Goal: Task Accomplishment & Management: Complete application form

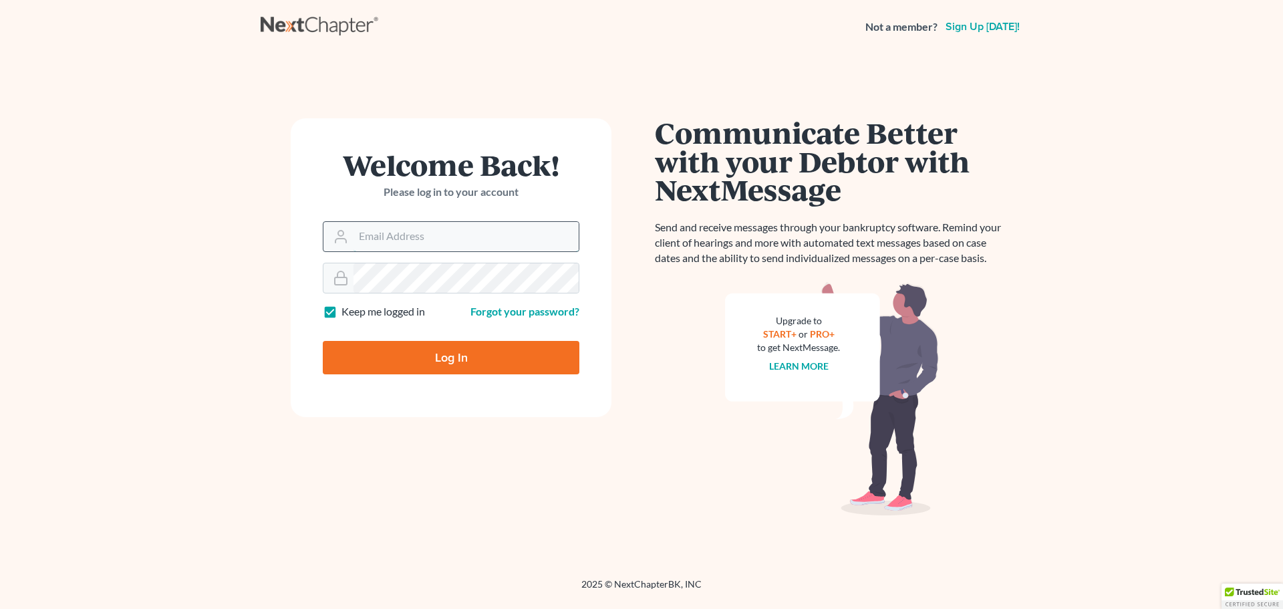
click at [473, 230] on input "Email Address" at bounding box center [466, 236] width 225 height 29
type input "sblack@lawolaw.org"
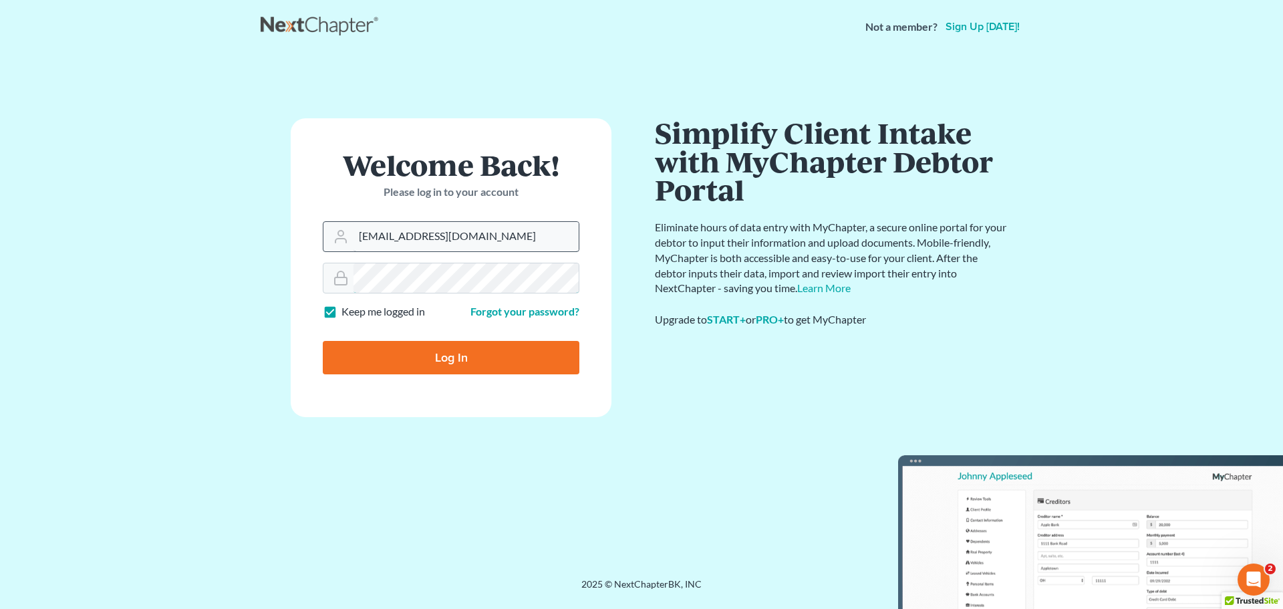
click at [323, 341] on input "Log In" at bounding box center [451, 357] width 257 height 33
type input "Thinking..."
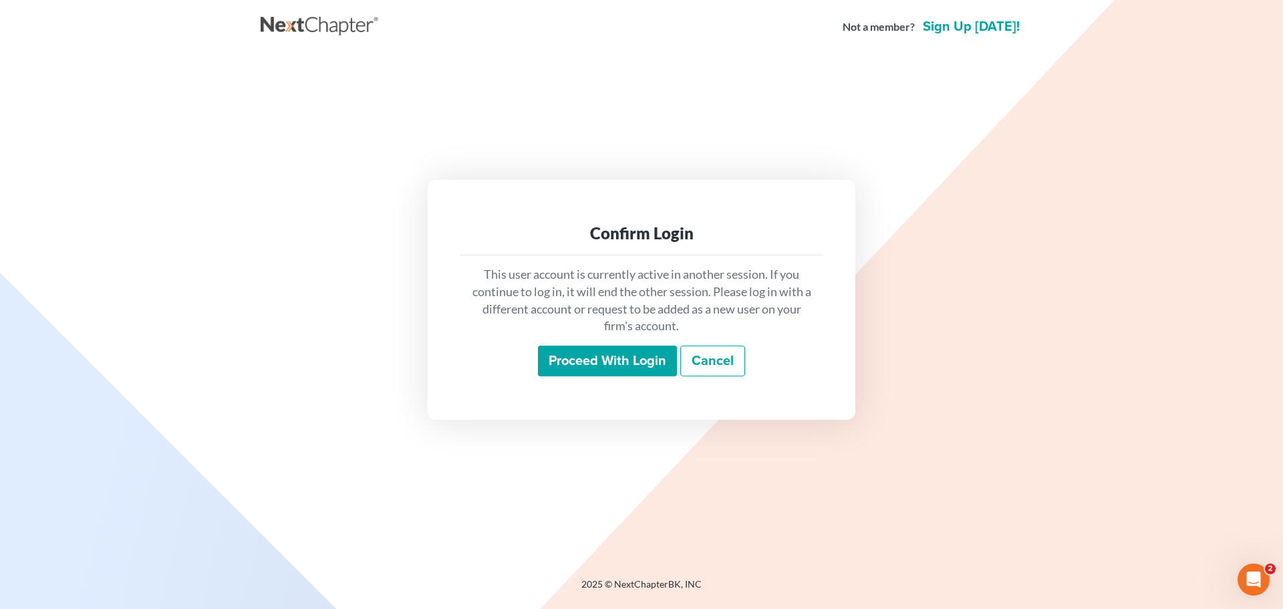
click at [606, 356] on input "Proceed with login" at bounding box center [607, 361] width 139 height 31
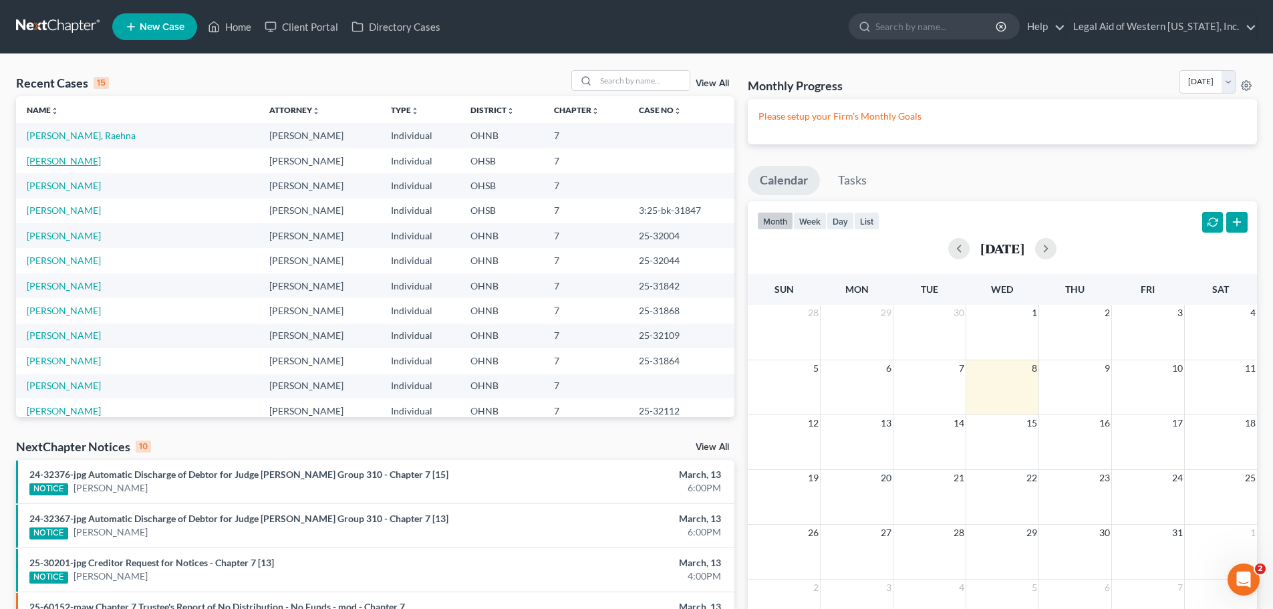
click at [65, 160] on link "[PERSON_NAME]" at bounding box center [64, 160] width 74 height 11
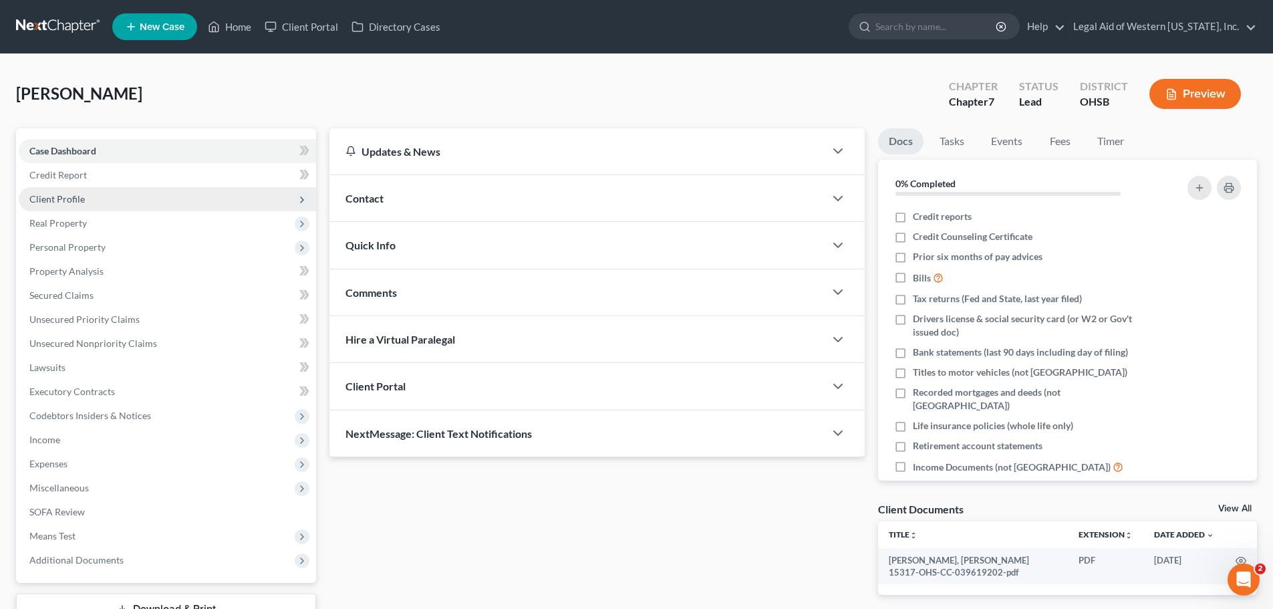
click at [187, 197] on span "Client Profile" at bounding box center [167, 199] width 297 height 24
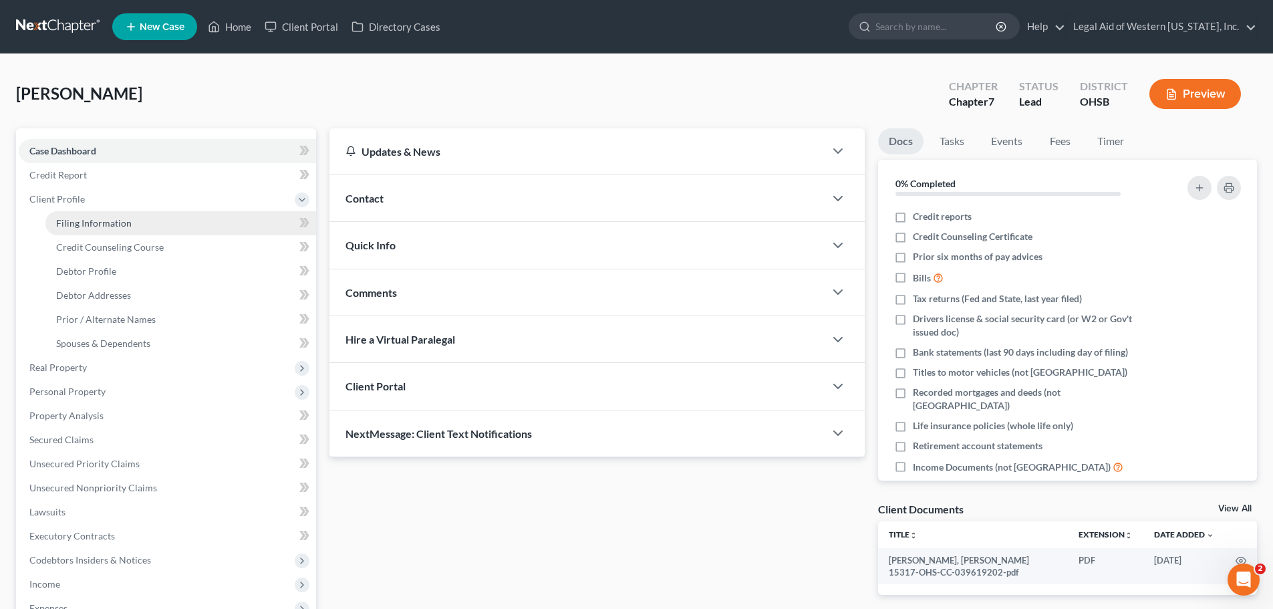
click at [172, 230] on link "Filing Information" at bounding box center [180, 223] width 271 height 24
select select "1"
select select "0"
select select "62"
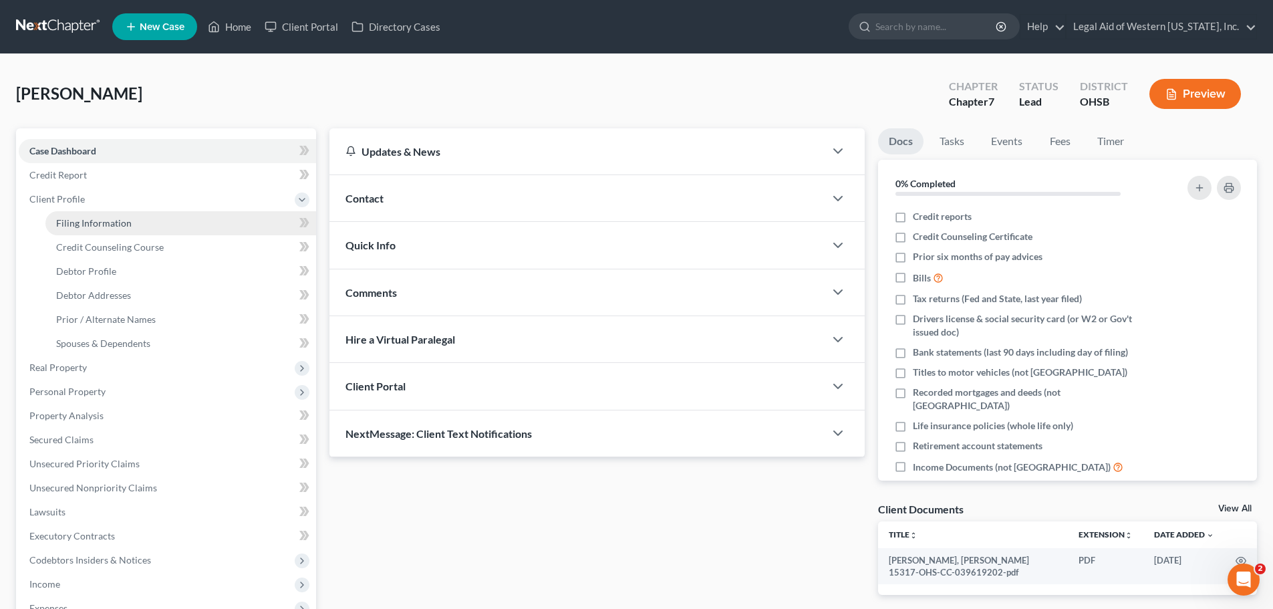
select select "36"
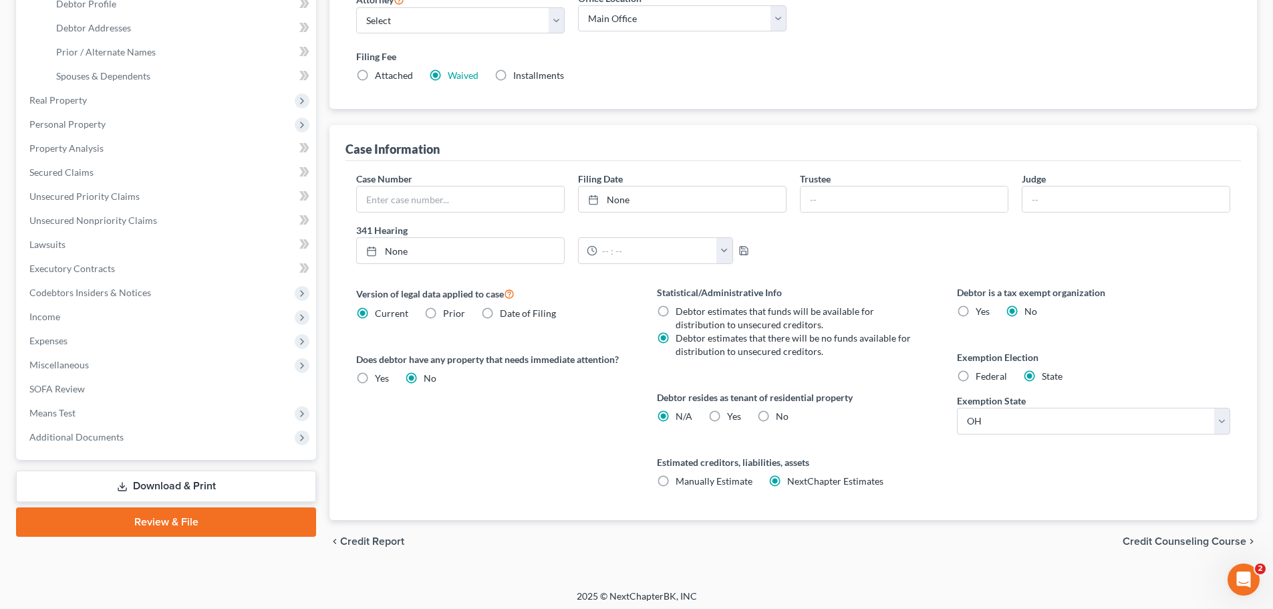
scroll to position [272, 0]
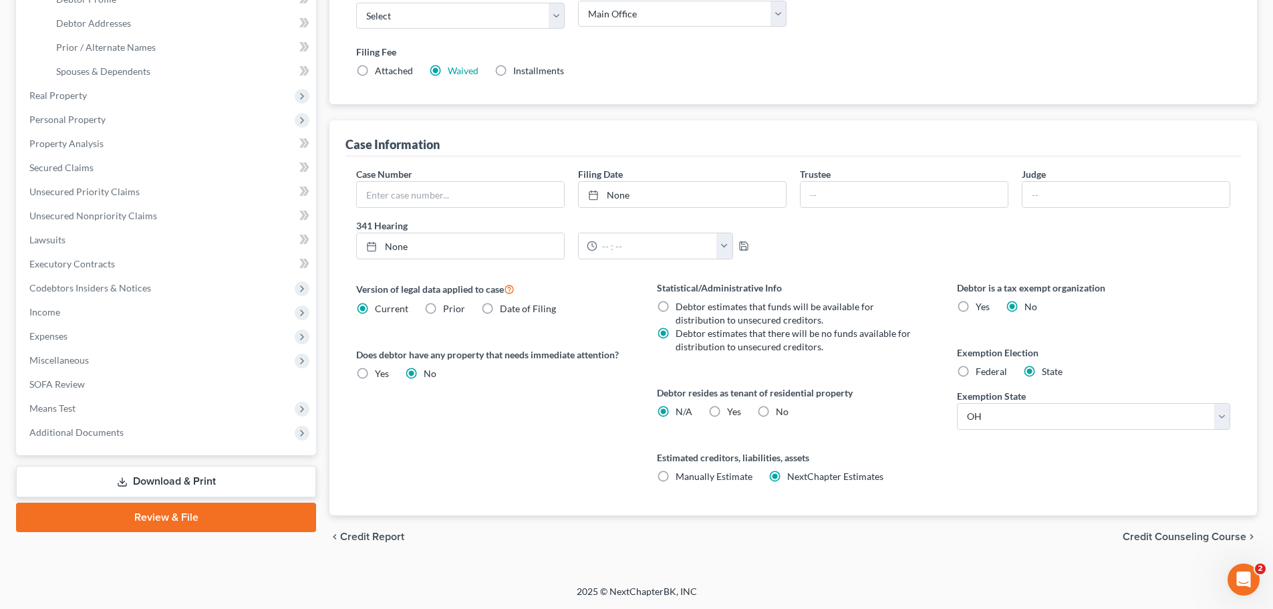
click at [1158, 534] on span "Credit Counseling Course" at bounding box center [1185, 536] width 124 height 11
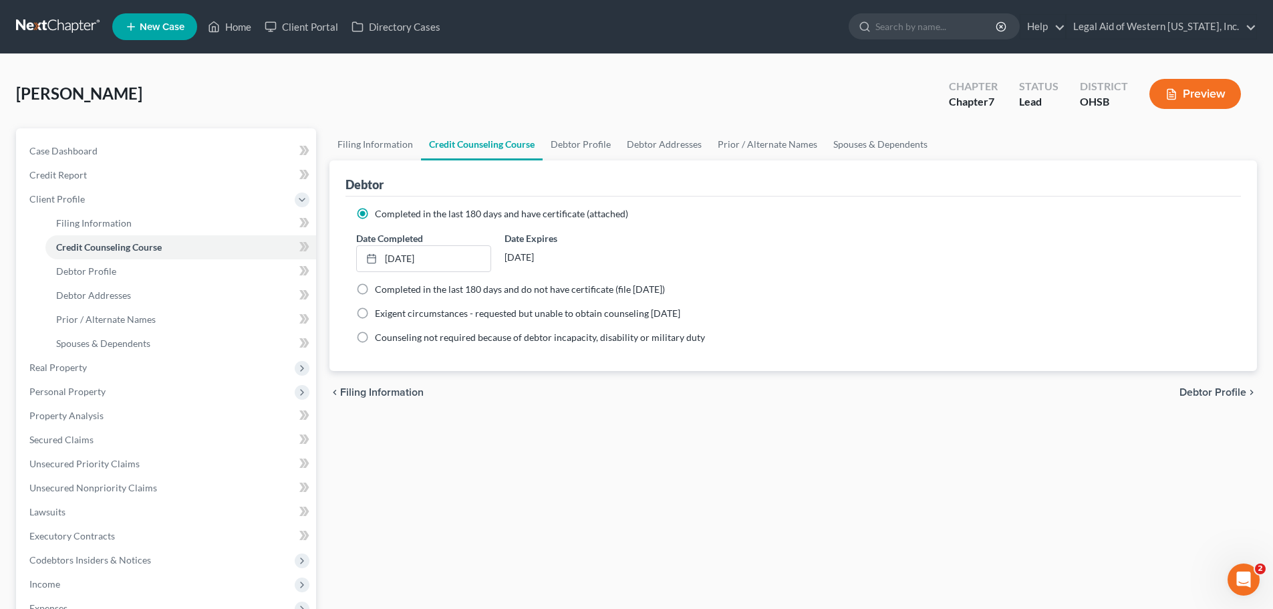
click at [1222, 396] on span "Debtor Profile" at bounding box center [1213, 392] width 67 height 11
select select "0"
select select "2"
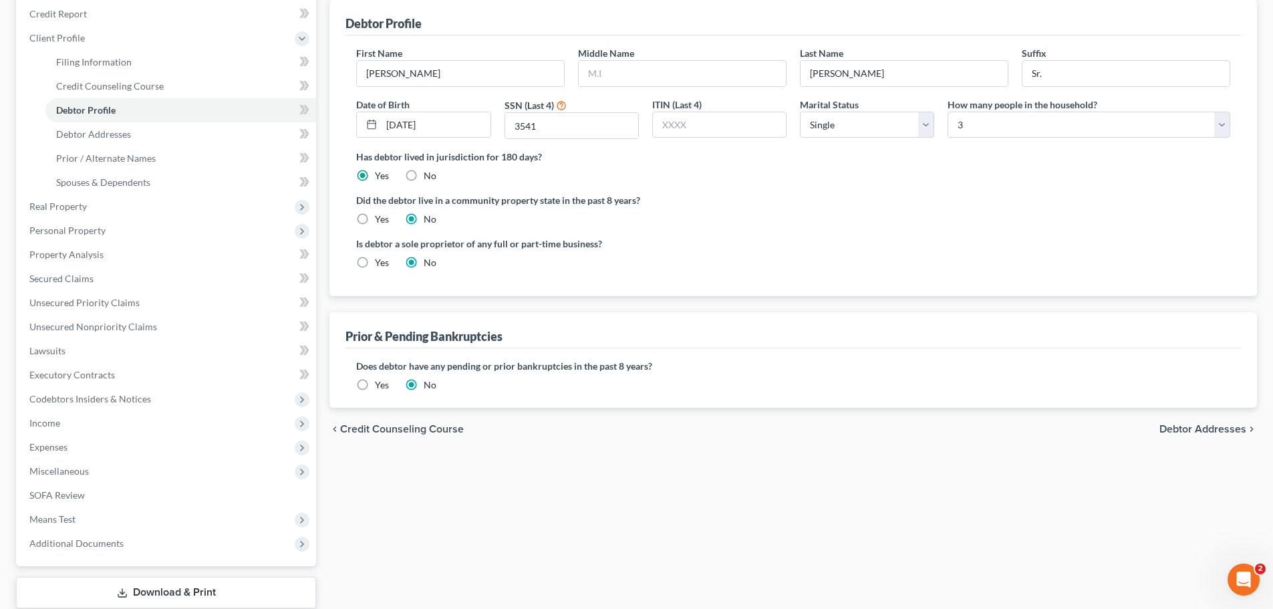
scroll to position [246, 0]
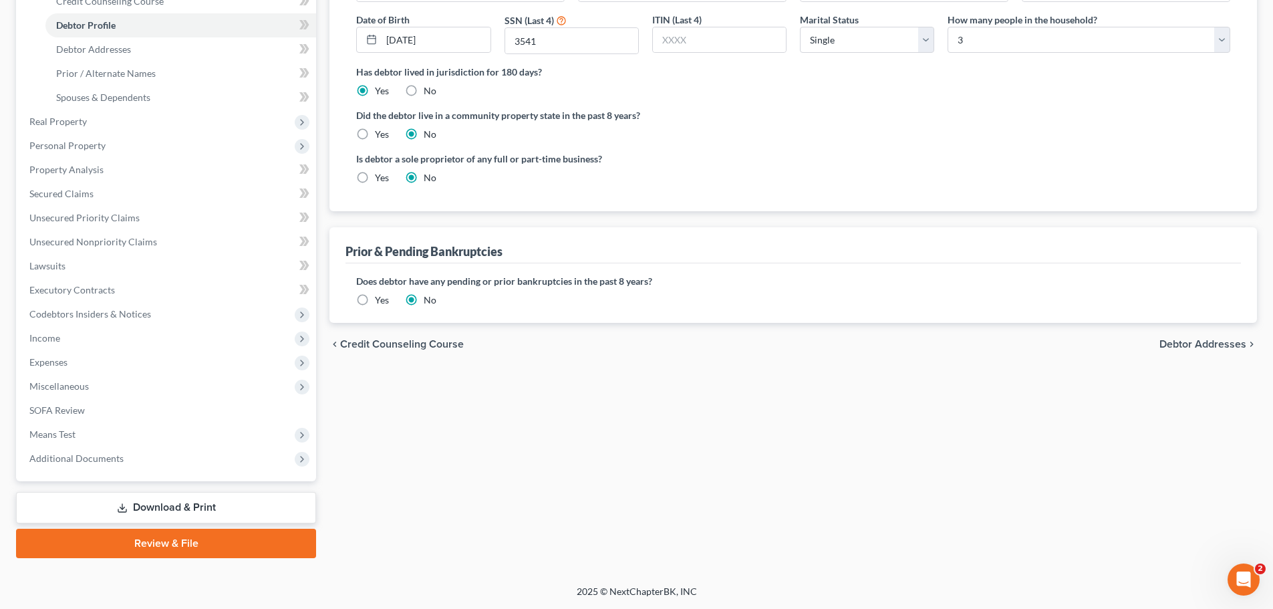
click at [1222, 343] on span "Debtor Addresses" at bounding box center [1203, 344] width 87 height 11
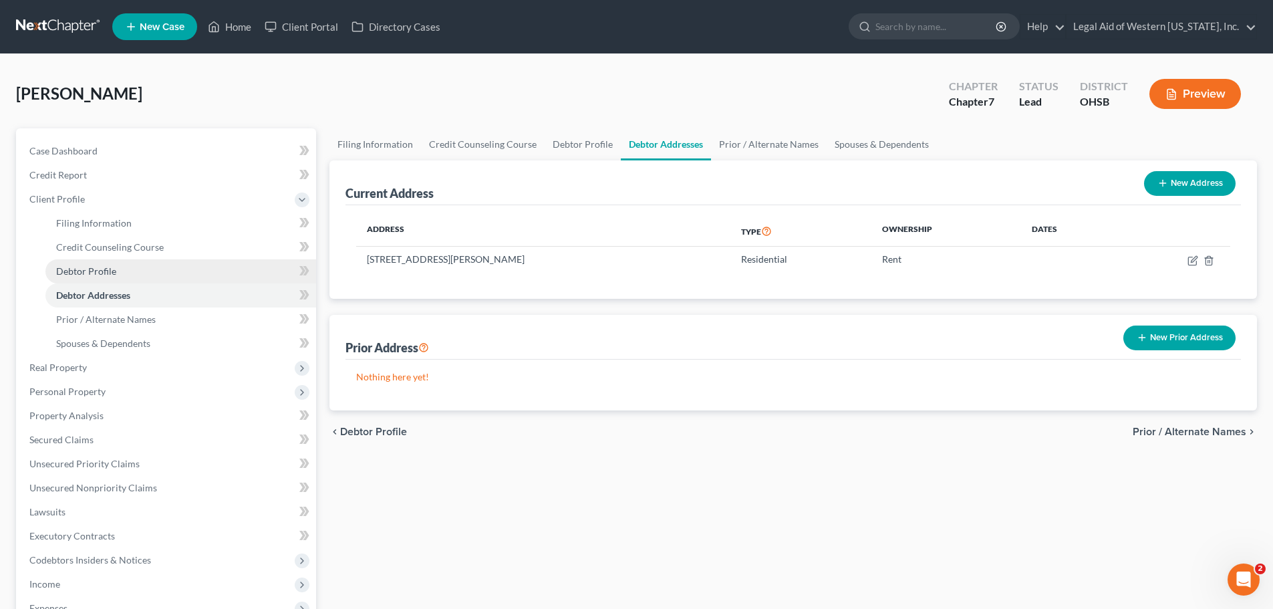
click at [91, 273] on span "Debtor Profile" at bounding box center [86, 270] width 60 height 11
select select "0"
select select "2"
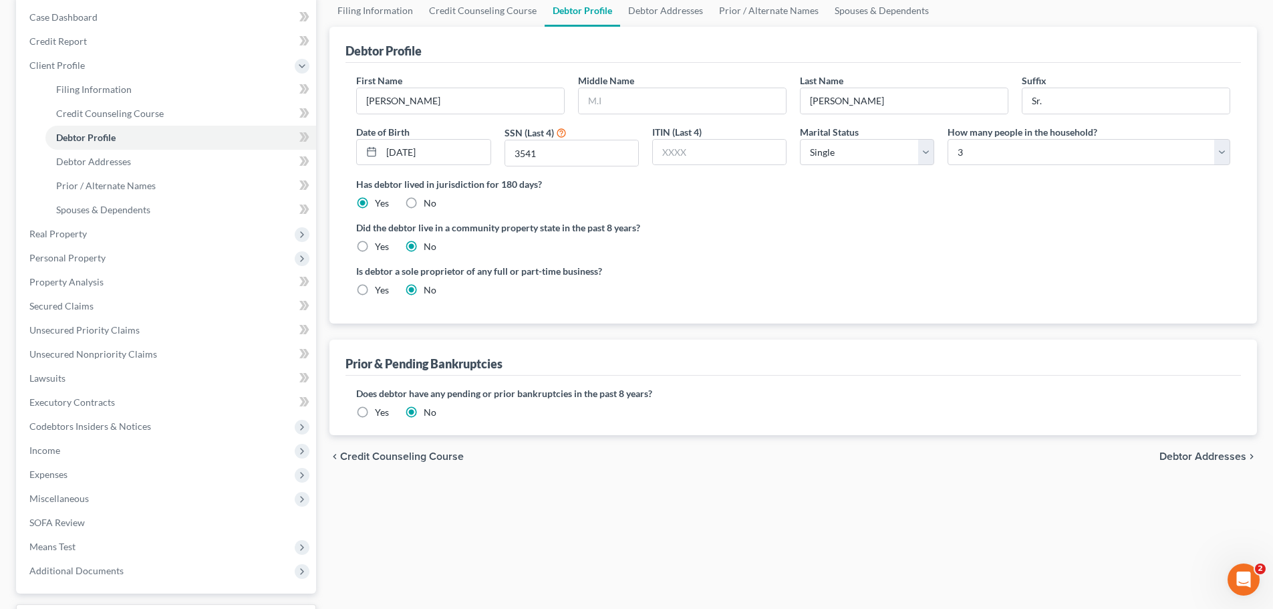
scroll to position [201, 0]
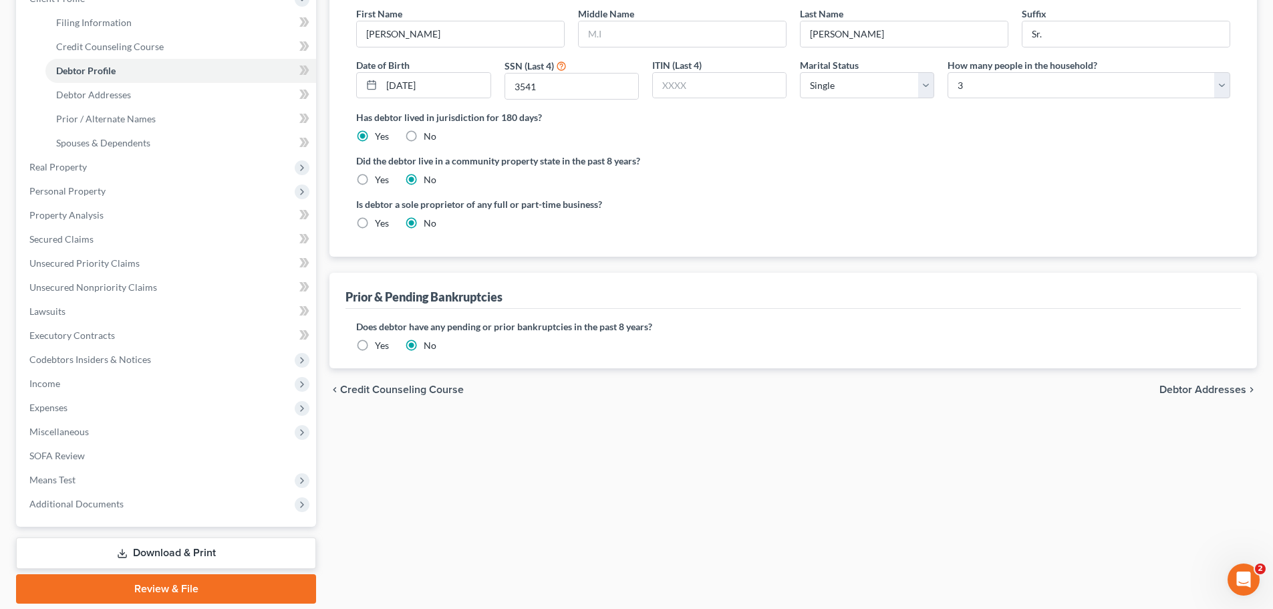
click at [1192, 391] on span "Debtor Addresses" at bounding box center [1203, 389] width 87 height 11
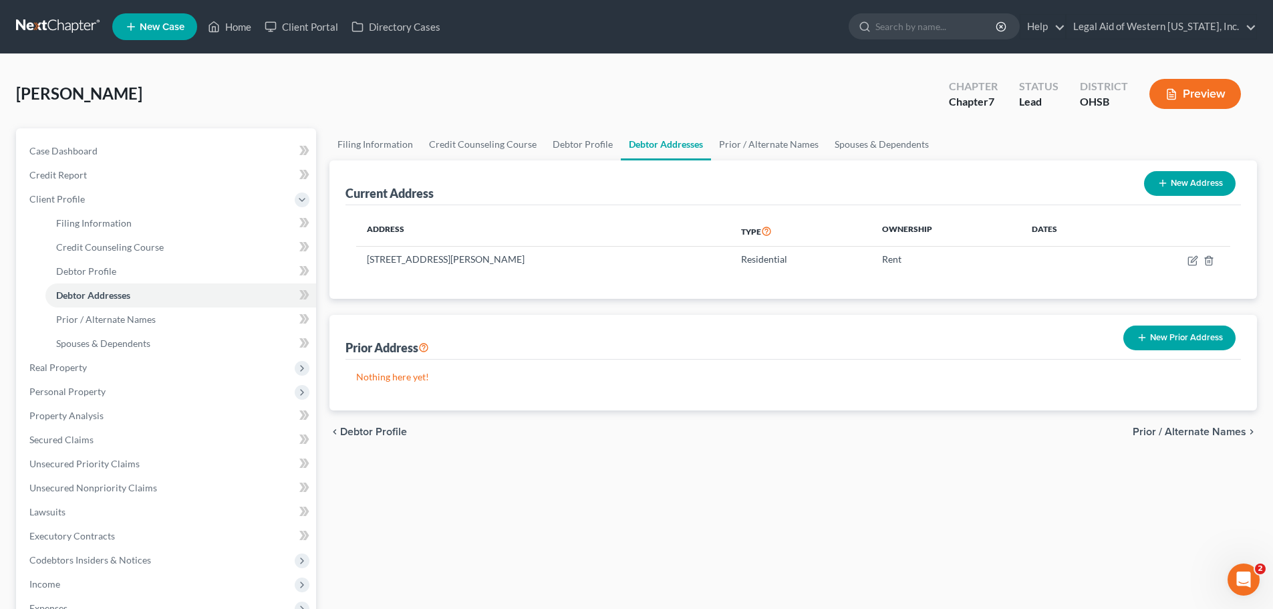
click at [1214, 429] on span "Prior / Alternate Names" at bounding box center [1190, 431] width 114 height 11
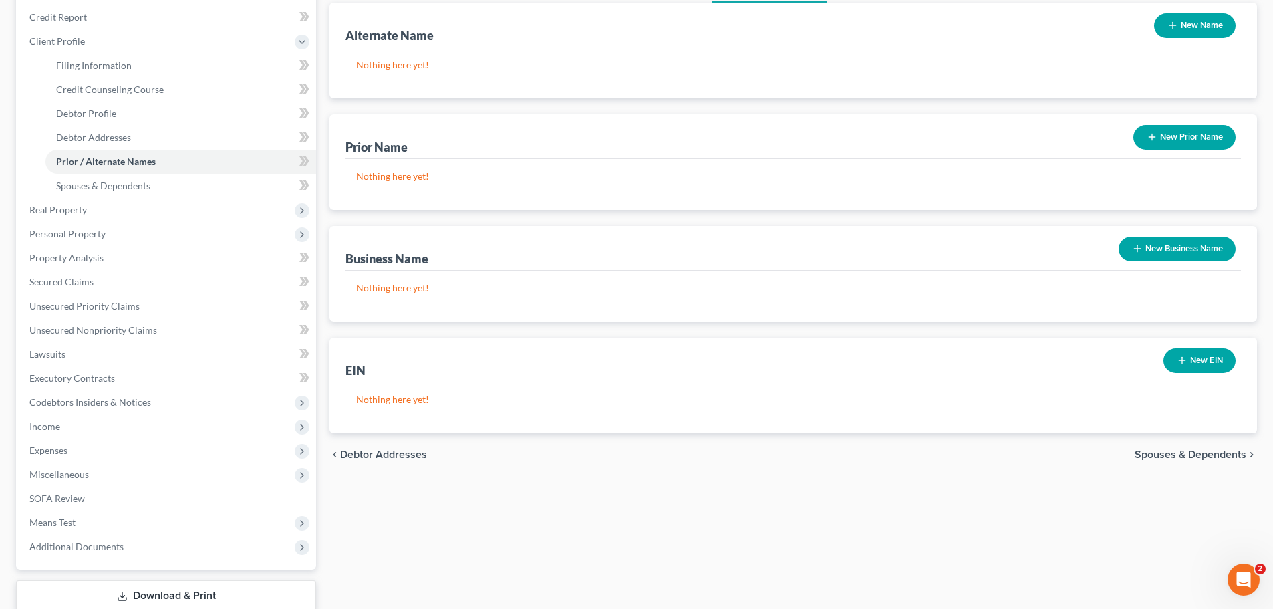
scroll to position [246, 0]
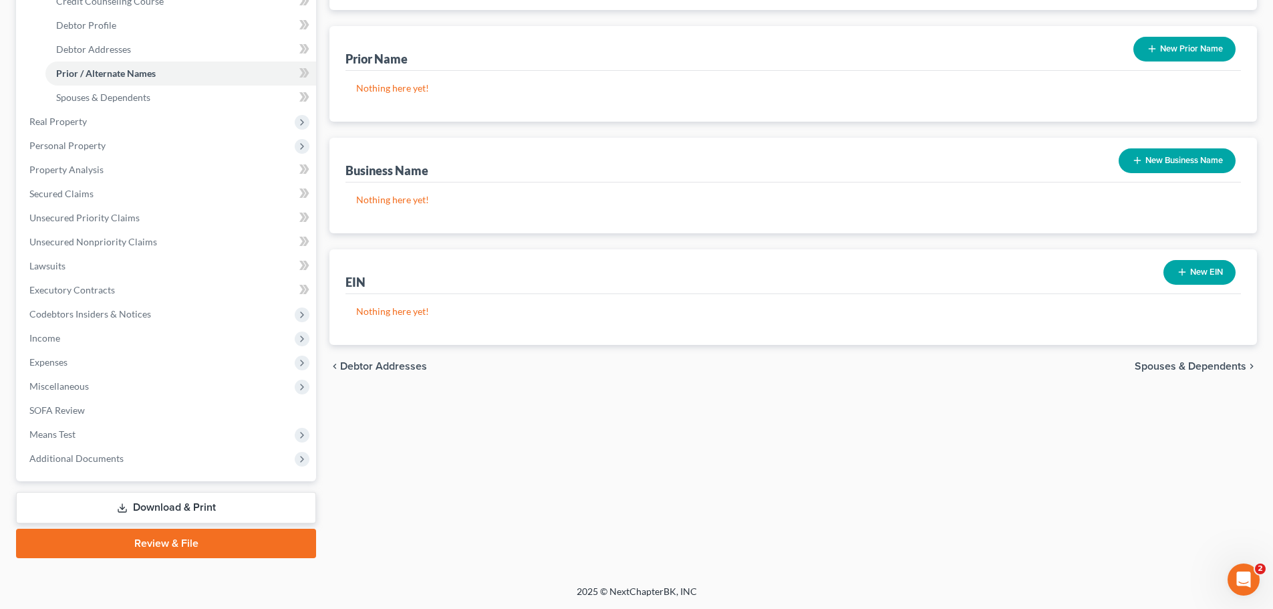
click at [1216, 363] on span "Spouses & Dependents" at bounding box center [1191, 366] width 112 height 11
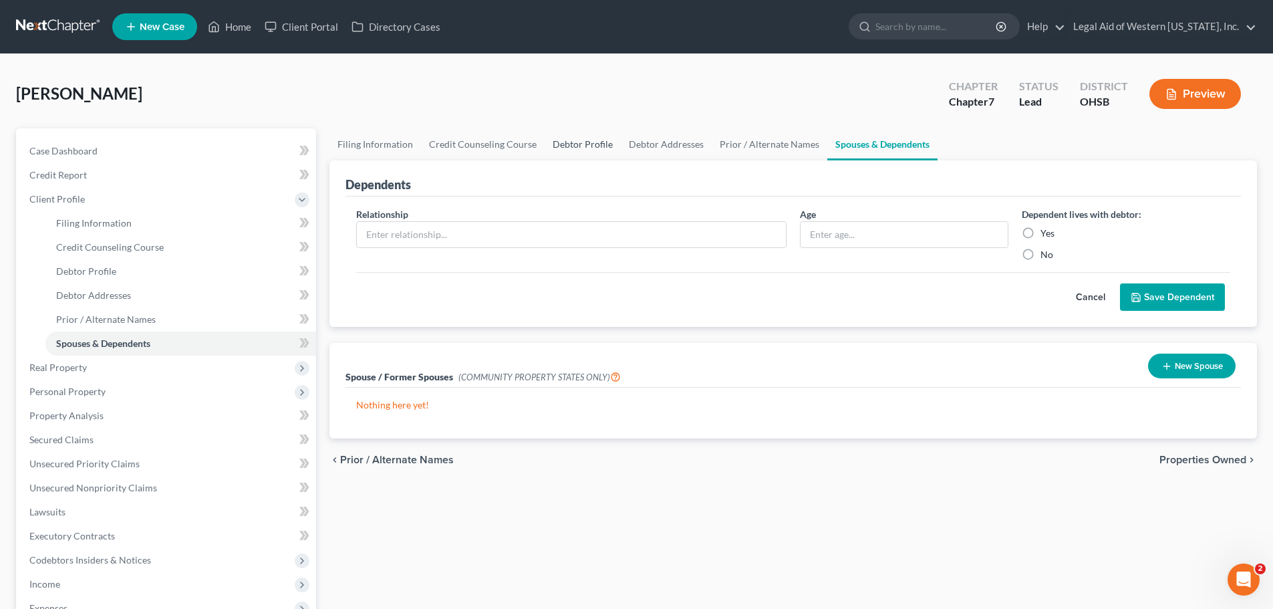
click at [592, 148] on link "Debtor Profile" at bounding box center [583, 144] width 76 height 32
select select "0"
select select "2"
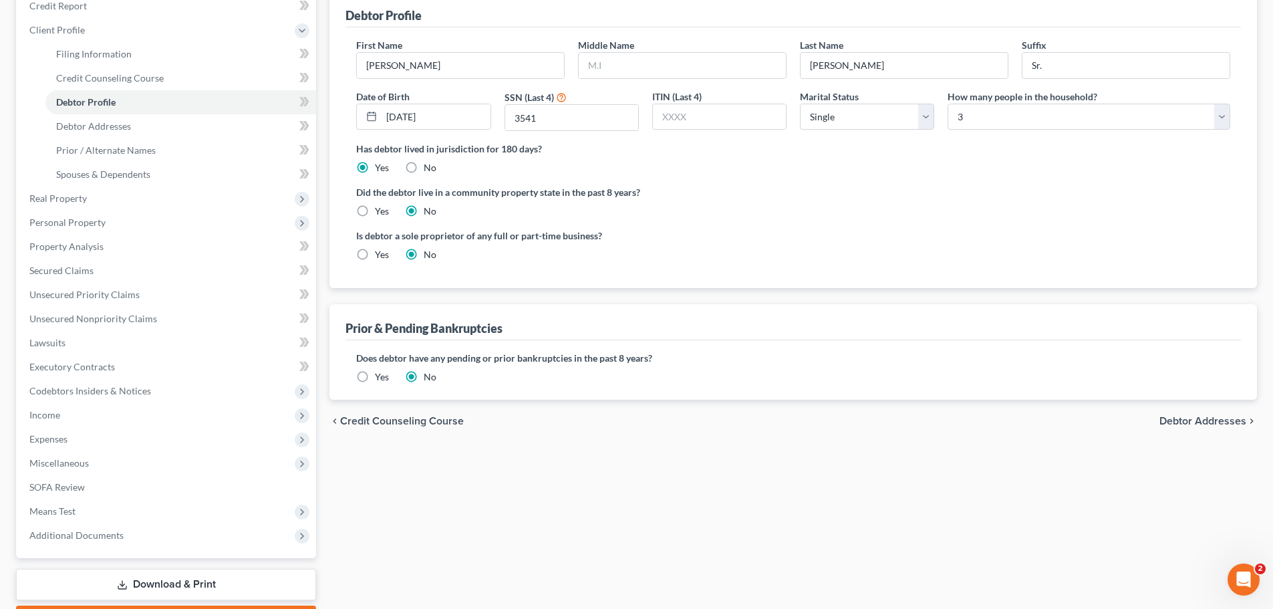
scroll to position [246, 0]
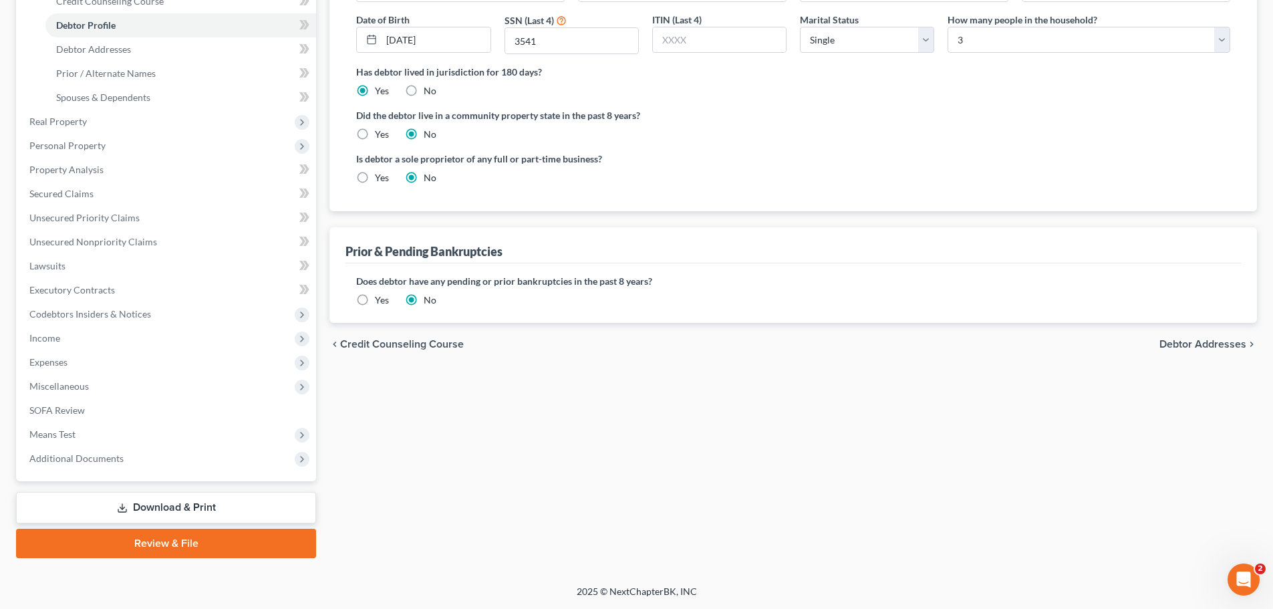
click at [1228, 344] on span "Debtor Addresses" at bounding box center [1203, 344] width 87 height 11
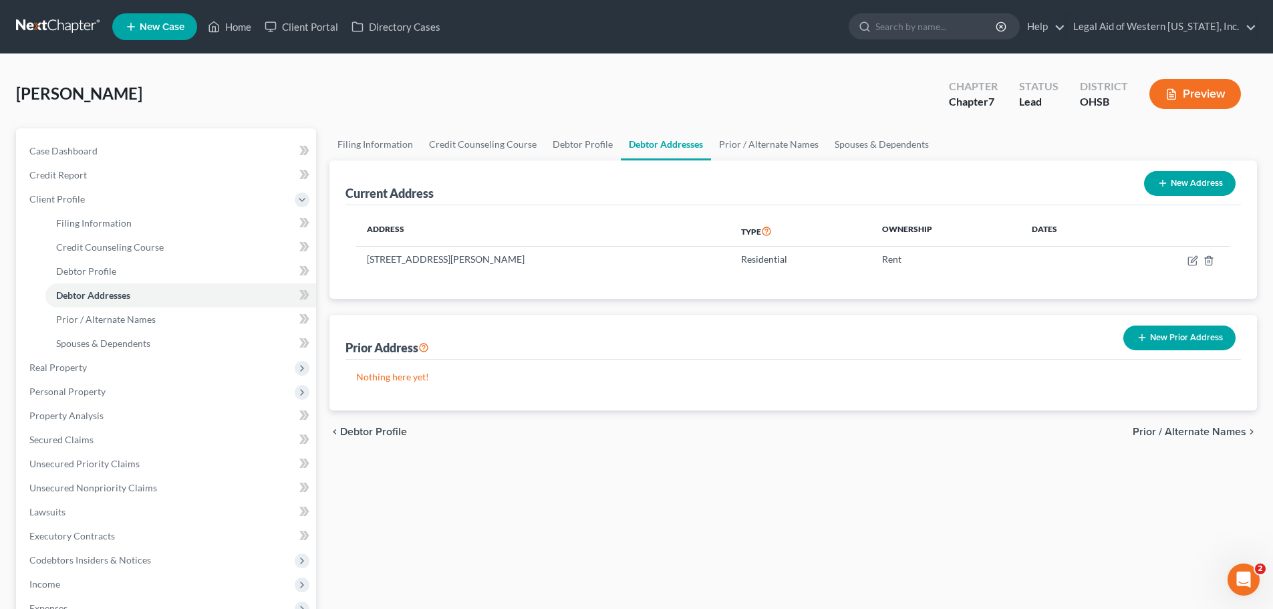
click at [1199, 435] on span "Prior / Alternate Names" at bounding box center [1190, 431] width 114 height 11
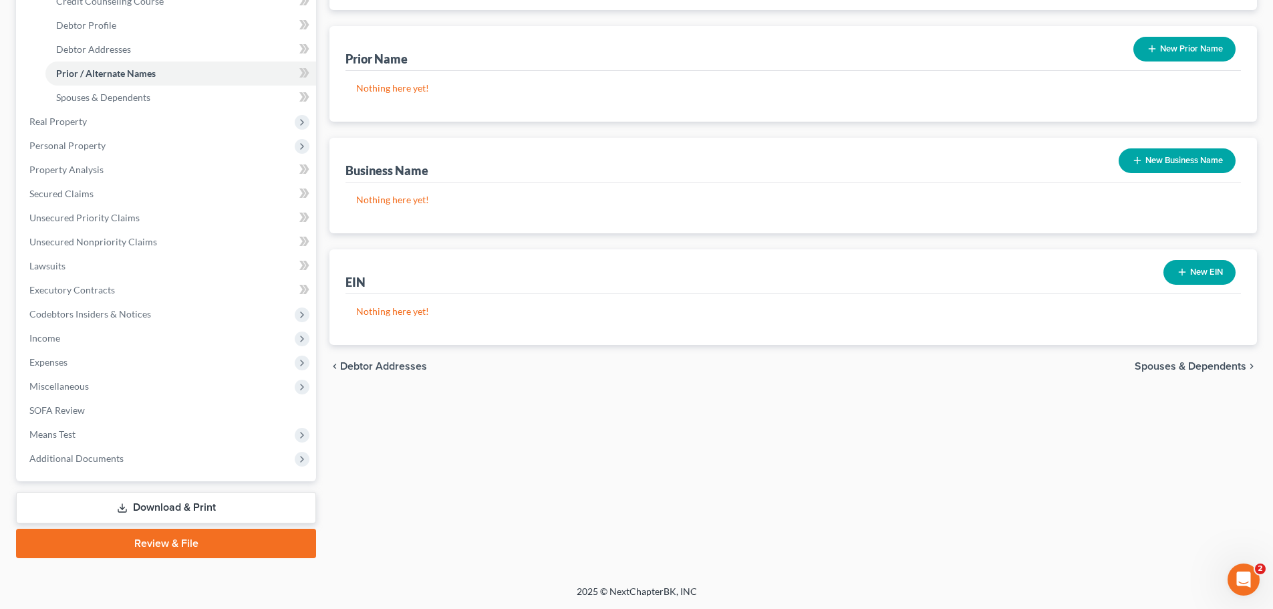
click at [1204, 368] on span "Spouses & Dependents" at bounding box center [1191, 366] width 112 height 11
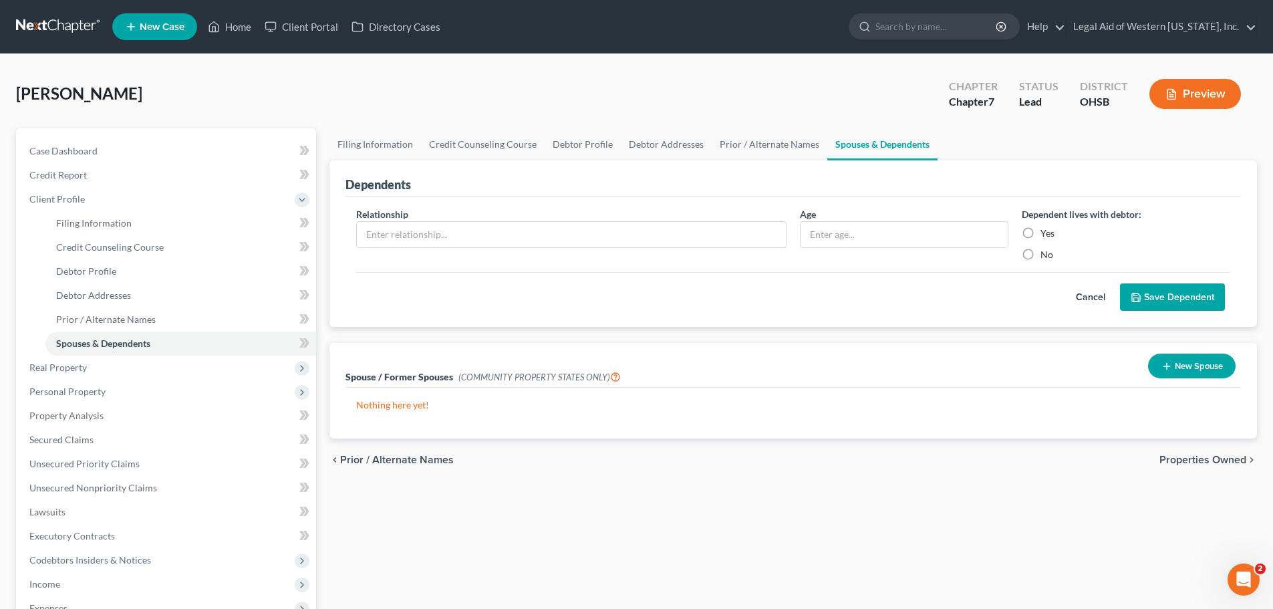
click at [1226, 452] on div "chevron_left Prior / Alternate Names Properties Owned chevron_right" at bounding box center [794, 459] width 928 height 43
click at [1225, 458] on span "Properties Owned" at bounding box center [1203, 459] width 87 height 11
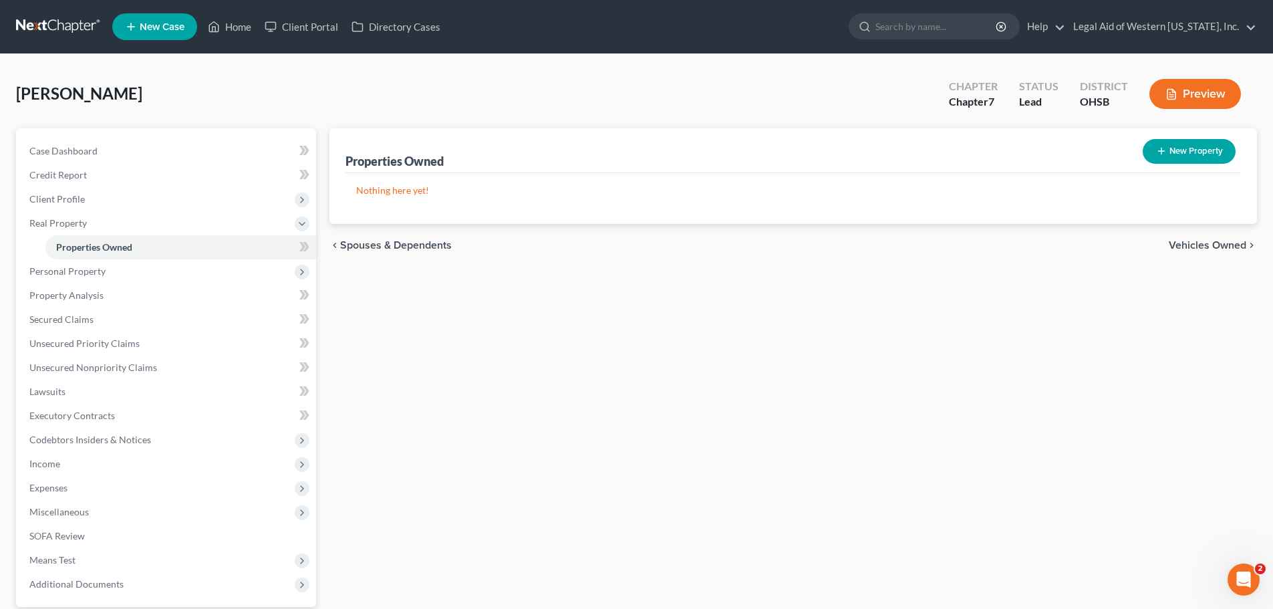
click at [1190, 247] on span "Vehicles Owned" at bounding box center [1208, 245] width 78 height 11
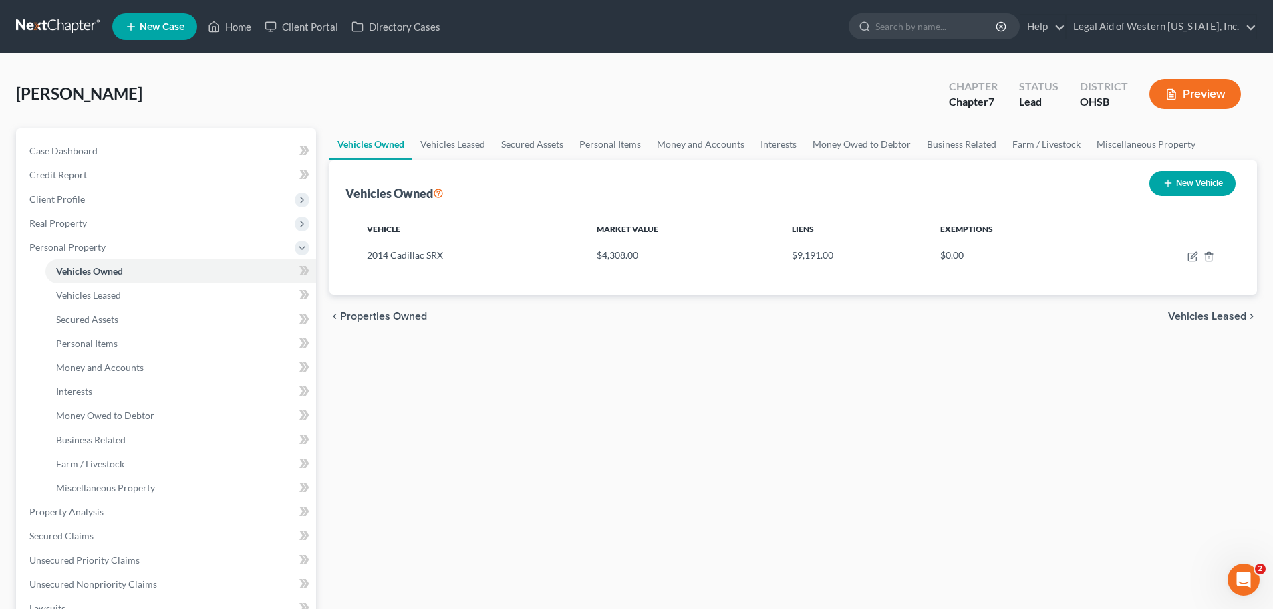
click at [1241, 315] on span "Vehicles Leased" at bounding box center [1207, 316] width 78 height 11
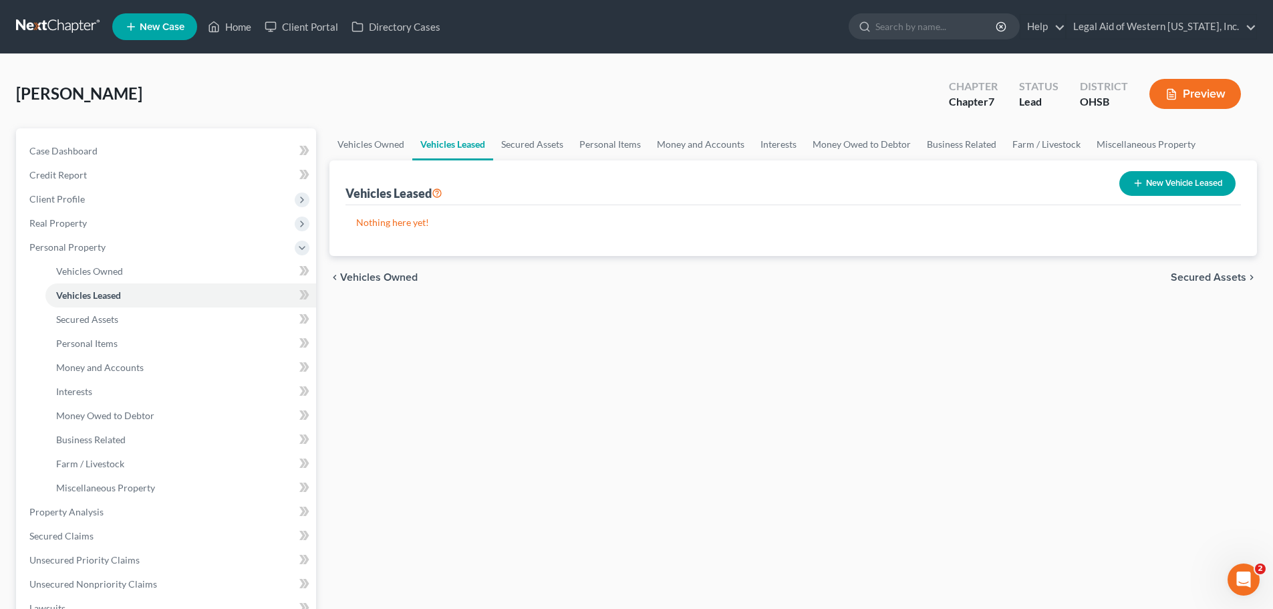
click at [1224, 275] on span "Secured Assets" at bounding box center [1209, 277] width 76 height 11
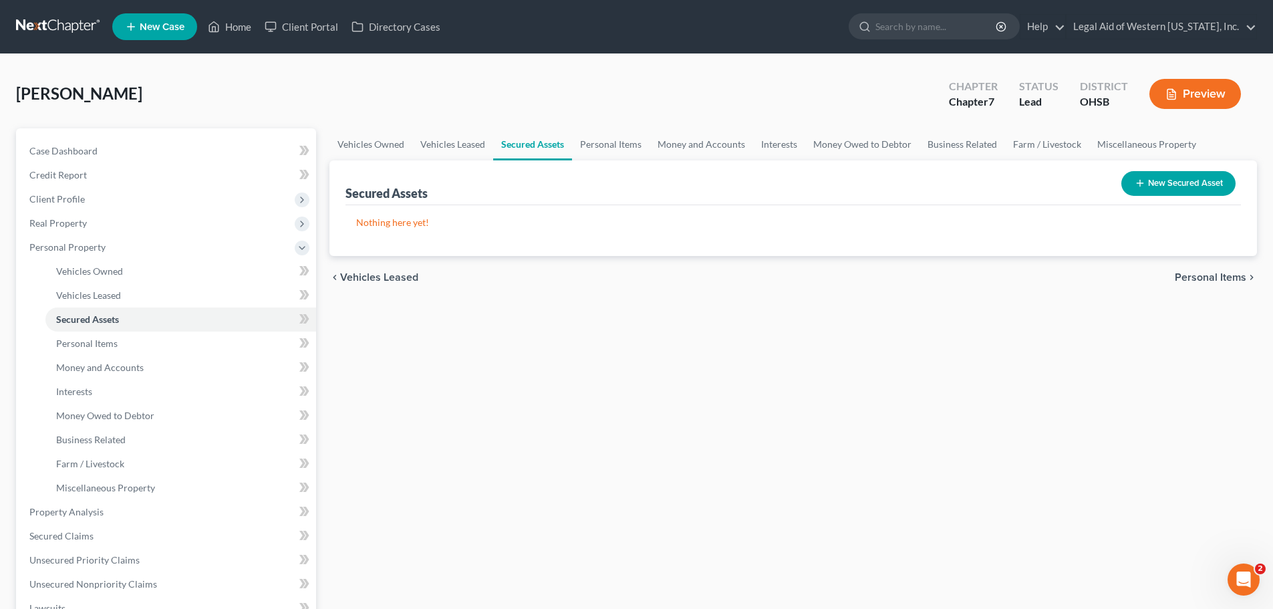
click at [1224, 275] on span "Personal Items" at bounding box center [1211, 277] width 72 height 11
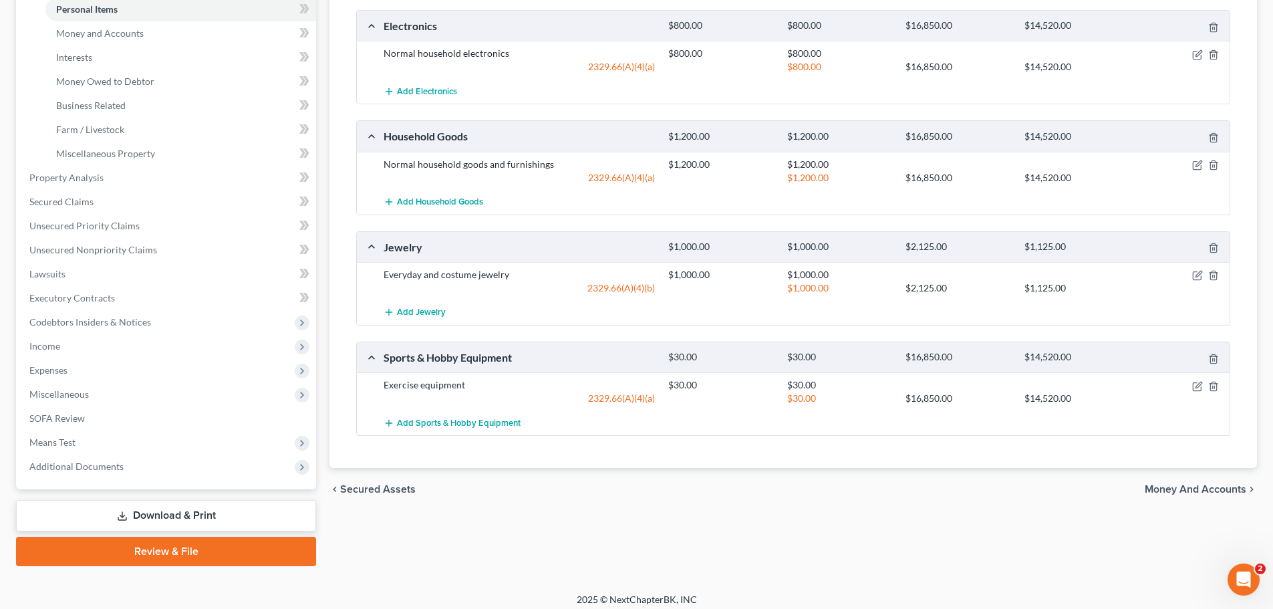
scroll to position [342, 0]
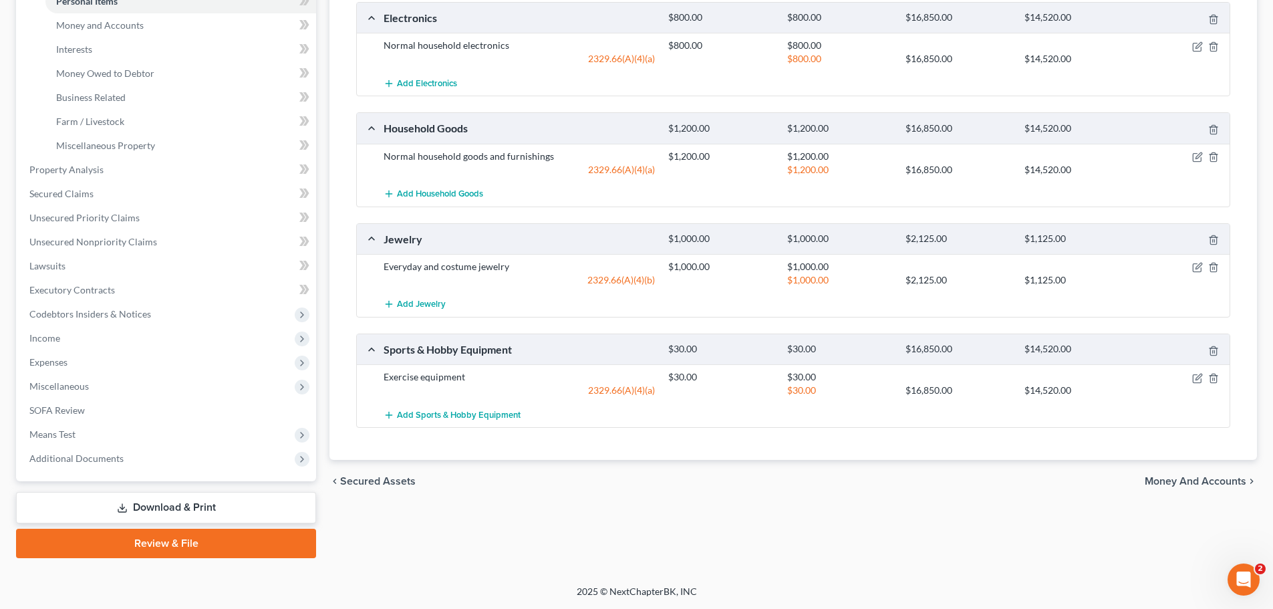
click at [1220, 481] on span "Money and Accounts" at bounding box center [1196, 481] width 102 height 11
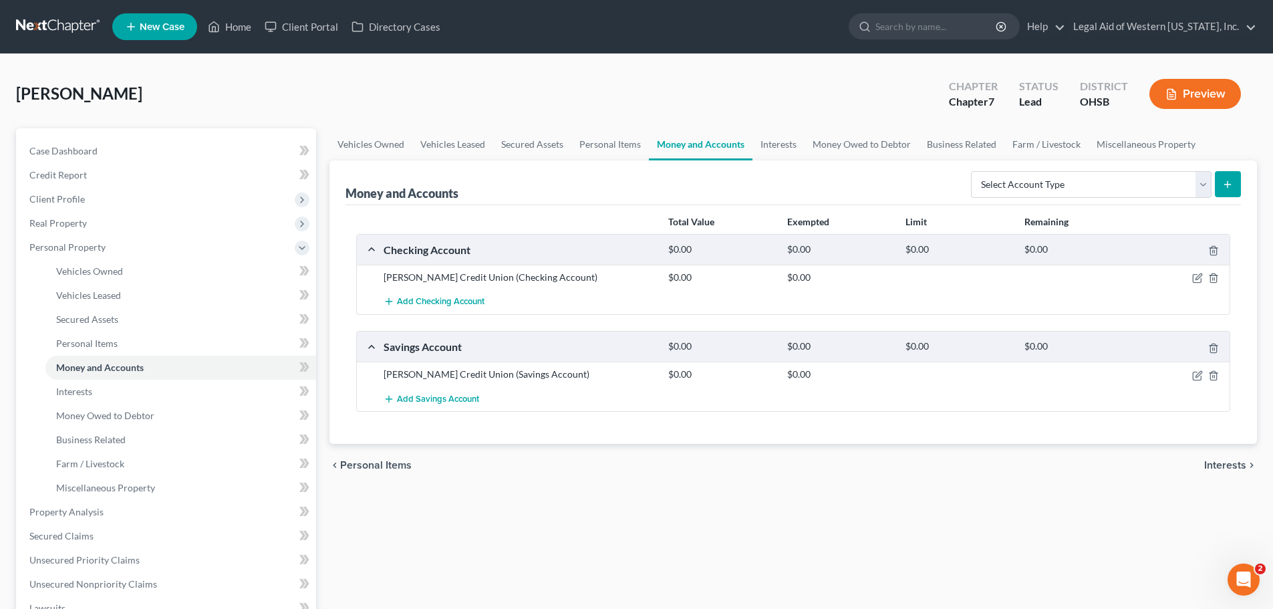
click at [1220, 465] on span "Interests" at bounding box center [1225, 465] width 42 height 11
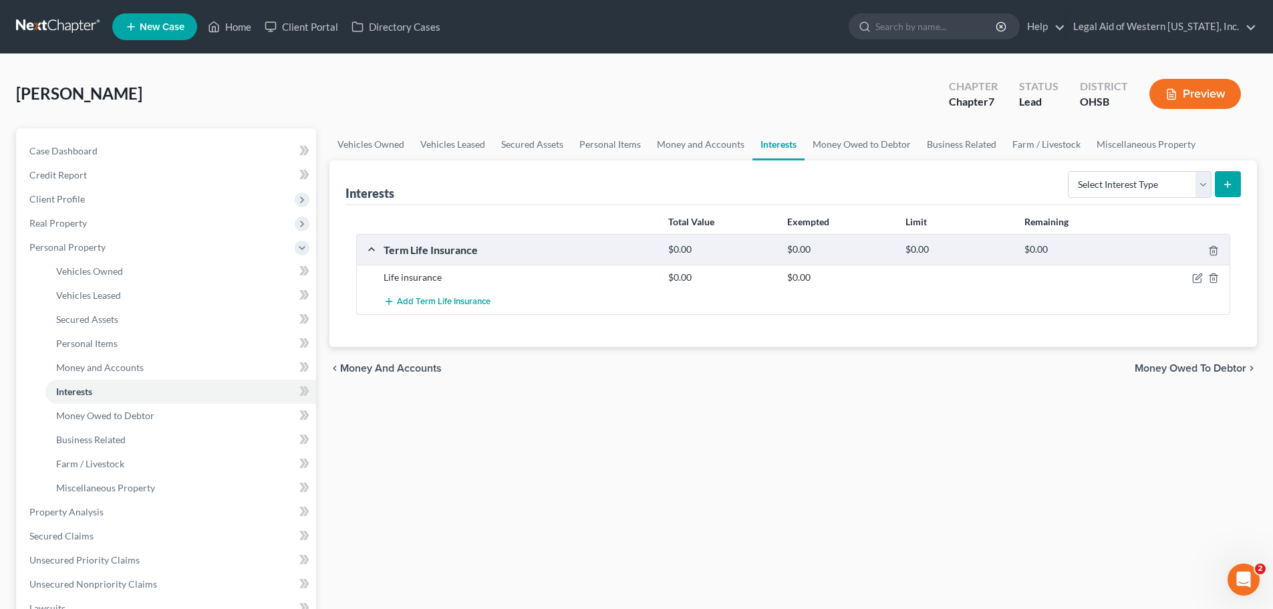
click at [1192, 368] on span "Money Owed to Debtor" at bounding box center [1191, 368] width 112 height 11
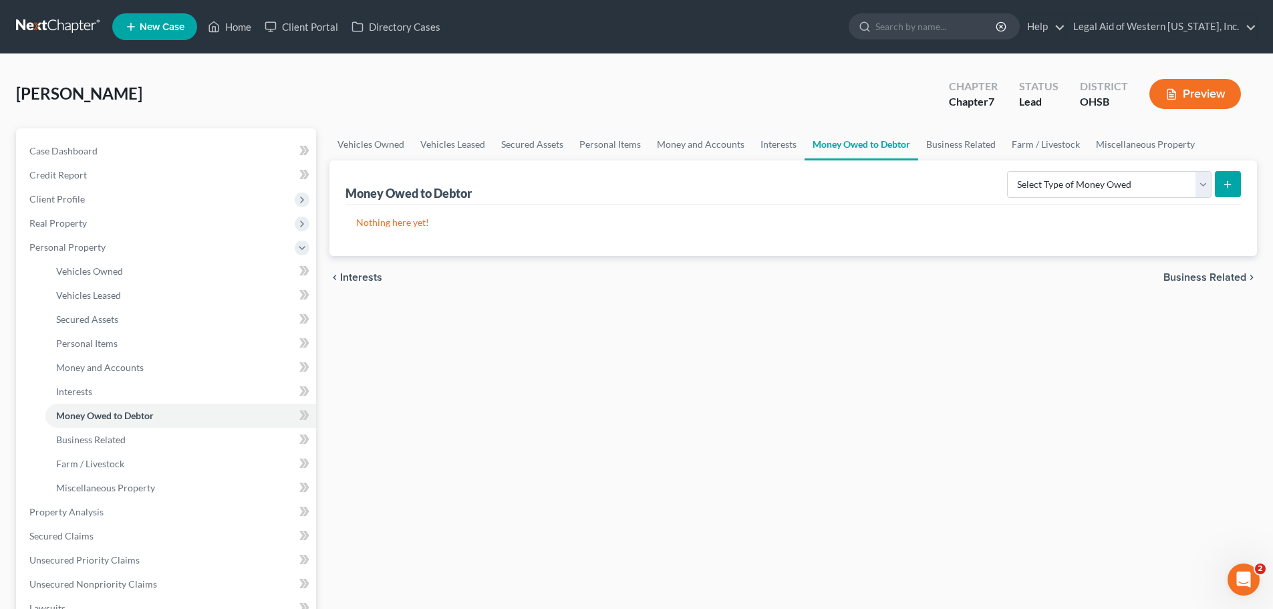
click at [1233, 273] on span "Business Related" at bounding box center [1205, 277] width 83 height 11
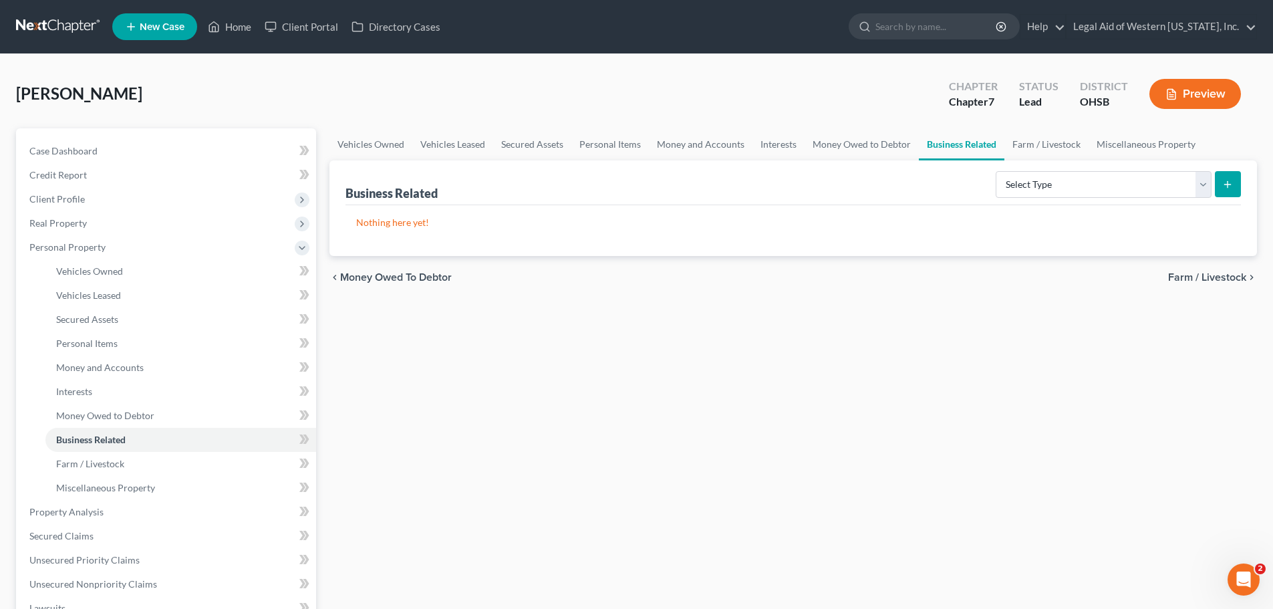
click at [1226, 278] on span "Farm / Livestock" at bounding box center [1207, 277] width 78 height 11
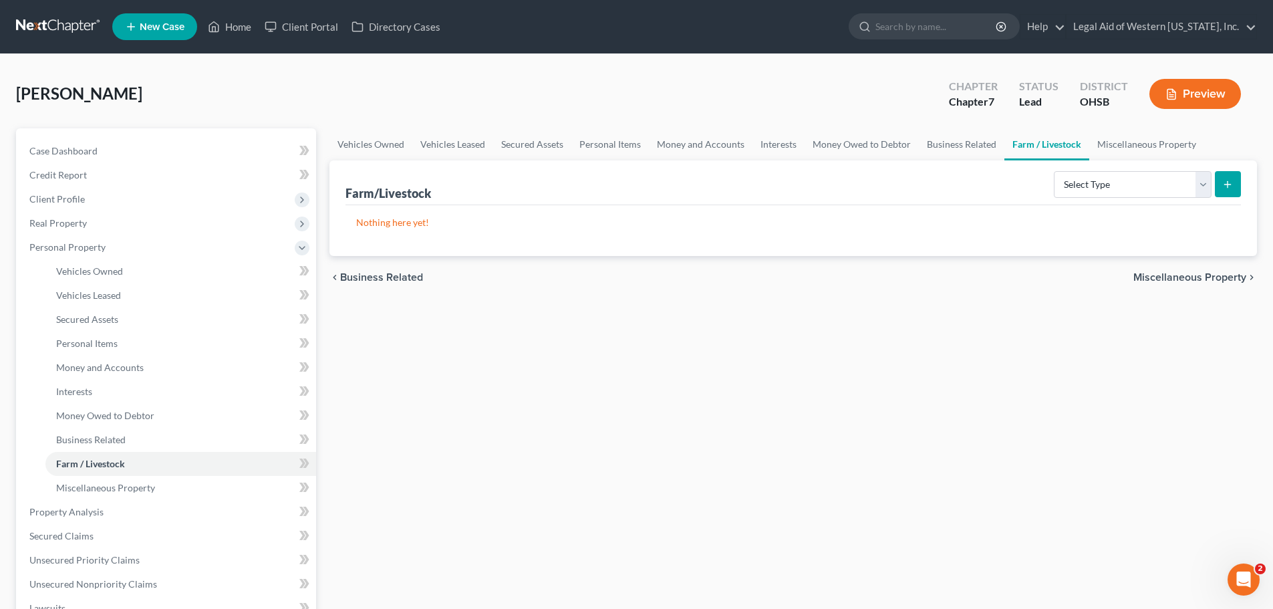
click at [1226, 278] on span "Miscellaneous Property" at bounding box center [1190, 277] width 113 height 11
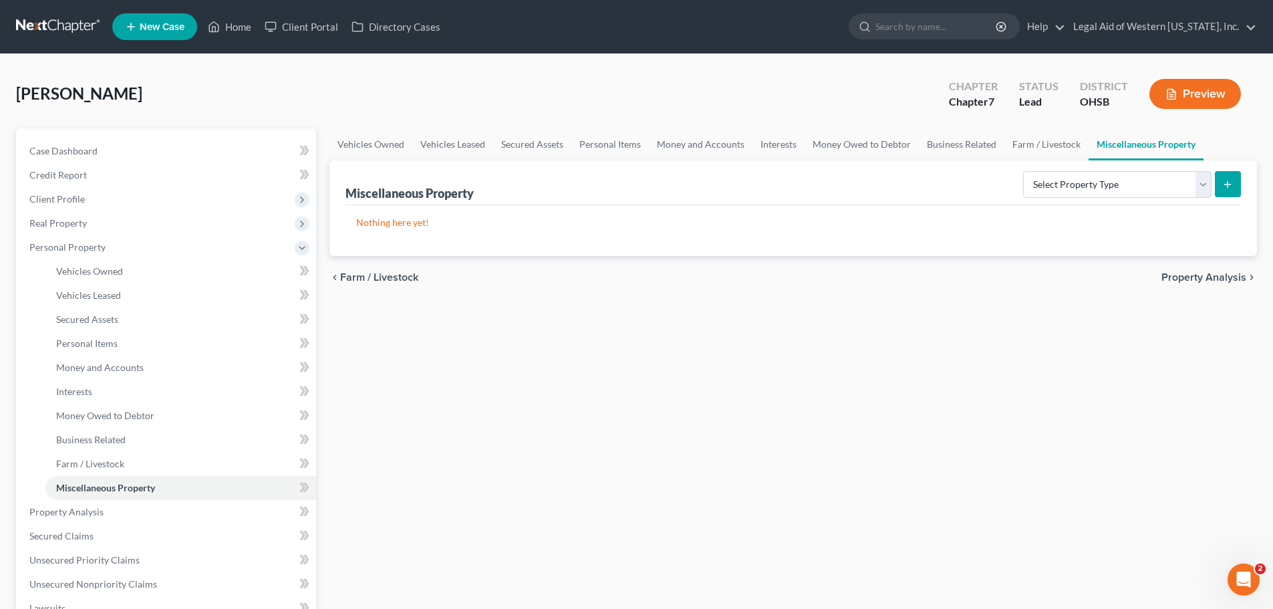
click at [1226, 278] on span "Property Analysis" at bounding box center [1204, 277] width 85 height 11
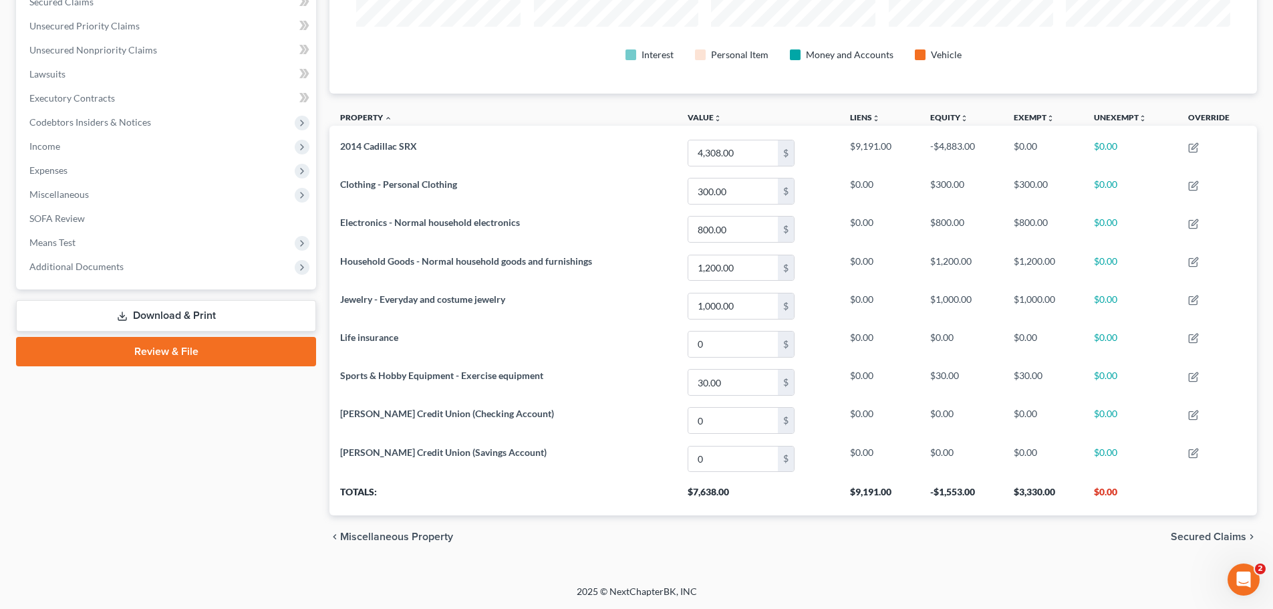
click at [1208, 533] on span "Secured Claims" at bounding box center [1209, 536] width 76 height 11
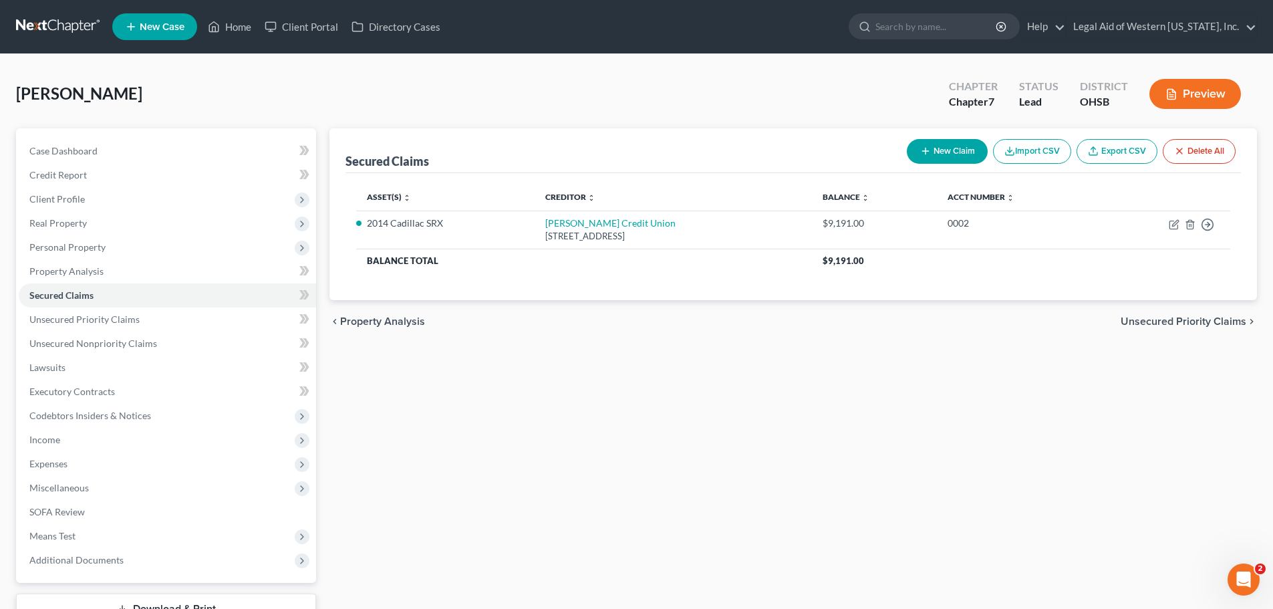
click at [1173, 318] on span "Unsecured Priority Claims" at bounding box center [1184, 321] width 126 height 11
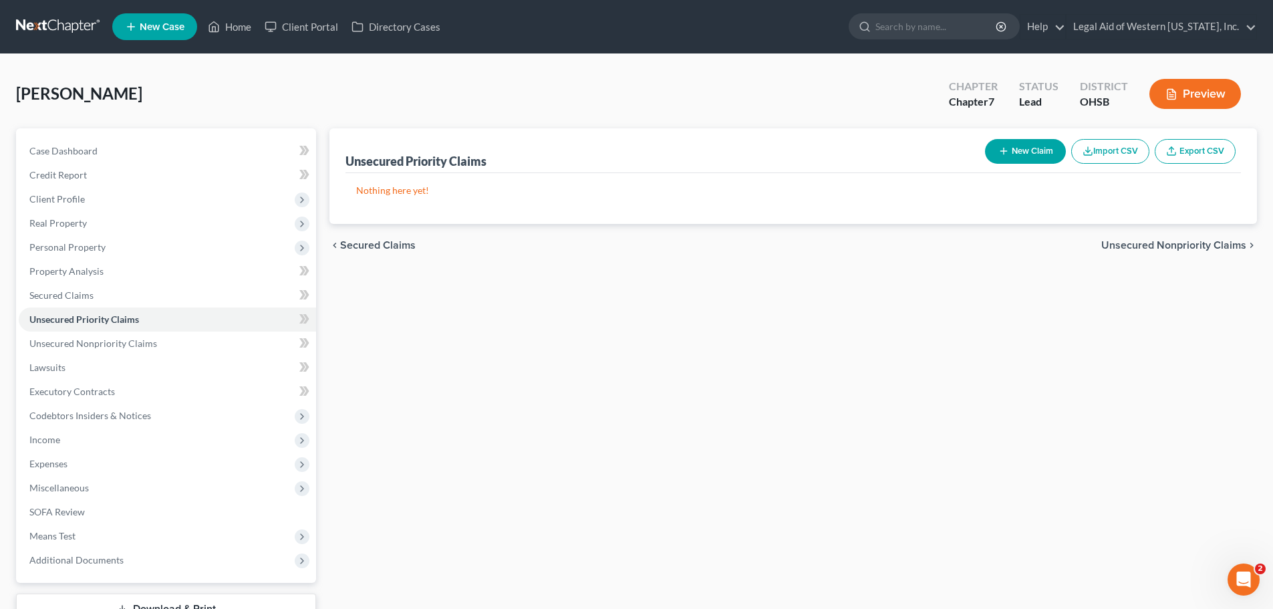
click at [1178, 248] on span "Unsecured Nonpriority Claims" at bounding box center [1173, 245] width 145 height 11
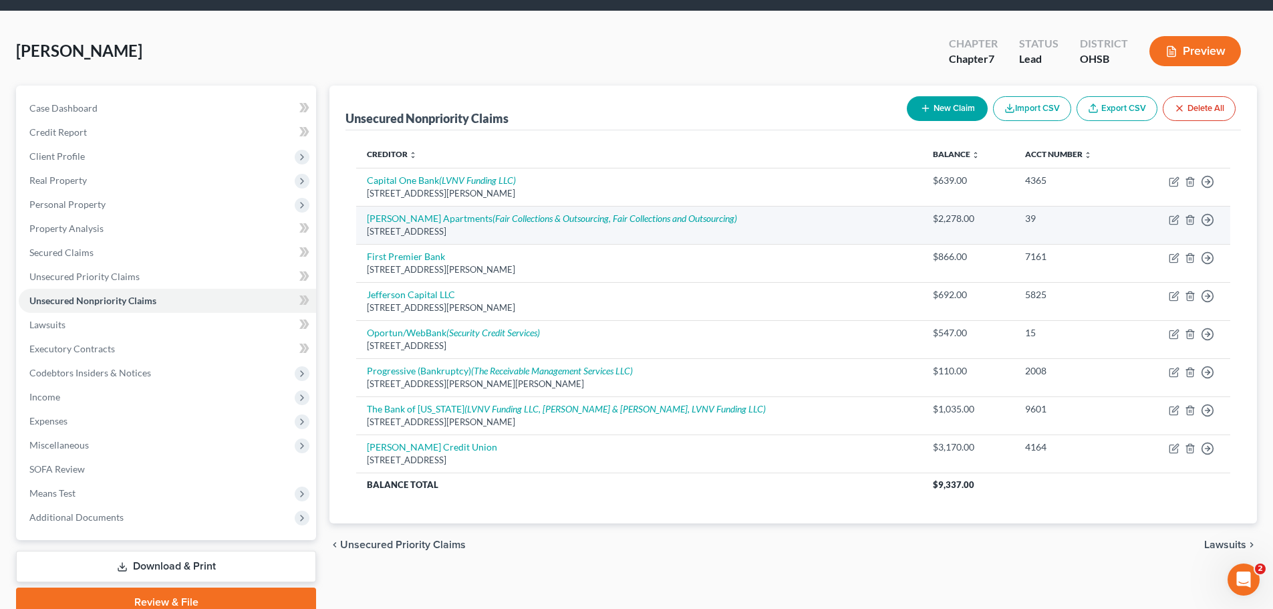
scroll to position [67, 0]
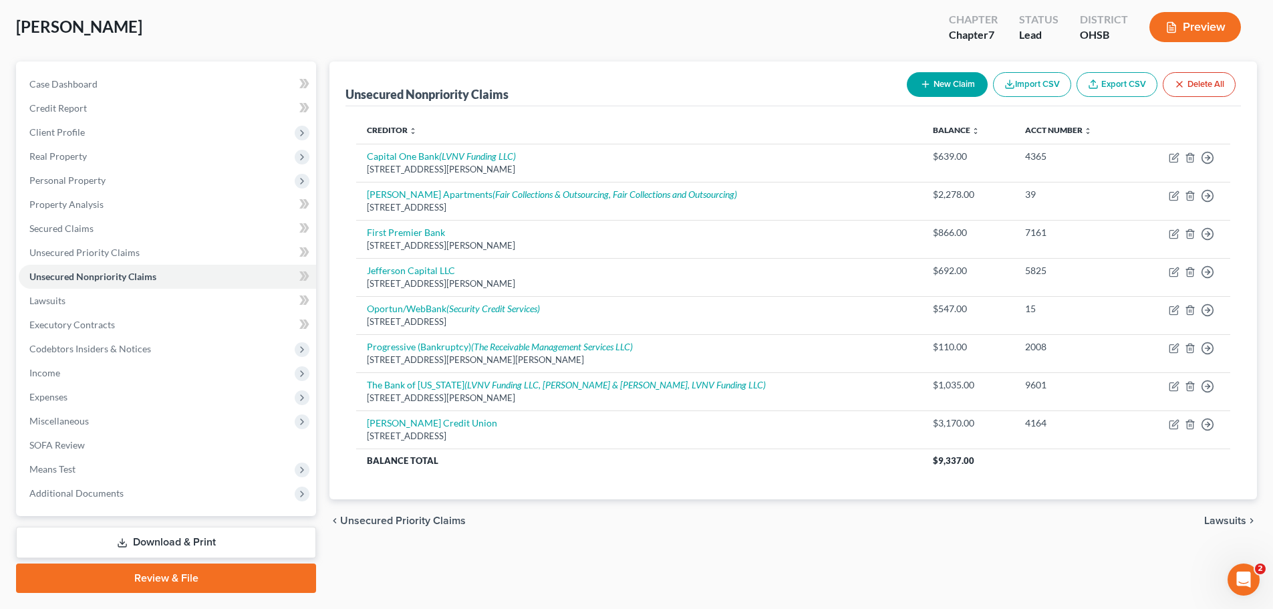
click at [397, 519] on span "Unsecured Priority Claims" at bounding box center [403, 520] width 126 height 11
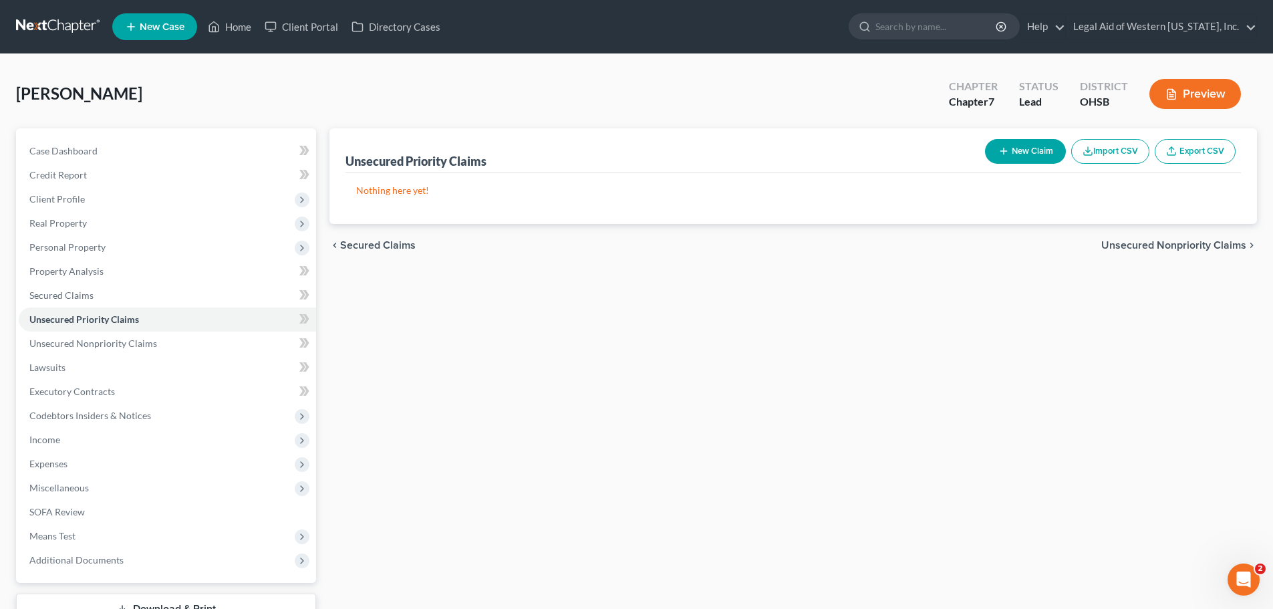
click at [374, 247] on span "Secured Claims" at bounding box center [378, 245] width 76 height 11
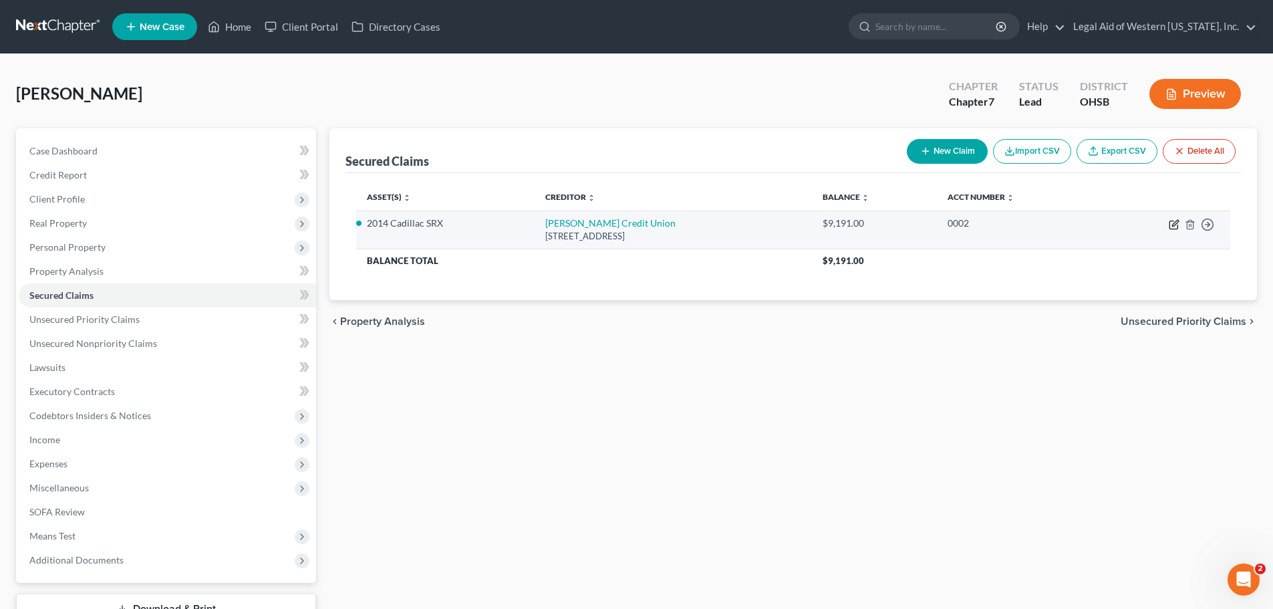
click at [1174, 220] on icon "button" at bounding box center [1174, 224] width 11 height 11
select select "36"
select select "2"
select select "0"
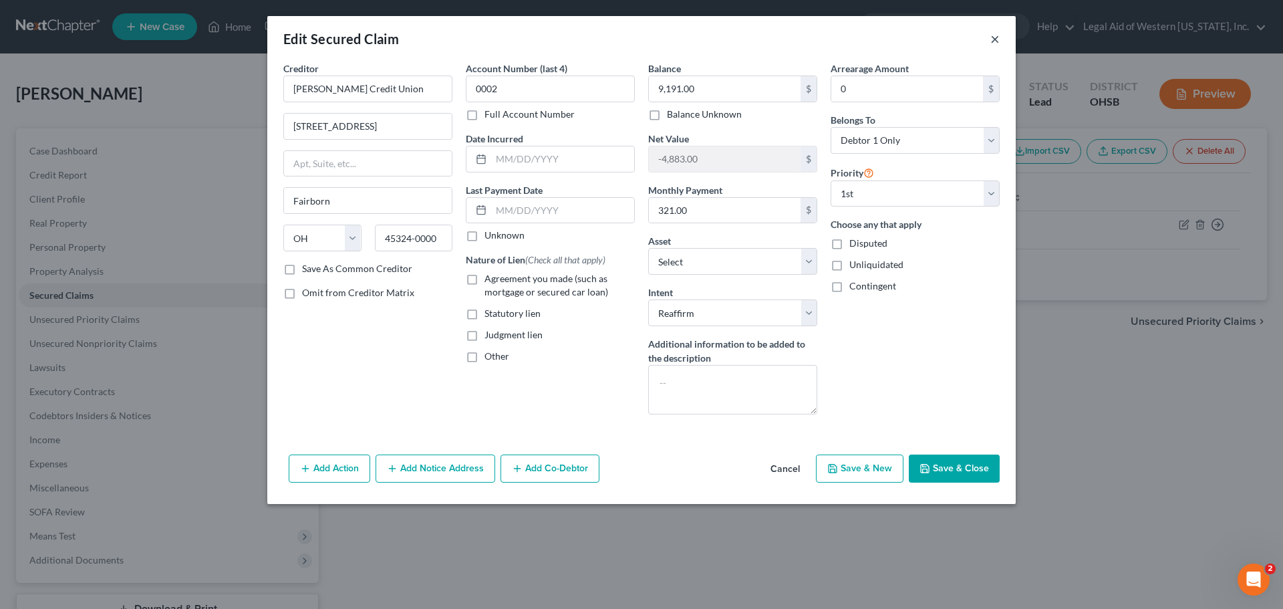
click at [995, 41] on button "×" at bounding box center [995, 39] width 9 height 16
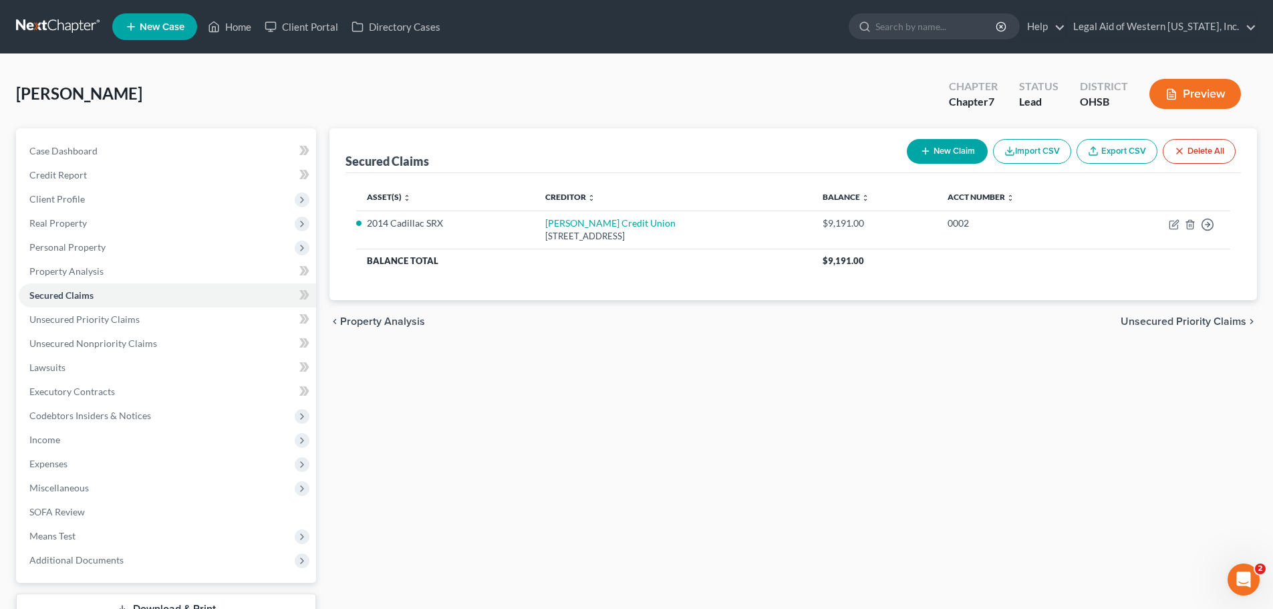
click at [1198, 318] on span "Unsecured Priority Claims" at bounding box center [1184, 321] width 126 height 11
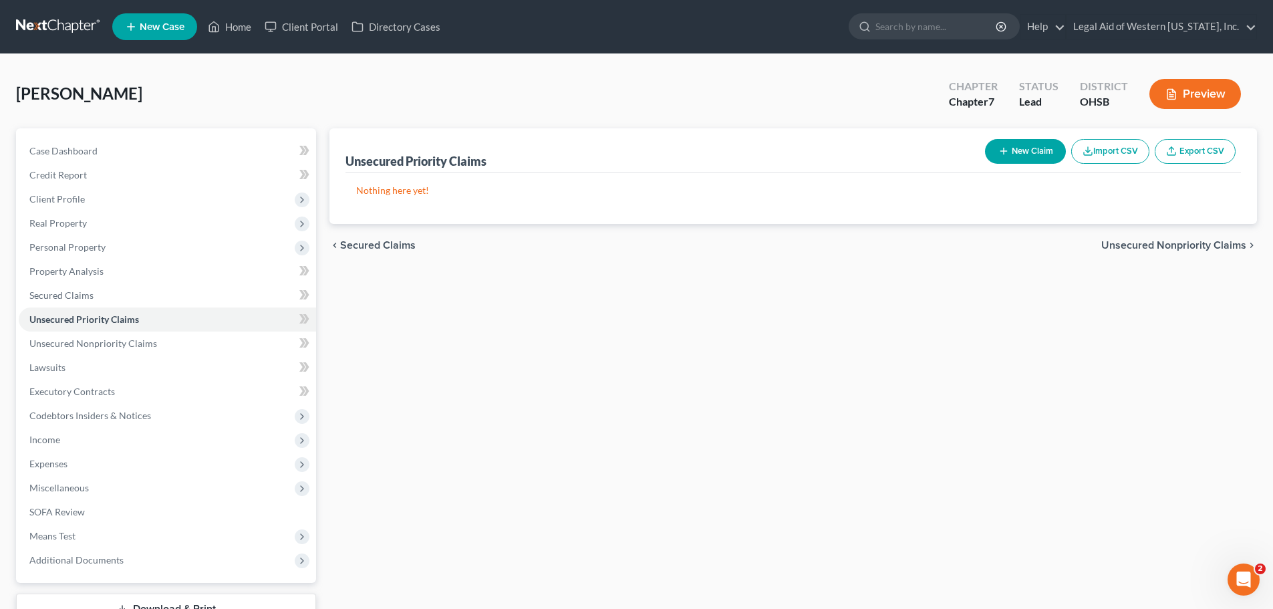
click at [1195, 245] on span "Unsecured Nonpriority Claims" at bounding box center [1173, 245] width 145 height 11
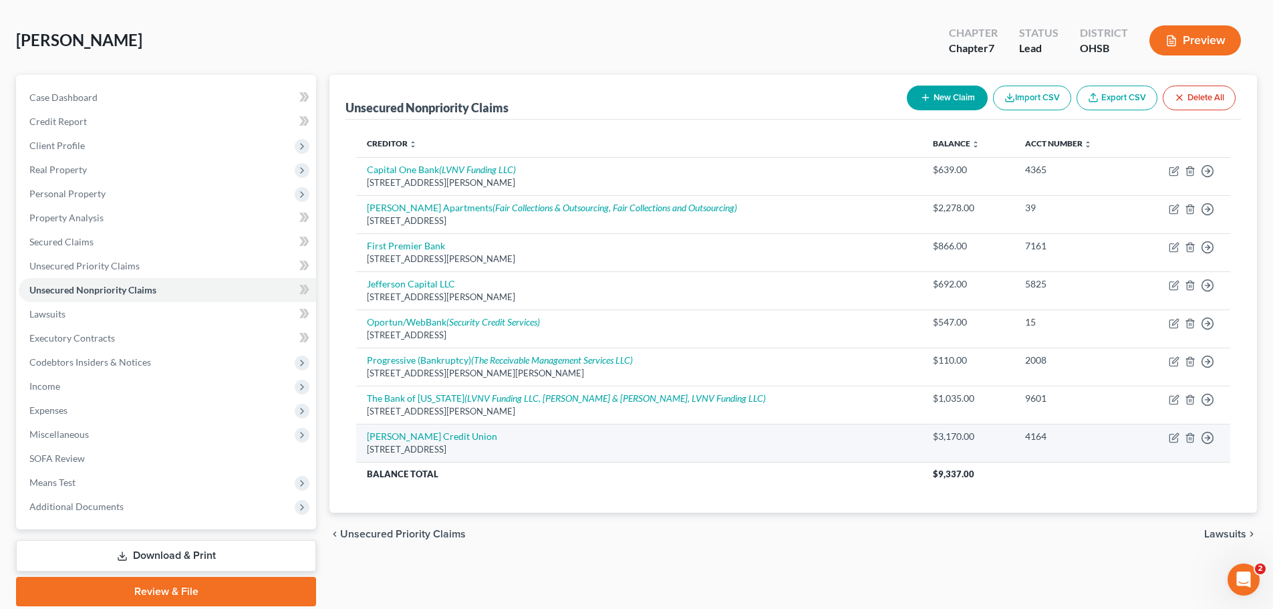
scroll to position [102, 0]
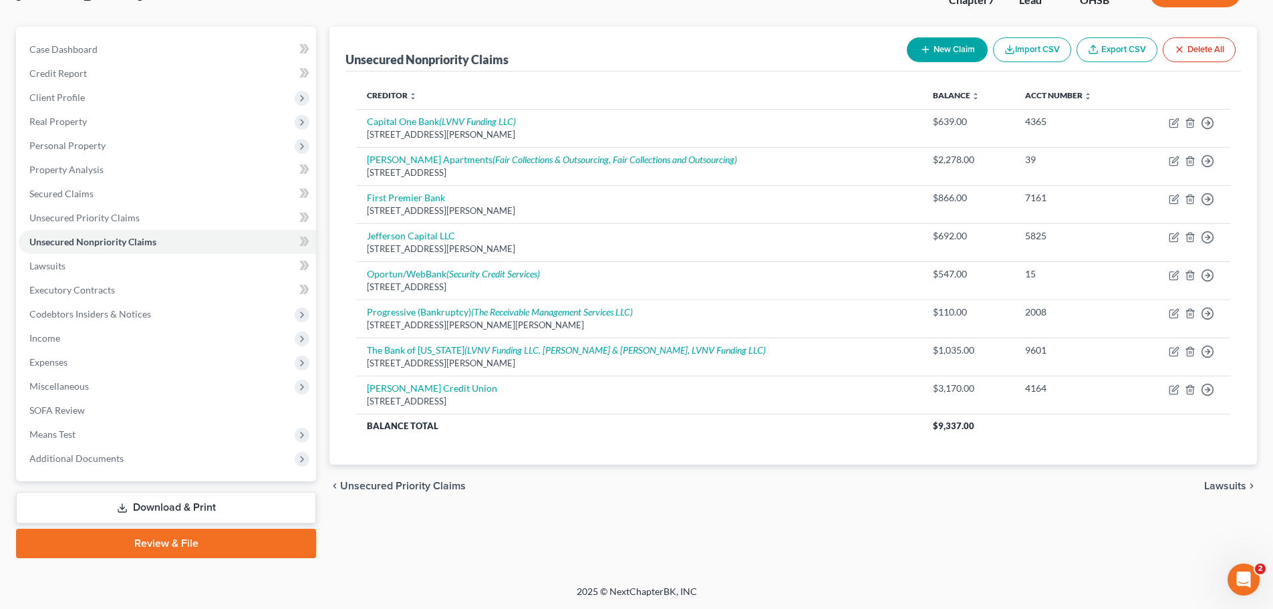
click at [1220, 486] on span "Lawsuits" at bounding box center [1225, 486] width 42 height 11
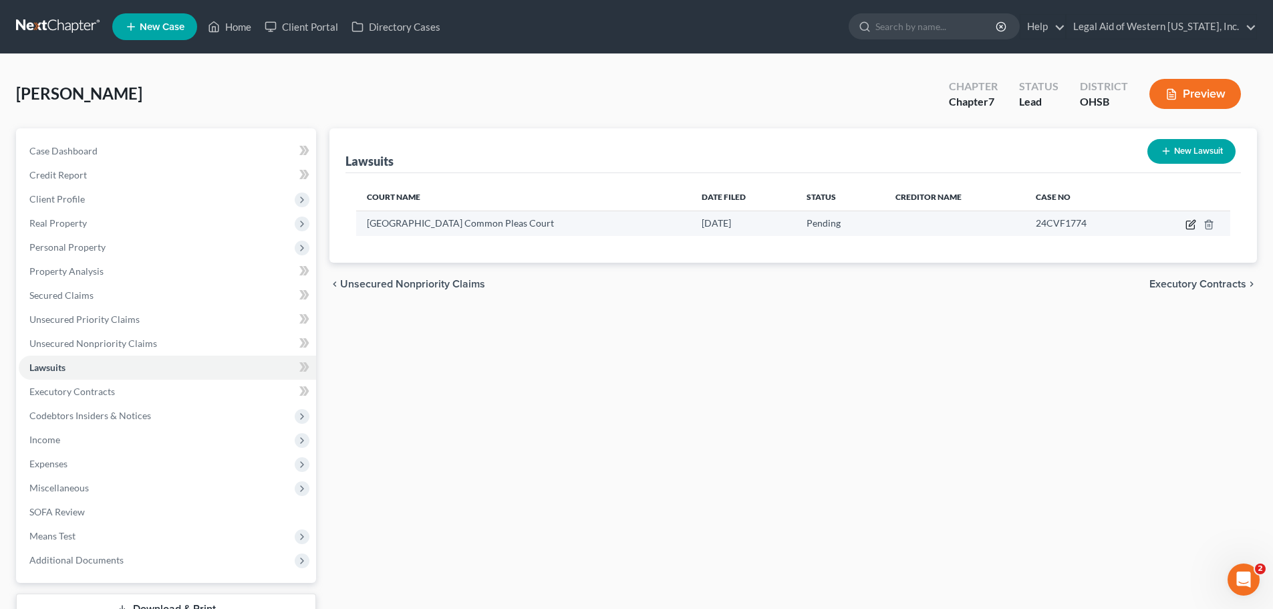
click at [1186, 223] on icon "button" at bounding box center [1190, 225] width 8 height 8
select select "36"
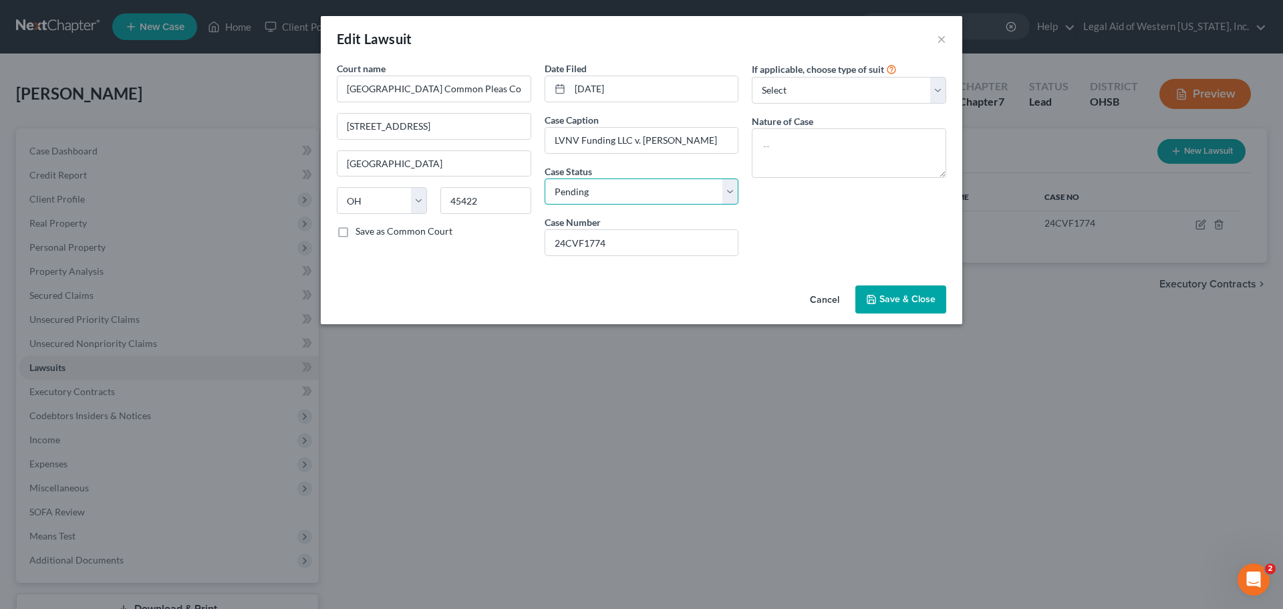
click at [725, 186] on select "Select Pending On Appeal Concluded" at bounding box center [642, 191] width 194 height 27
select select "2"
click at [545, 178] on select "Select Pending On Appeal Concluded" at bounding box center [642, 191] width 194 height 27
click at [932, 292] on button "Save & Close" at bounding box center [901, 299] width 91 height 28
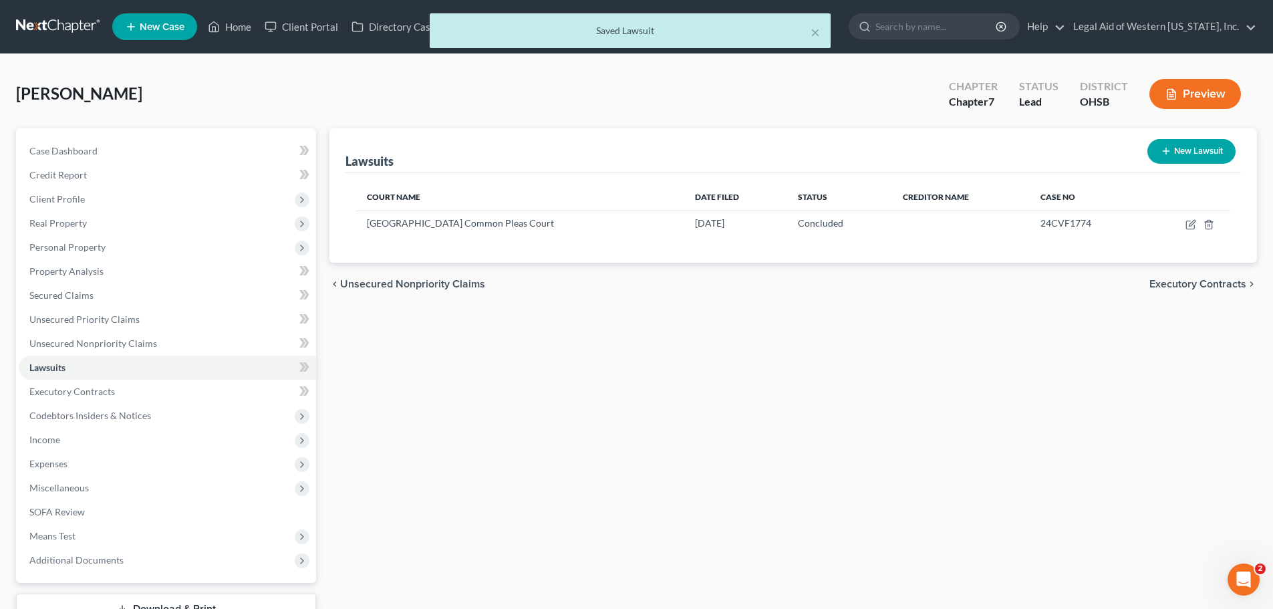
click at [1182, 286] on span "Executory Contracts" at bounding box center [1198, 284] width 97 height 11
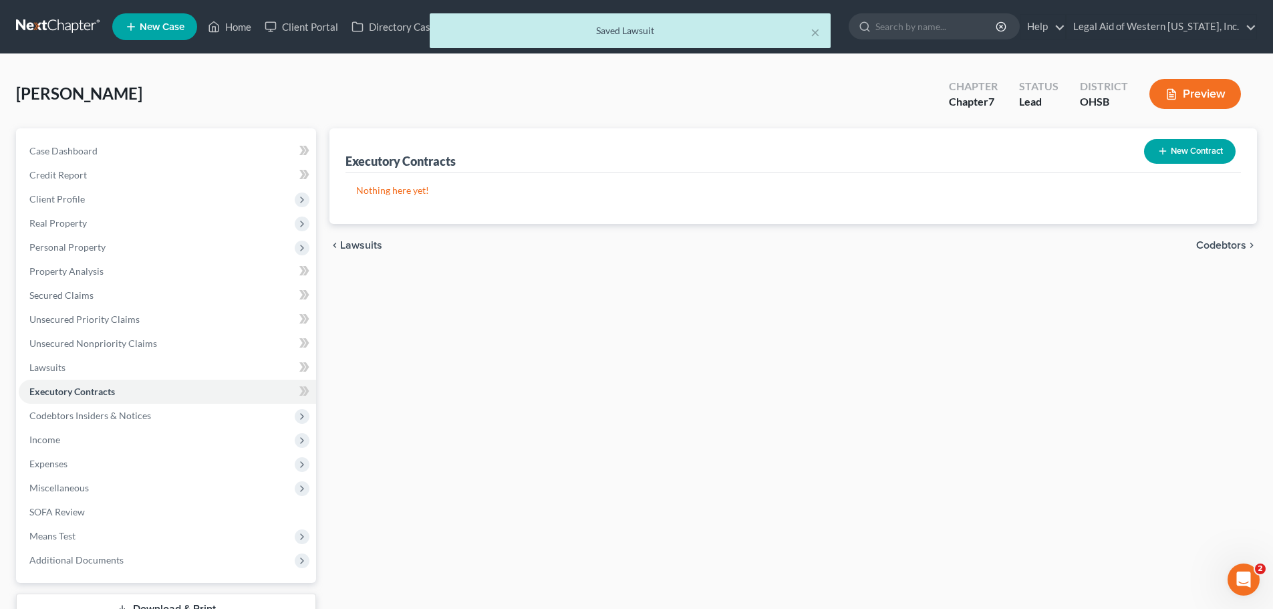
click at [1227, 242] on span "Codebtors" at bounding box center [1221, 245] width 50 height 11
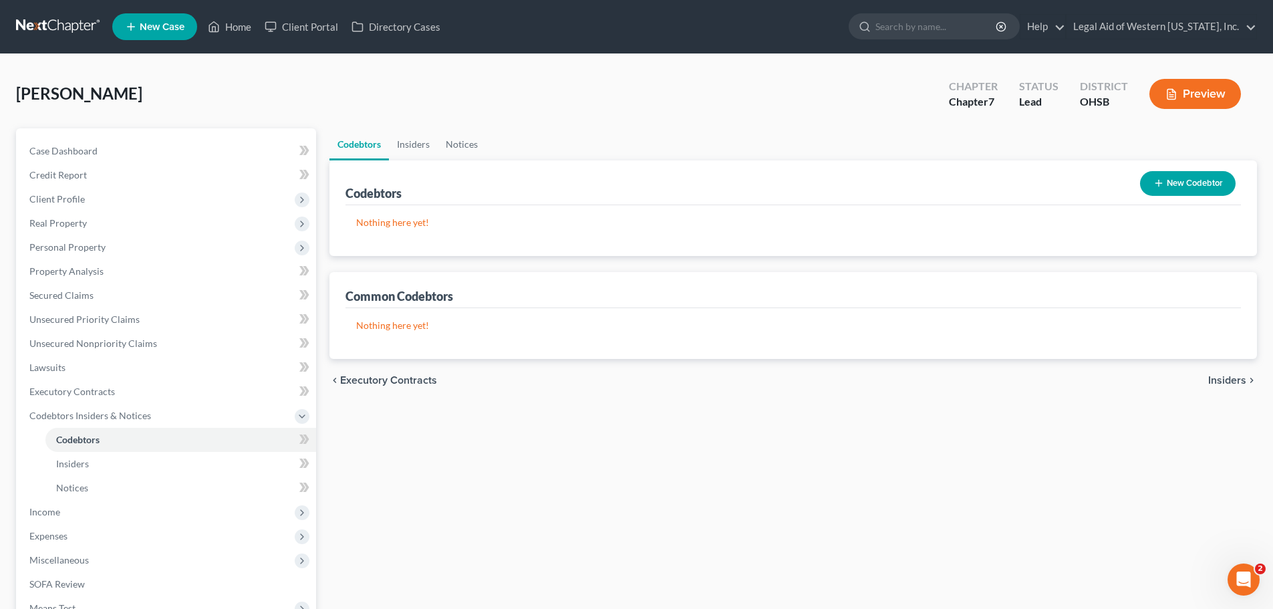
click at [1230, 383] on span "Insiders" at bounding box center [1227, 380] width 38 height 11
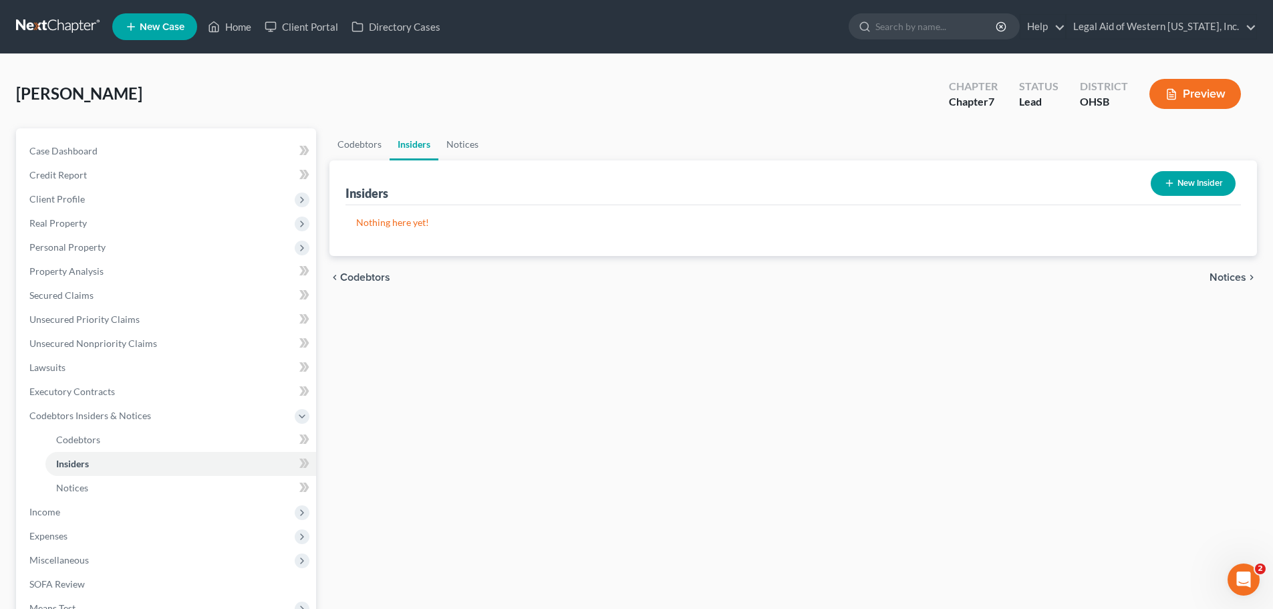
click at [1233, 278] on span "Notices" at bounding box center [1228, 277] width 37 height 11
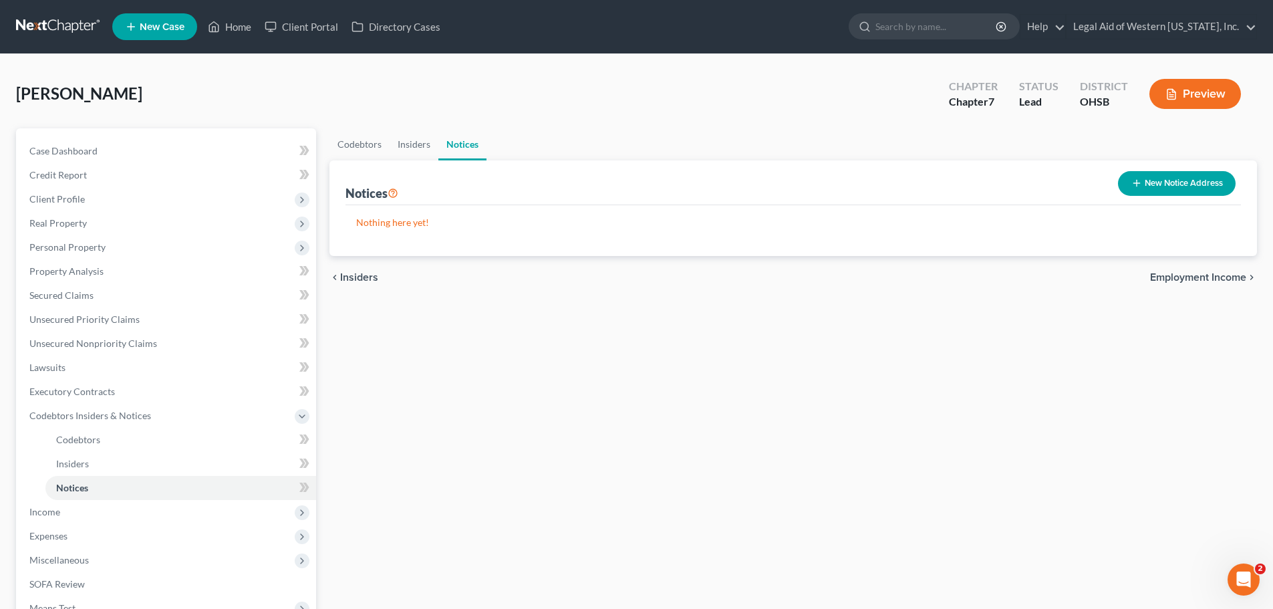
click at [1229, 276] on span "Employment Income" at bounding box center [1198, 277] width 96 height 11
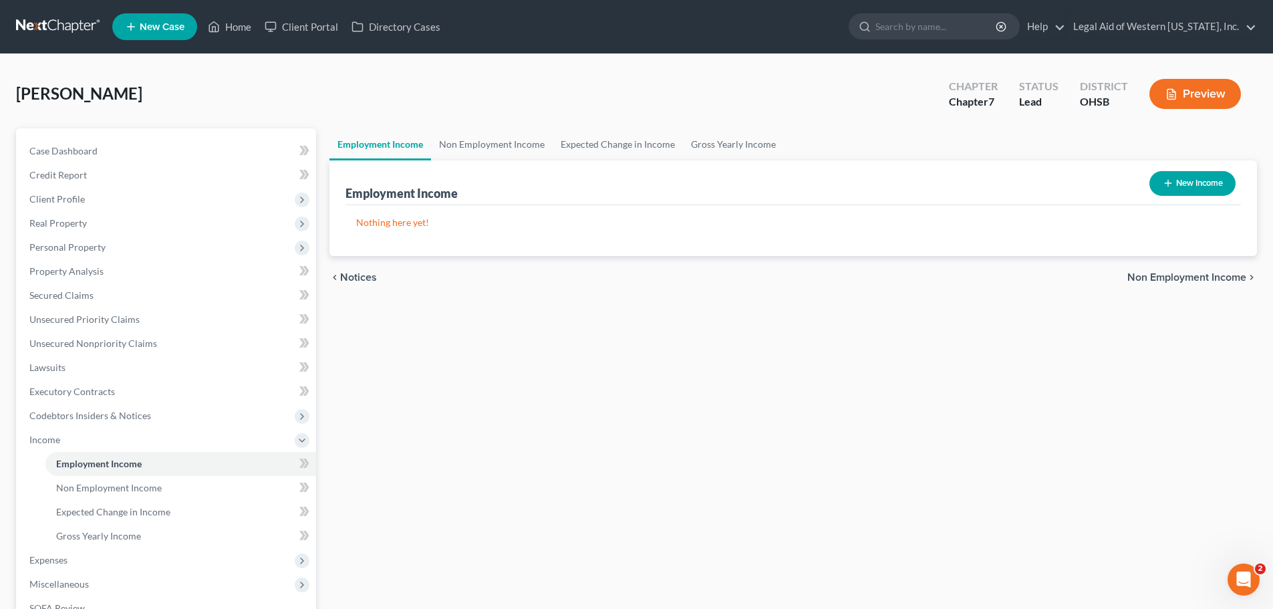
click at [1160, 275] on span "Non Employment Income" at bounding box center [1187, 277] width 119 height 11
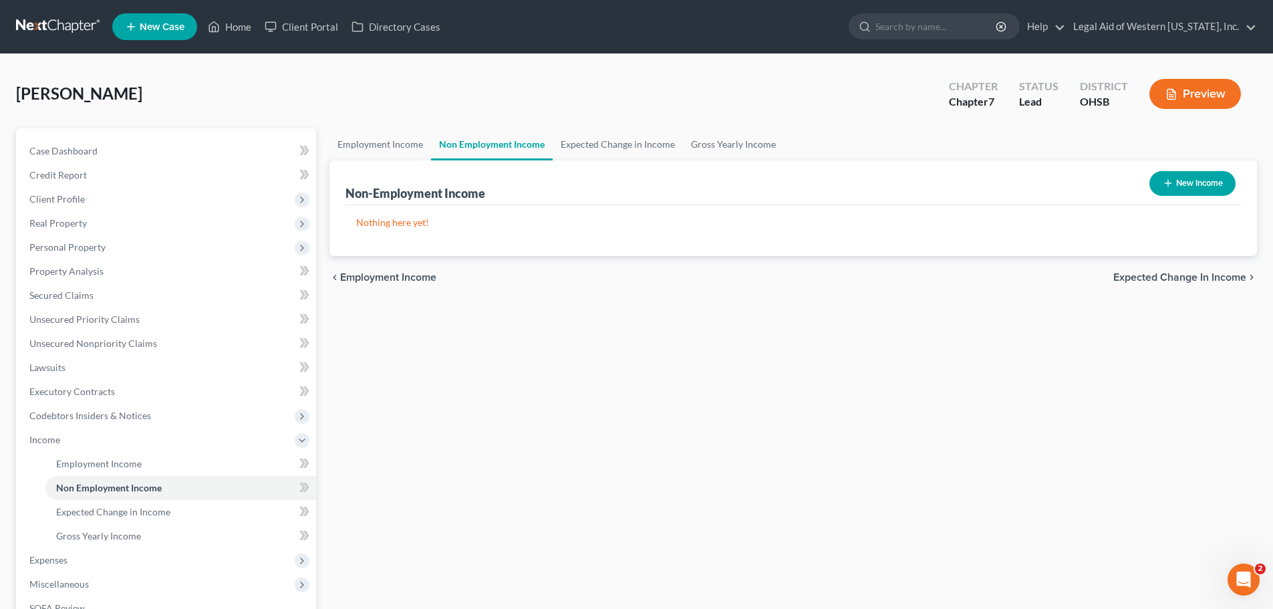
click at [1211, 181] on button "New Income" at bounding box center [1193, 183] width 86 height 25
select select "0"
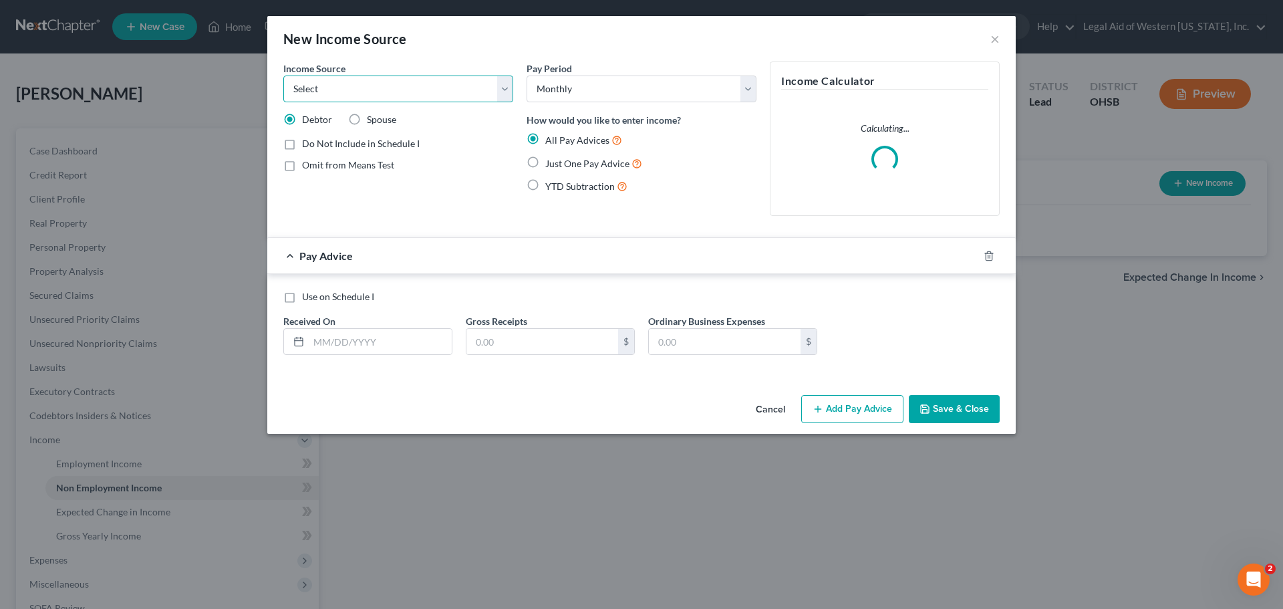
click at [499, 88] on select "Select Unemployment Disability (from employer) Pension Retirement Social Securi…" at bounding box center [398, 89] width 230 height 27
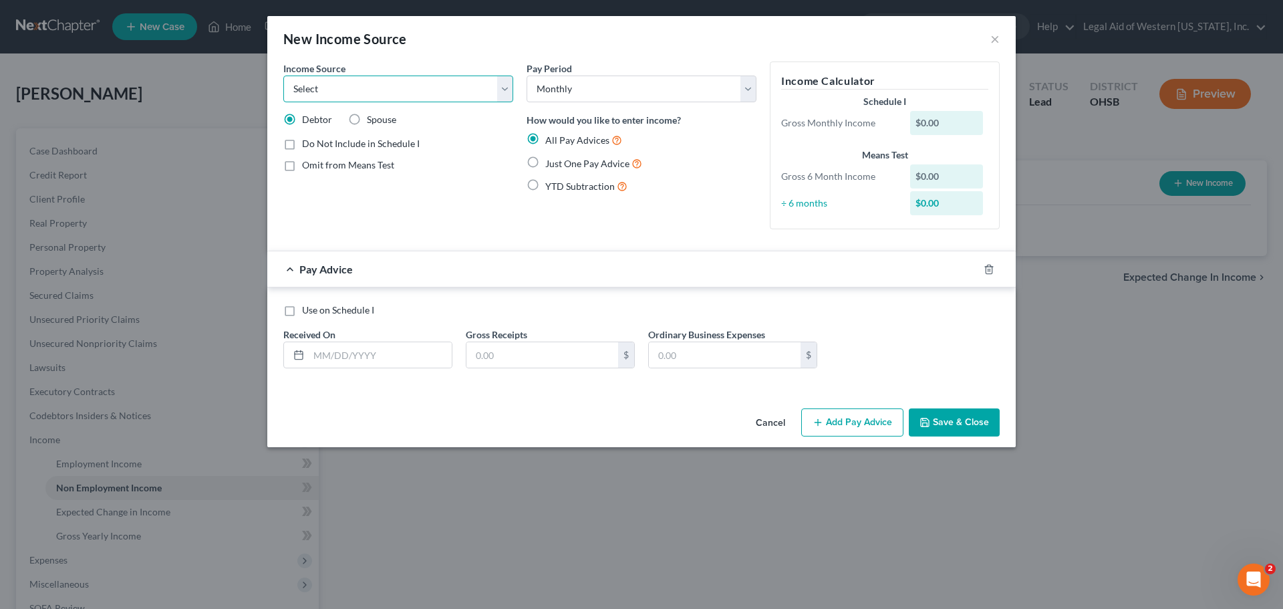
select select "4"
click at [283, 76] on select "Select Unemployment Disability (from employer) Pension Retirement Social Securi…" at bounding box center [398, 89] width 230 height 27
click at [545, 159] on label "Just One Pay Advice" at bounding box center [593, 163] width 97 height 15
click at [551, 159] on input "Just One Pay Advice" at bounding box center [555, 160] width 9 height 9
radio input "true"
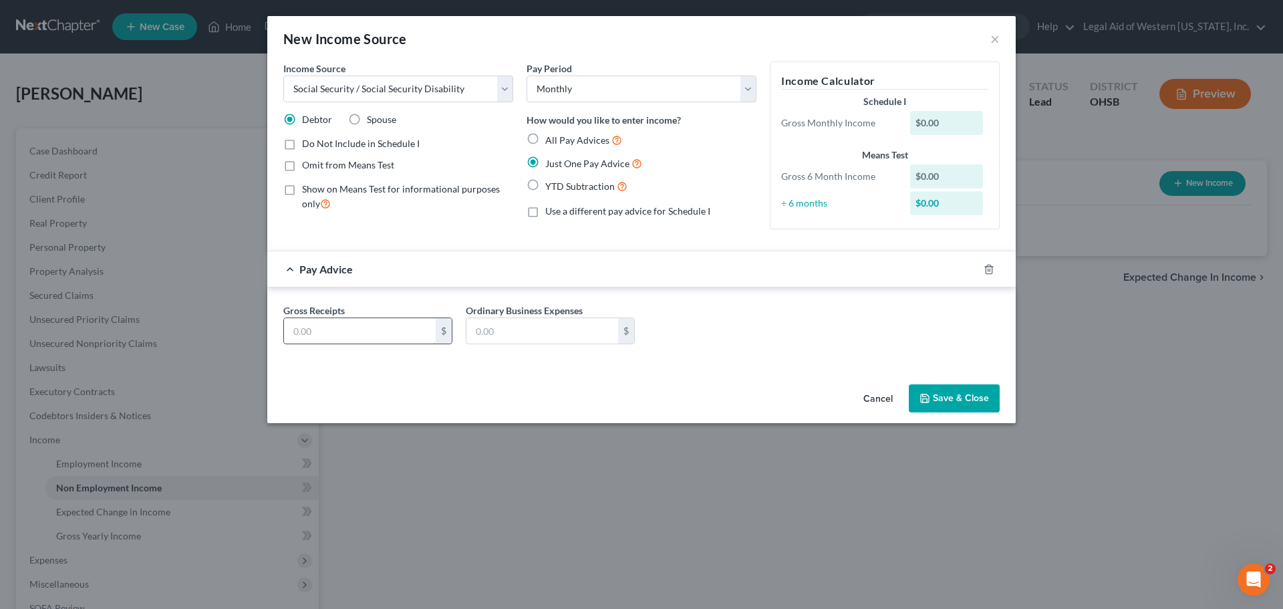
click at [388, 332] on input "text" at bounding box center [360, 330] width 152 height 25
type input "830.00"
click at [937, 398] on button "Save & Close" at bounding box center [954, 398] width 91 height 28
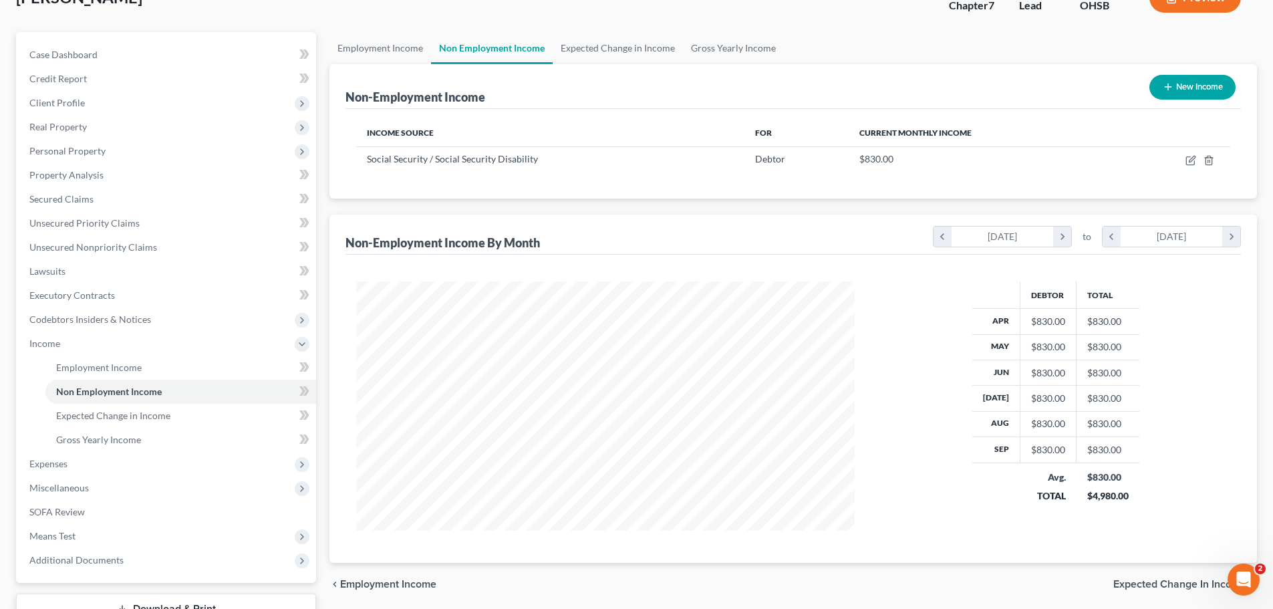
scroll to position [198, 0]
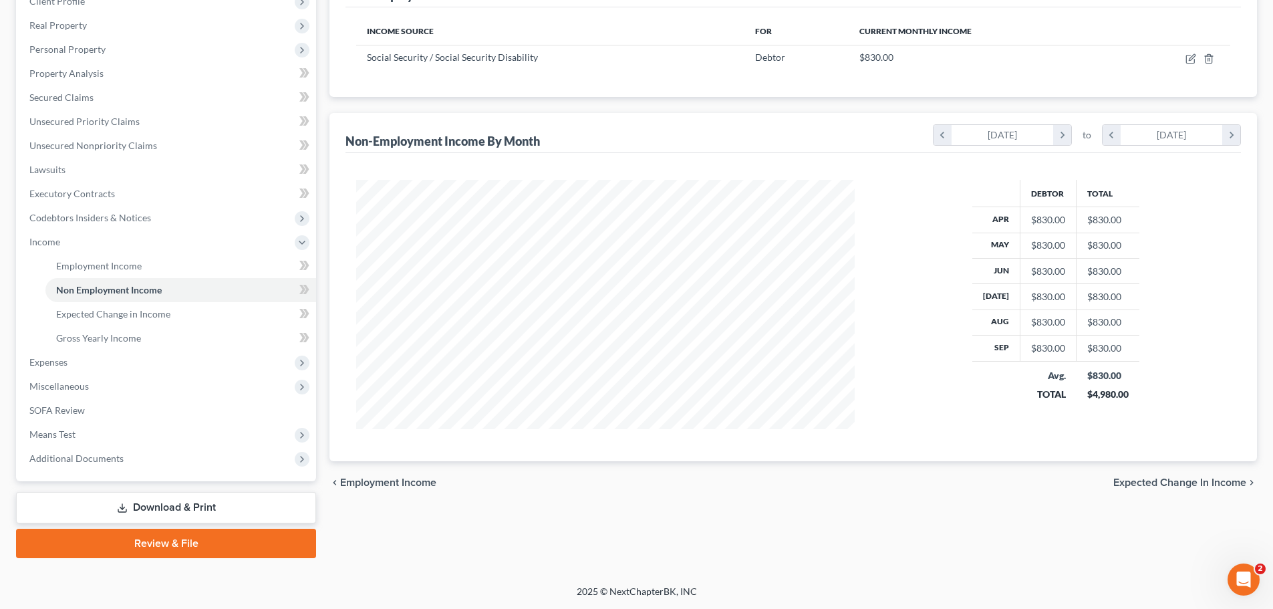
click at [1222, 486] on span "Expected Change in Income" at bounding box center [1179, 482] width 133 height 11
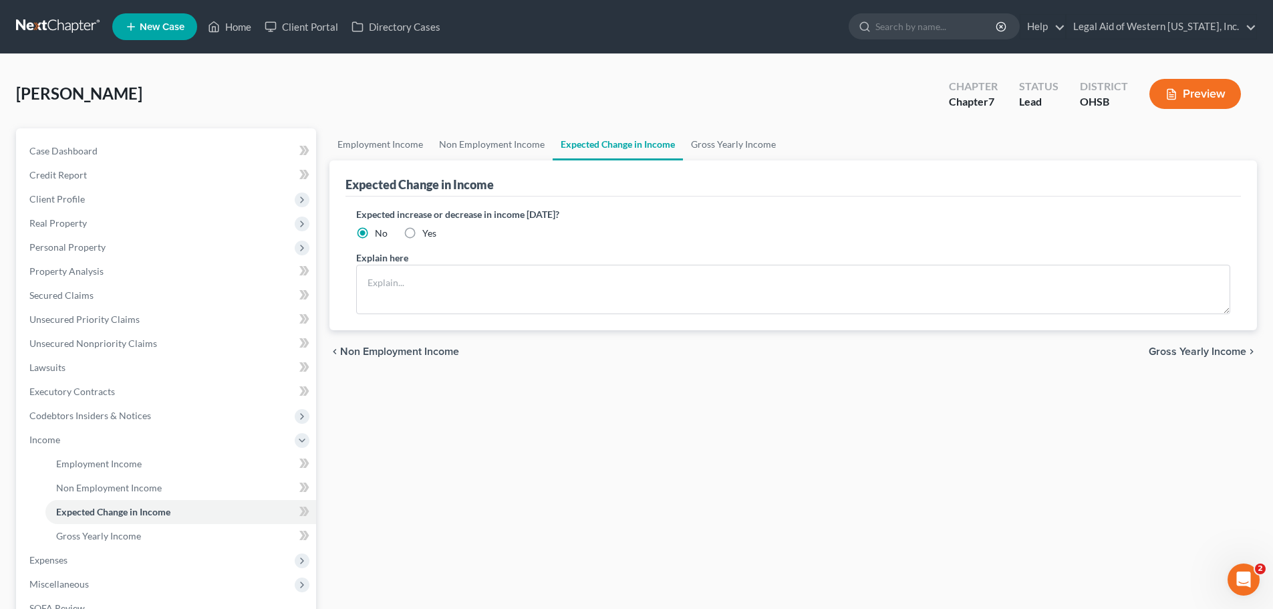
click at [1171, 348] on span "Gross Yearly Income" at bounding box center [1198, 351] width 98 height 11
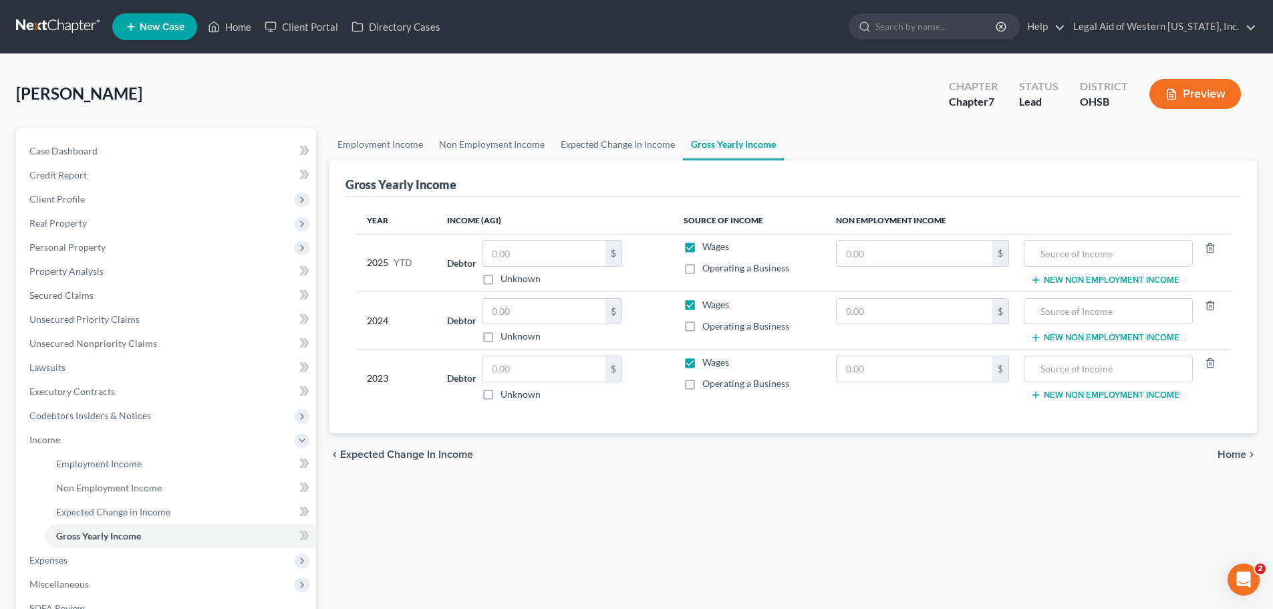
click at [1228, 450] on span "Home" at bounding box center [1232, 454] width 29 height 11
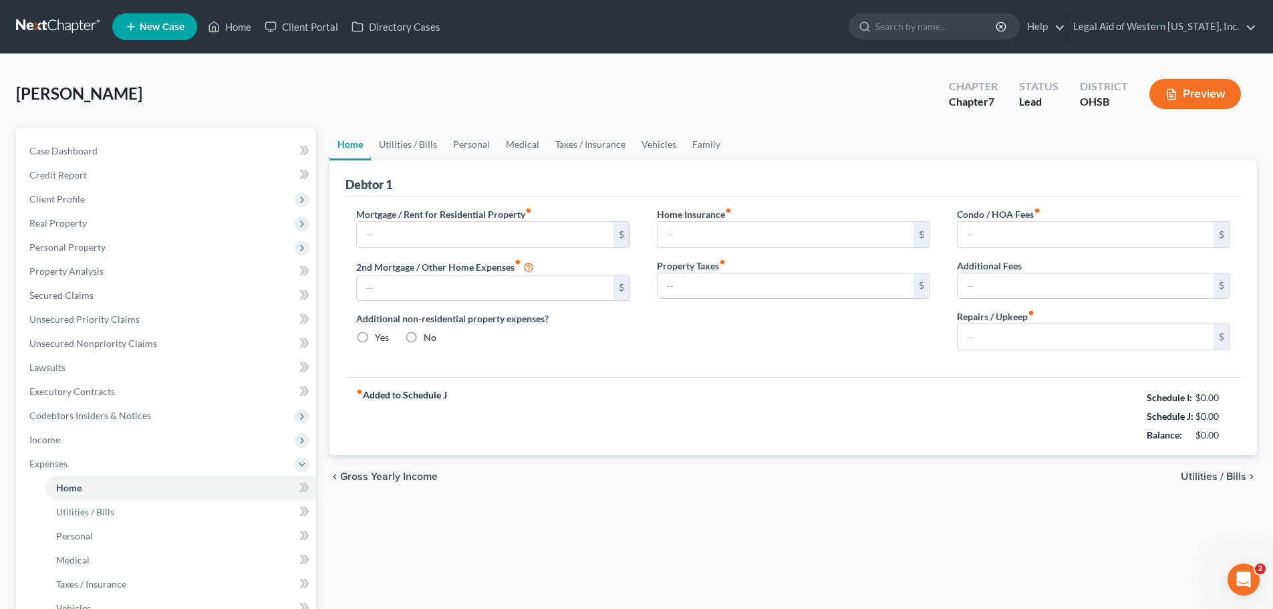
type input "433.00"
type input "0.00"
radio input "true"
type input "0.00"
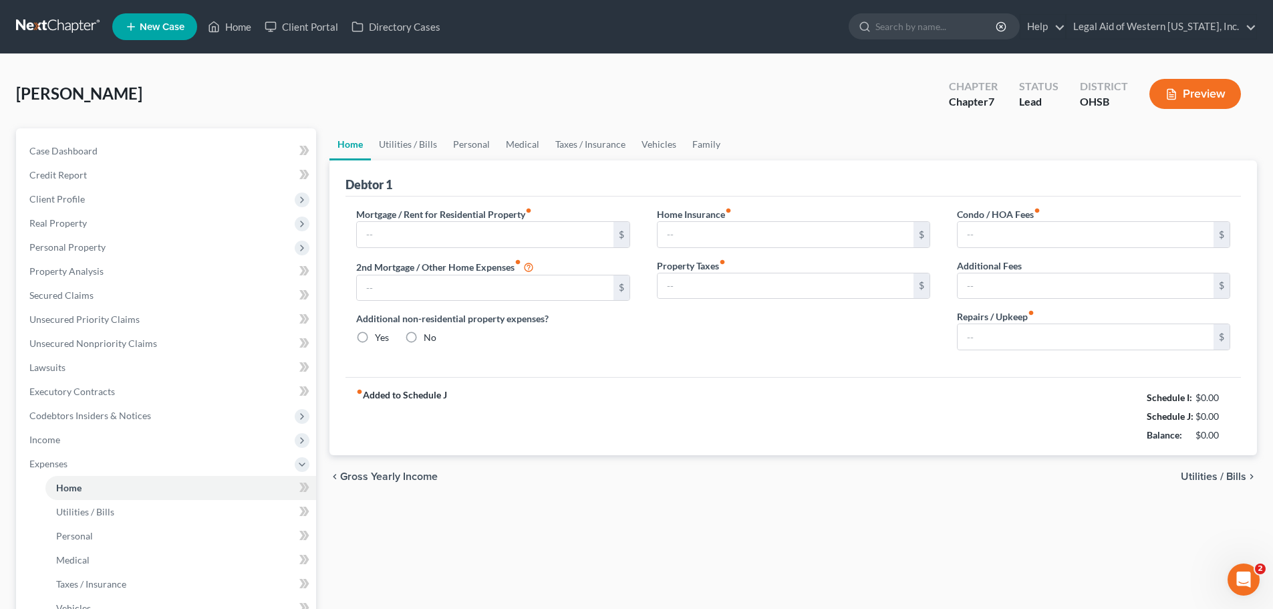
type input "0.00"
click at [1228, 473] on span "Utilities / Bills" at bounding box center [1213, 476] width 65 height 11
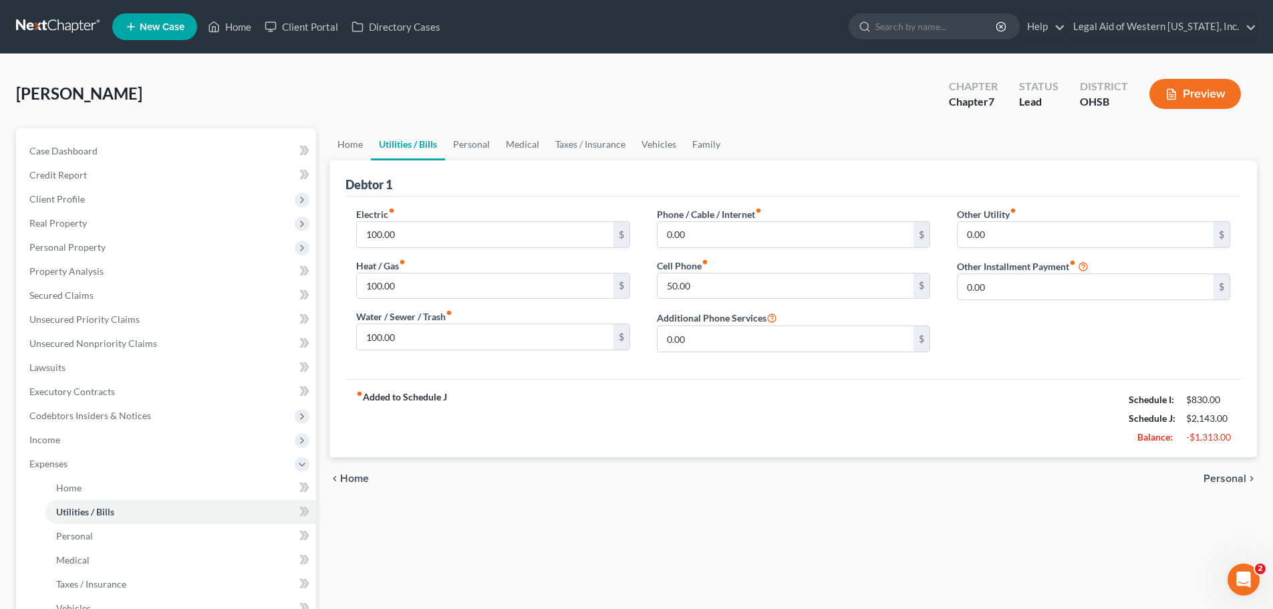
click at [1234, 479] on span "Personal" at bounding box center [1225, 478] width 43 height 11
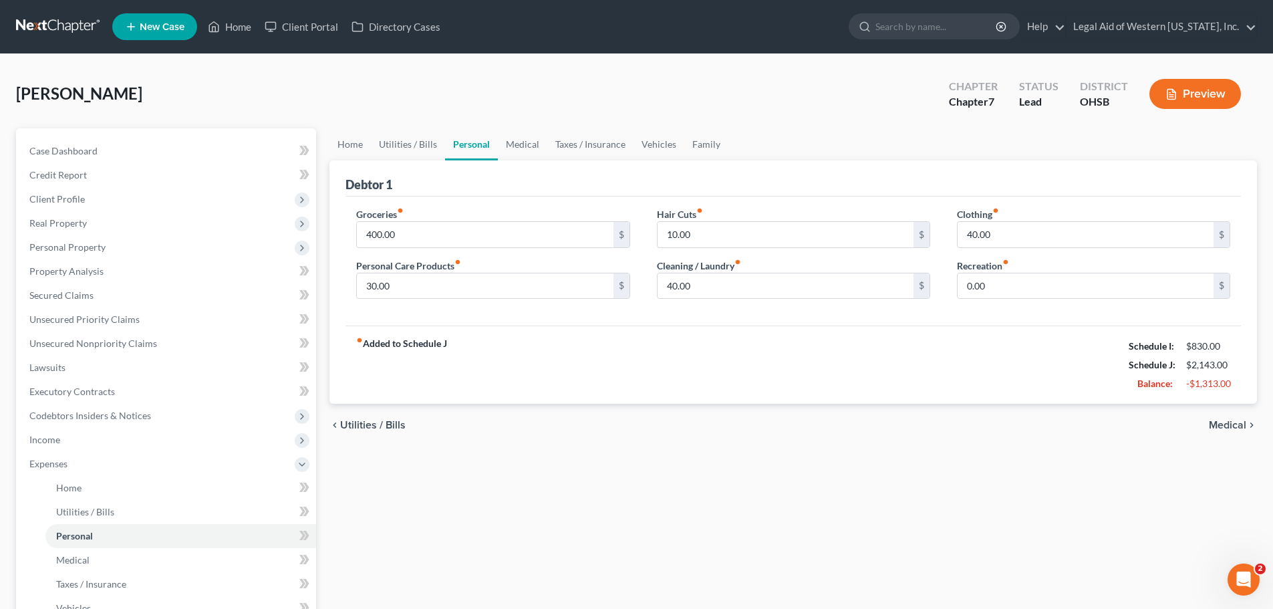
click at [1234, 424] on span "Medical" at bounding box center [1227, 425] width 37 height 11
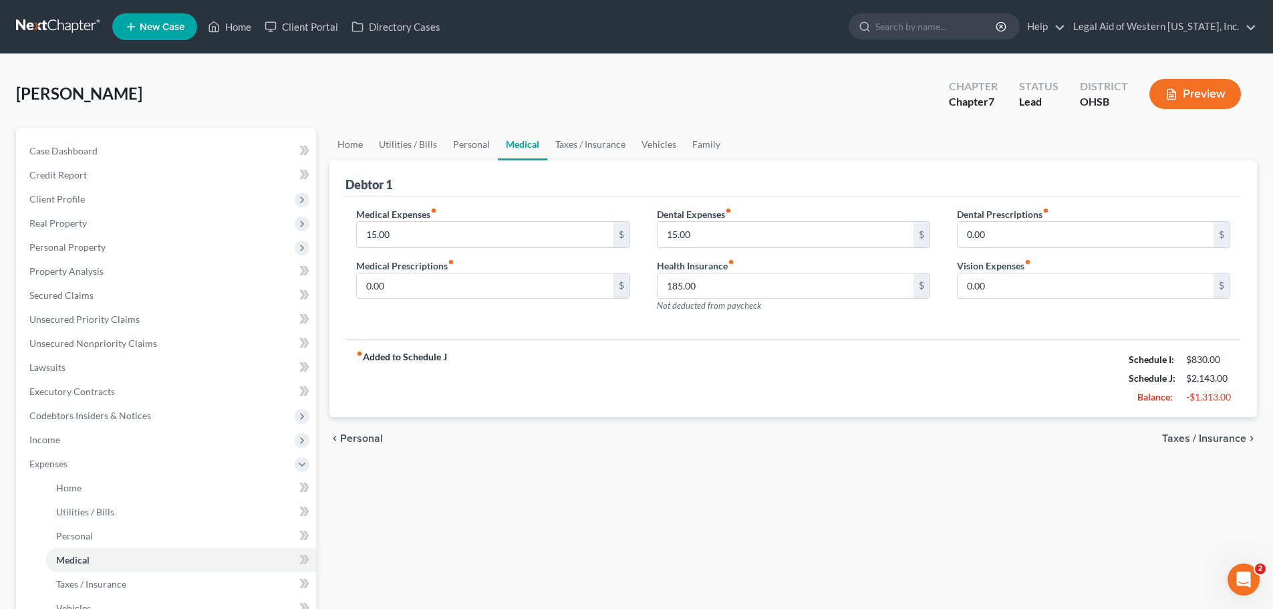
click at [1216, 437] on span "Taxes / Insurance" at bounding box center [1204, 438] width 84 height 11
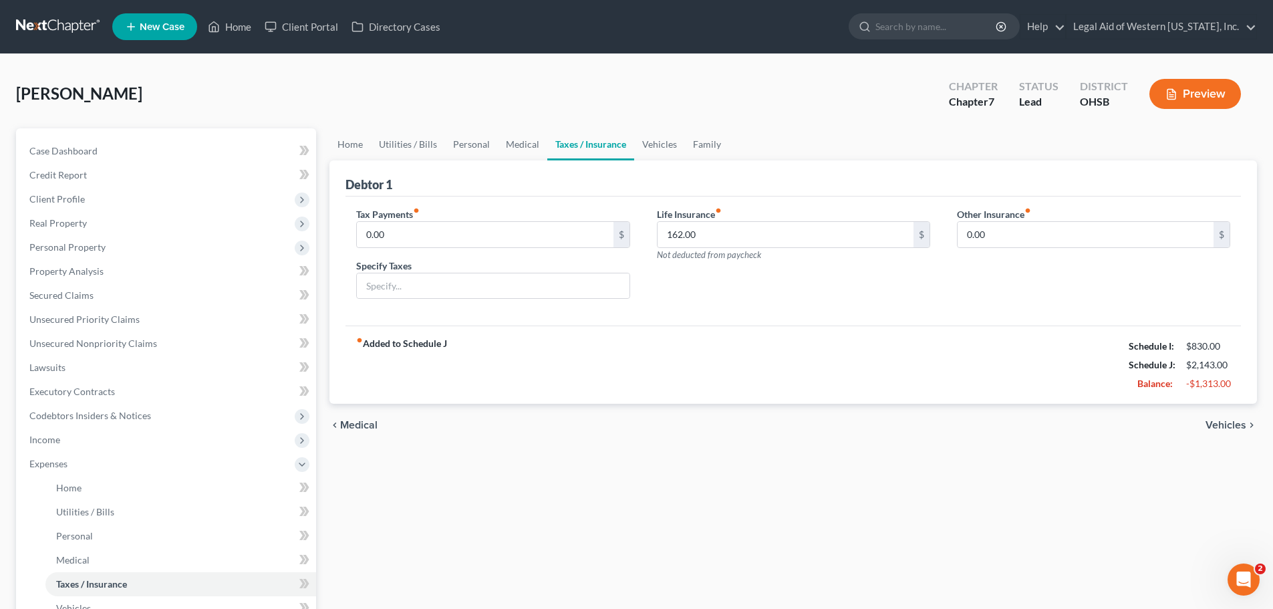
click at [1224, 424] on span "Vehicles" at bounding box center [1226, 425] width 41 height 11
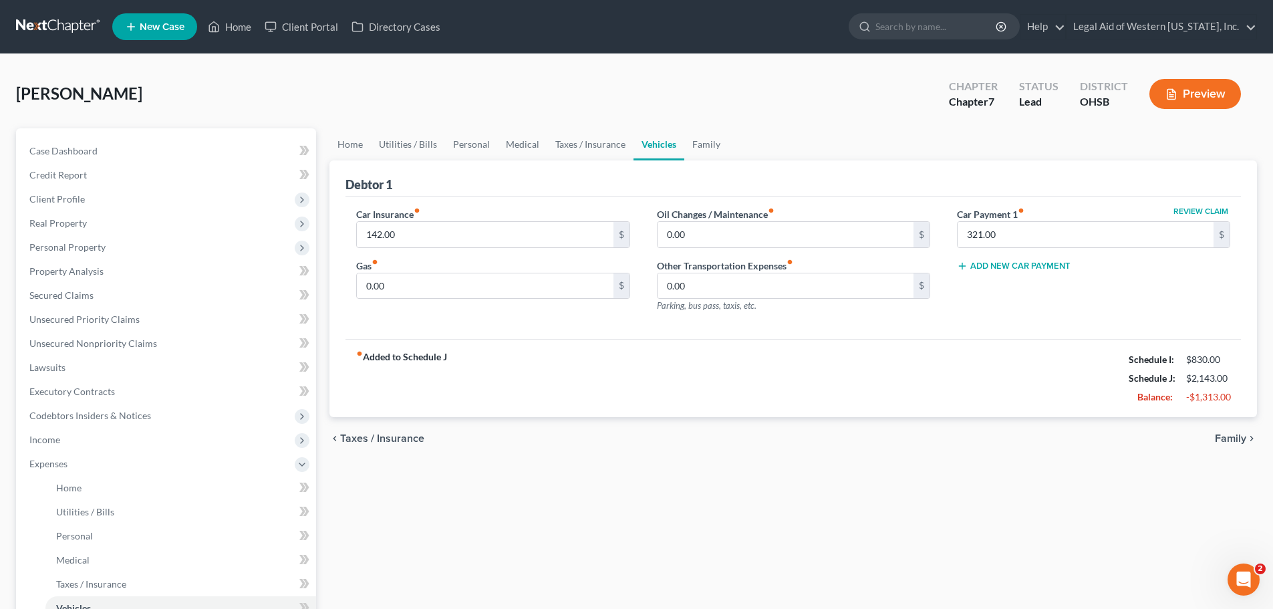
click at [398, 442] on span "Taxes / Insurance" at bounding box center [382, 438] width 84 height 11
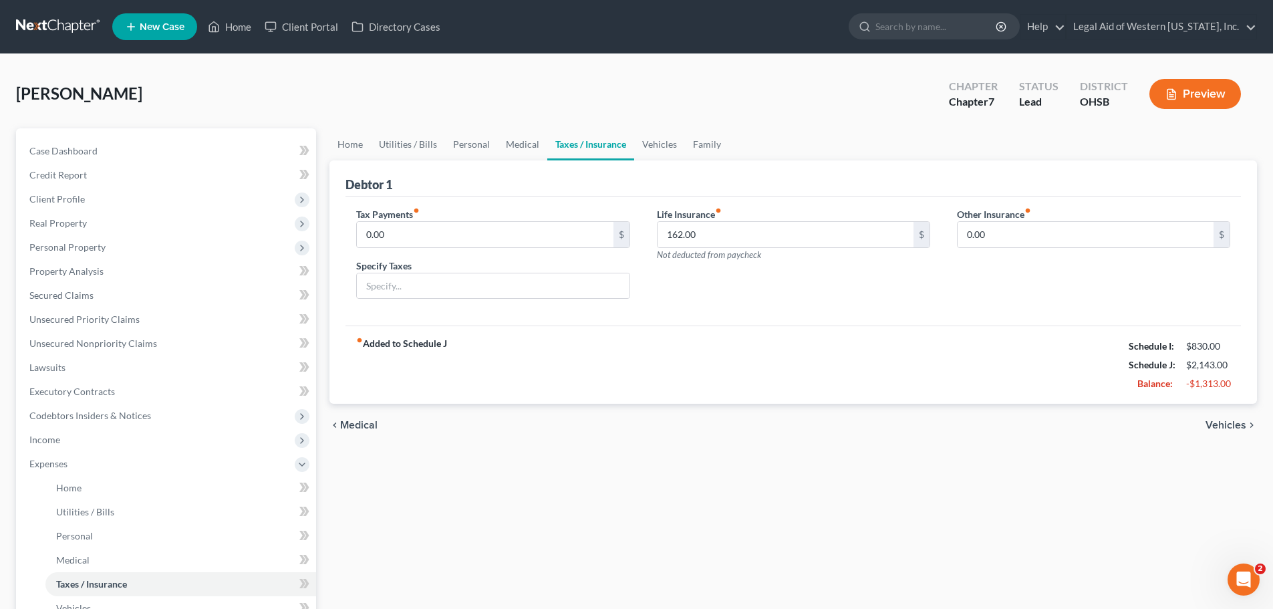
click at [398, 442] on div "chevron_left Medical Vehicles chevron_right" at bounding box center [794, 425] width 928 height 43
click at [370, 428] on span "Medical" at bounding box center [358, 425] width 37 height 11
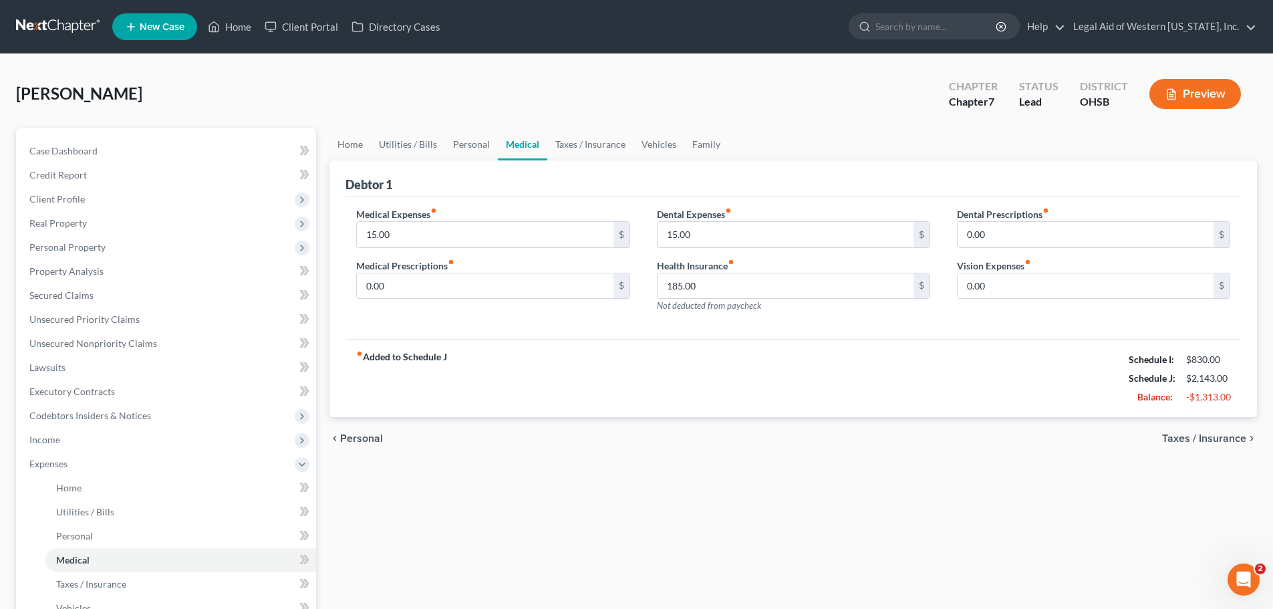
click at [370, 428] on div "chevron_left Personal Taxes / Insurance chevron_right" at bounding box center [794, 438] width 928 height 43
click at [370, 434] on span "Personal" at bounding box center [361, 438] width 43 height 11
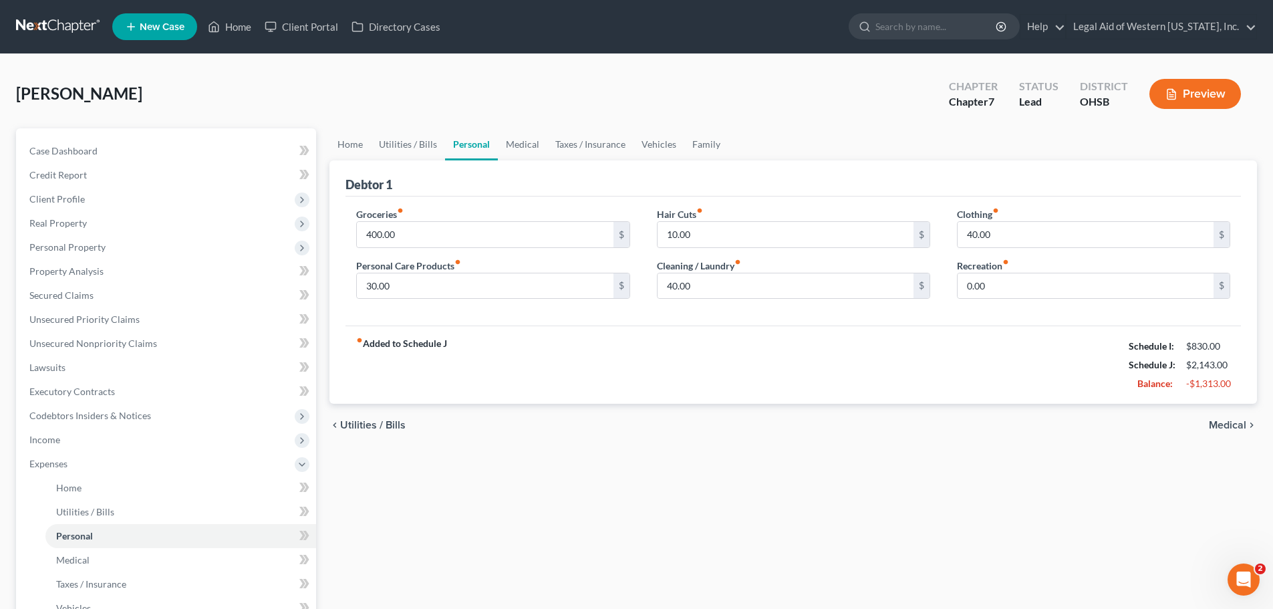
click at [370, 422] on span "Utilities / Bills" at bounding box center [372, 425] width 65 height 11
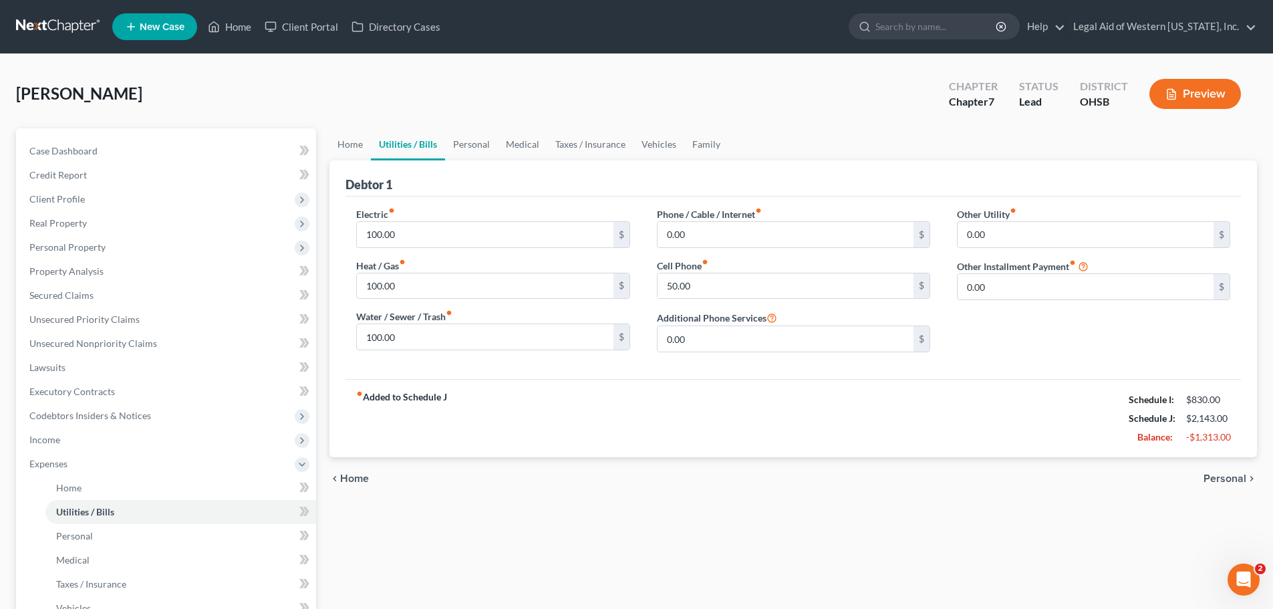
click at [1229, 483] on span "Personal" at bounding box center [1225, 478] width 43 height 11
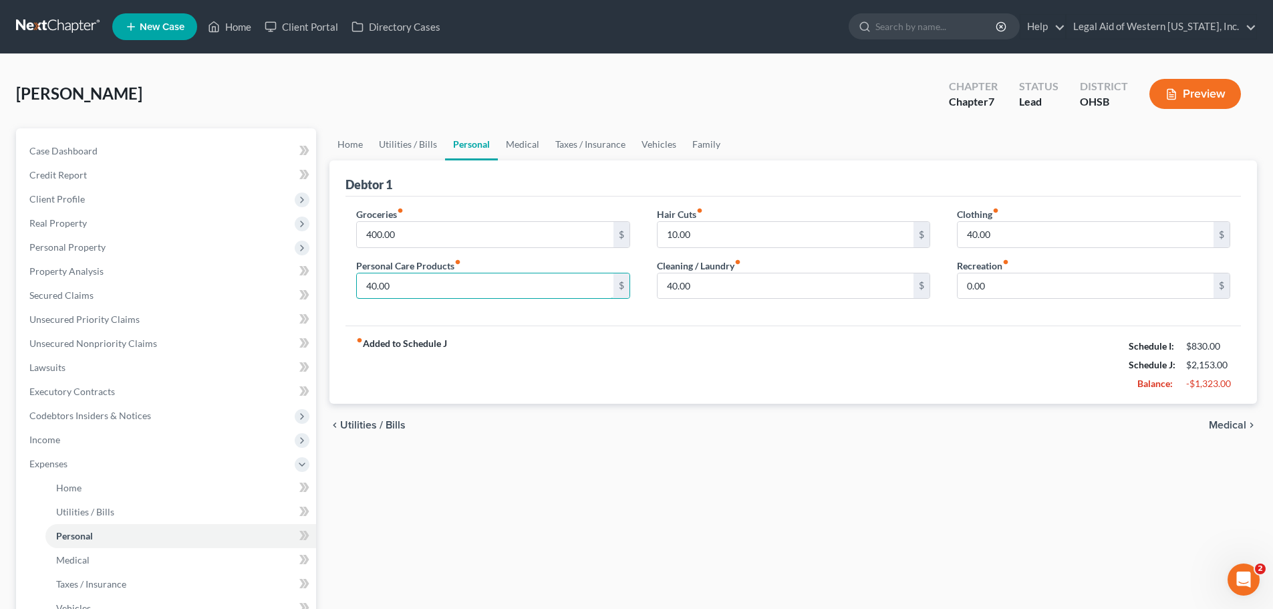
type input "40.00"
click at [686, 341] on div "fiber_manual_record Added to Schedule J Schedule I: $830.00 Schedule J: $2,153.…" at bounding box center [794, 364] width 896 height 78
click at [1226, 423] on span "Medical" at bounding box center [1227, 425] width 37 height 11
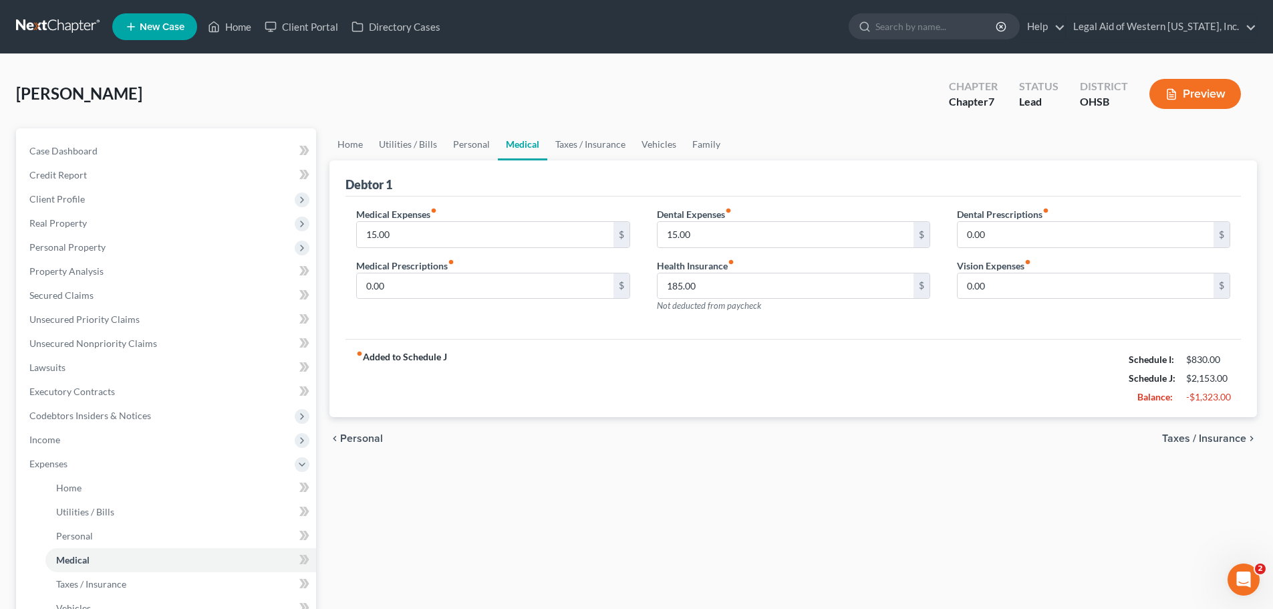
click at [1198, 437] on span "Taxes / Insurance" at bounding box center [1204, 438] width 84 height 11
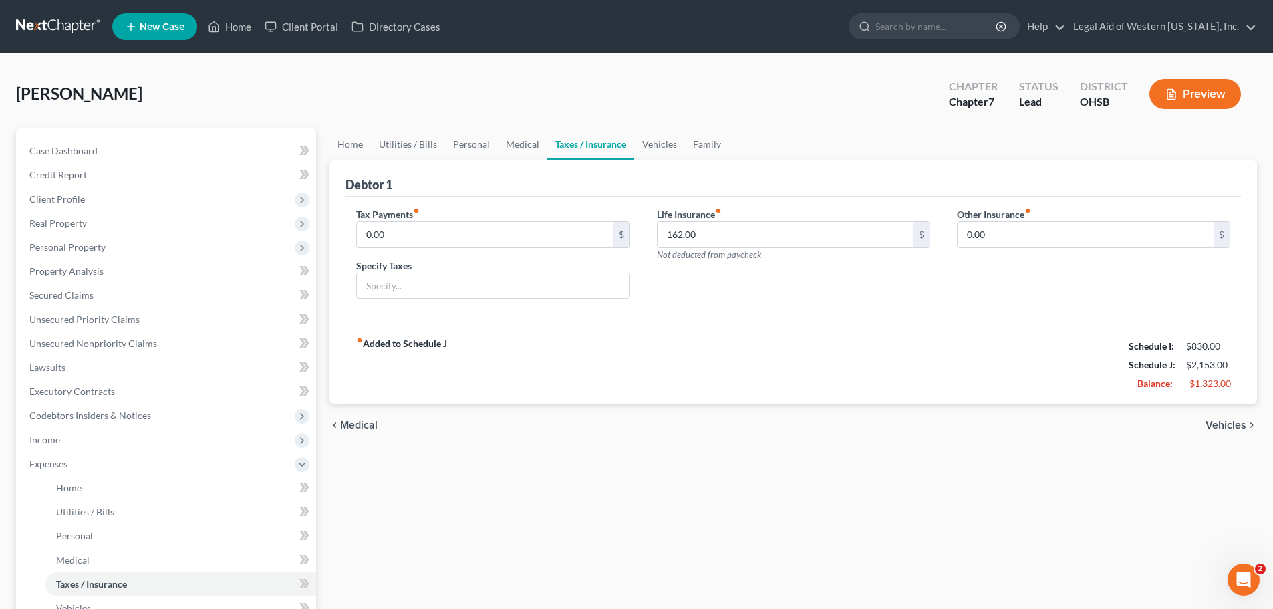
click at [1232, 427] on span "Vehicles" at bounding box center [1226, 425] width 41 height 11
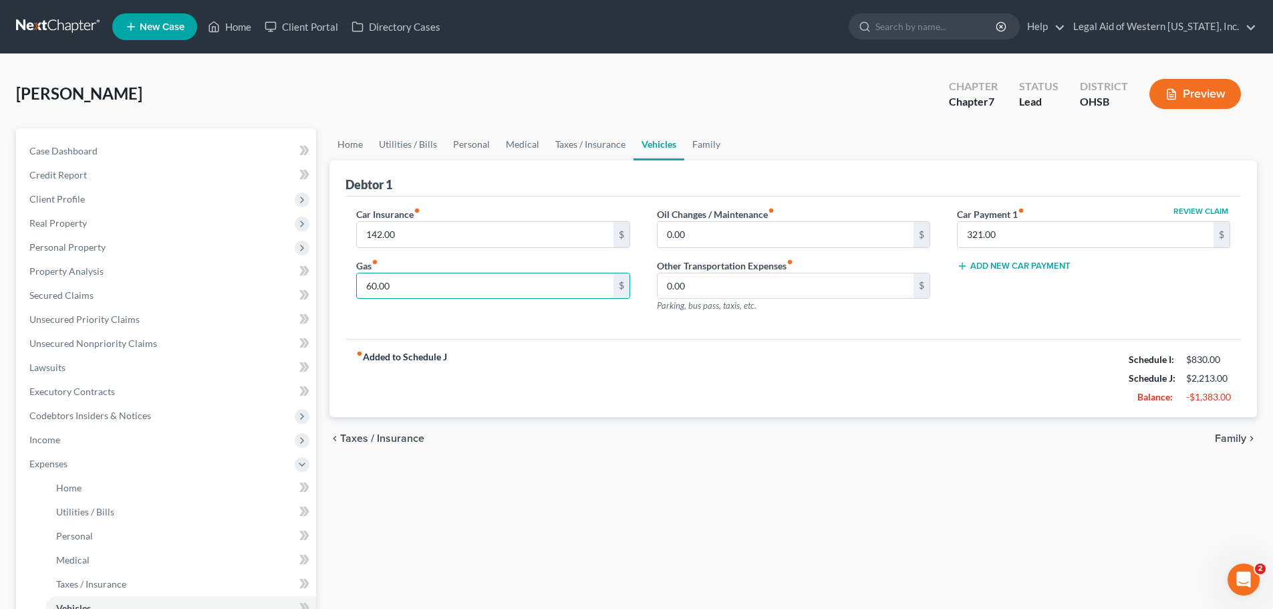
type input "60.00"
click at [947, 387] on div "fiber_manual_record Added to Schedule J Schedule I: $830.00 Schedule J: $2,213.…" at bounding box center [794, 378] width 896 height 78
click at [397, 437] on span "Taxes / Insurance" at bounding box center [382, 438] width 84 height 11
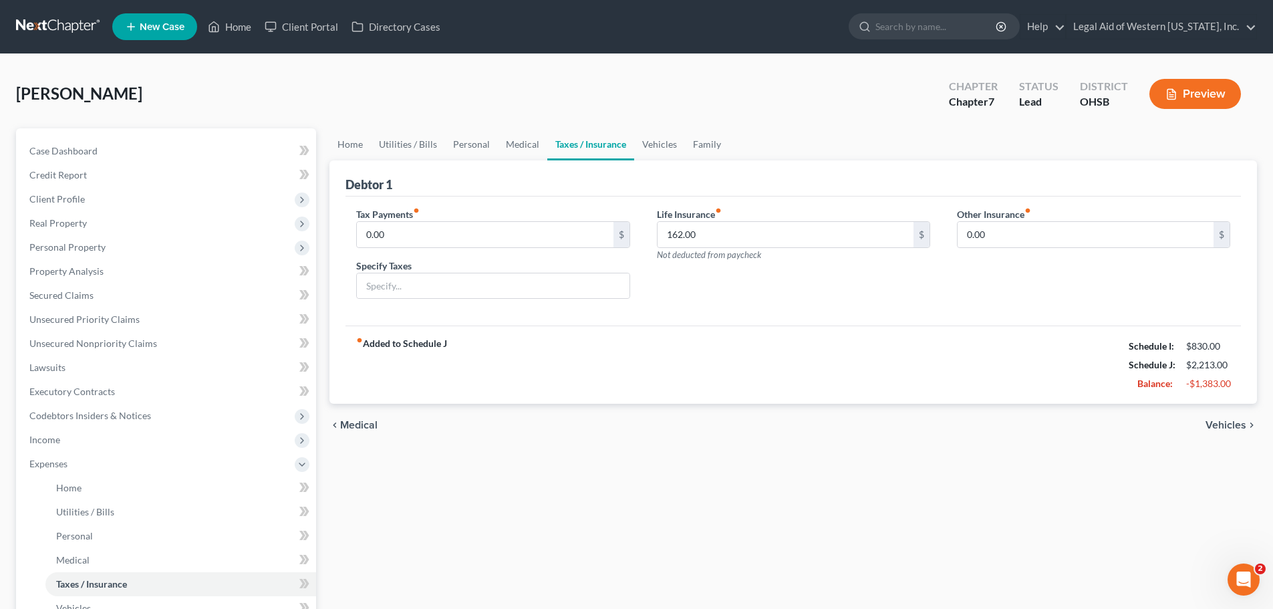
click at [369, 428] on span "Medical" at bounding box center [358, 425] width 37 height 11
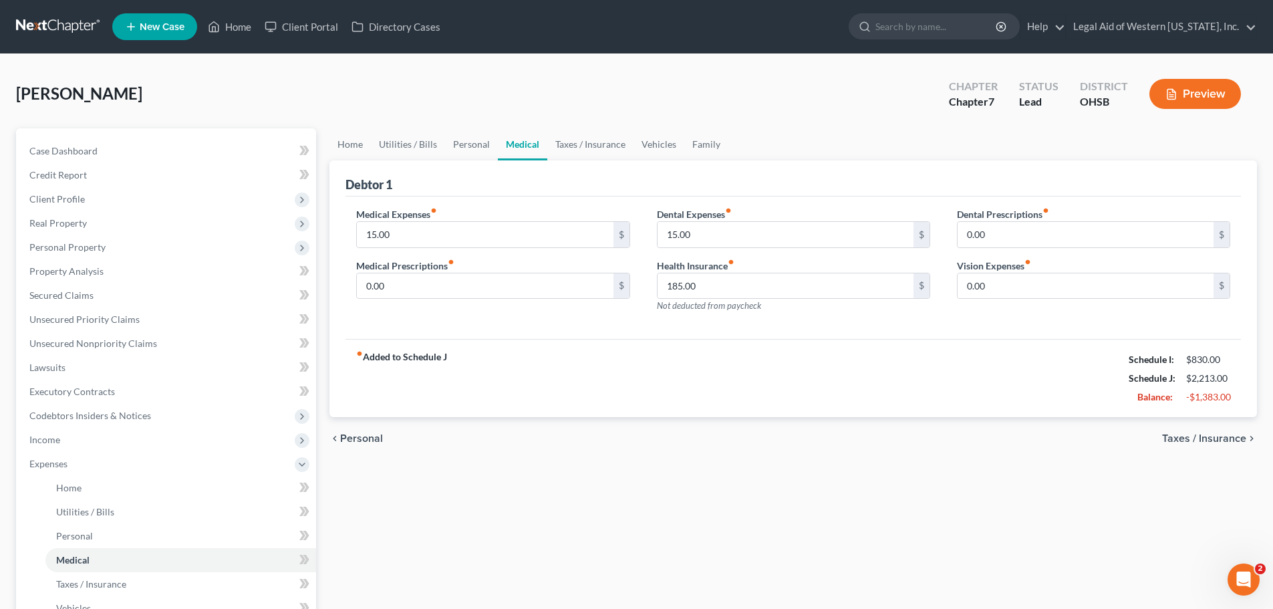
click at [1215, 437] on span "Taxes / Insurance" at bounding box center [1204, 438] width 84 height 11
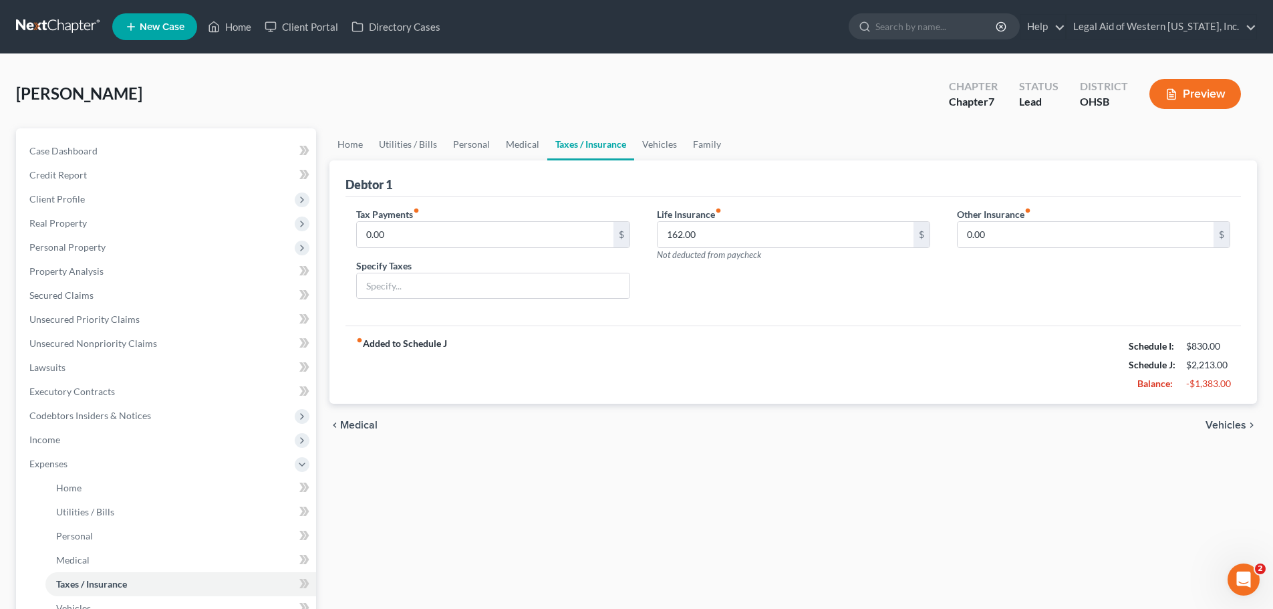
click at [1228, 422] on span "Vehicles" at bounding box center [1226, 425] width 41 height 11
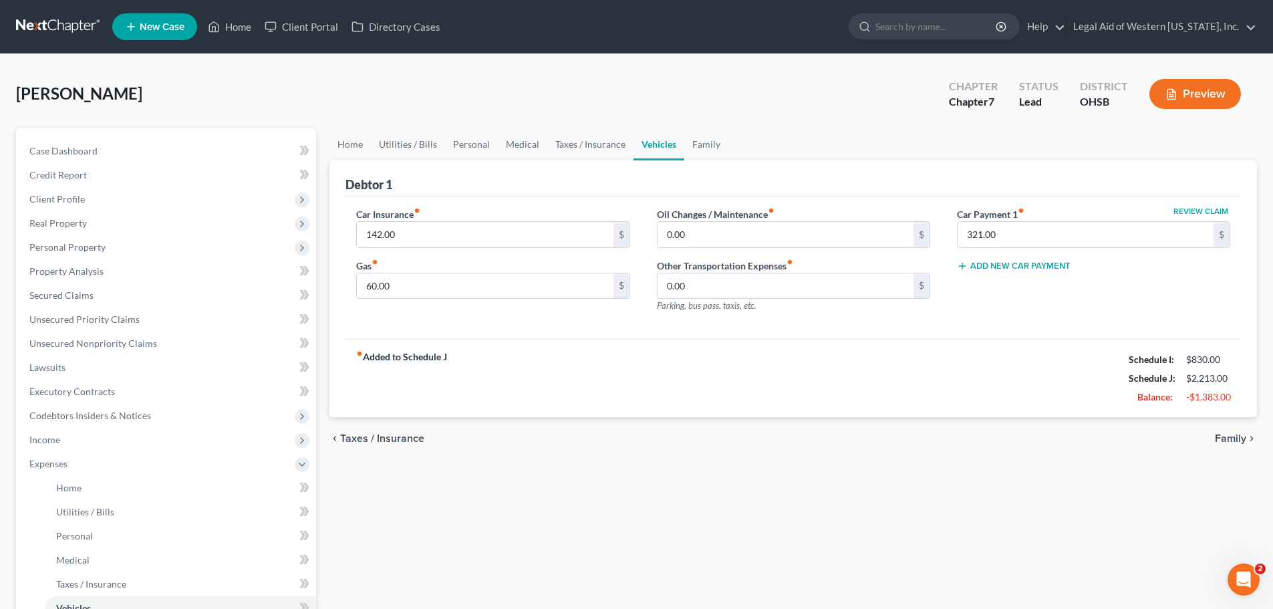
click at [1240, 439] on span "Family" at bounding box center [1230, 438] width 31 height 11
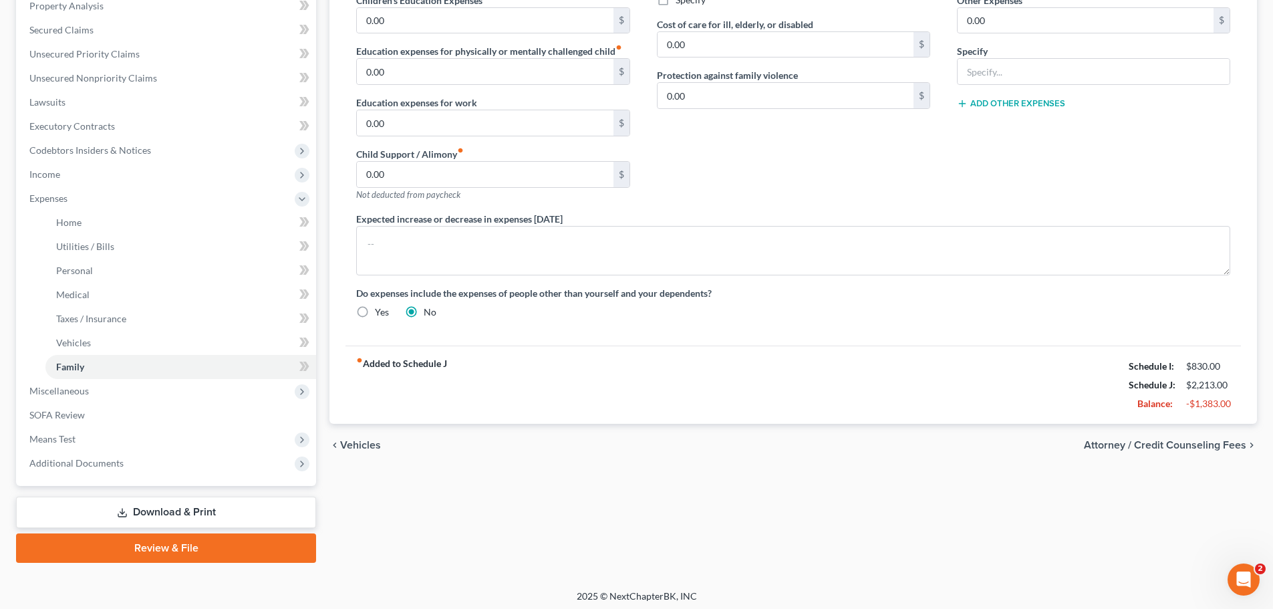
scroll to position [270, 0]
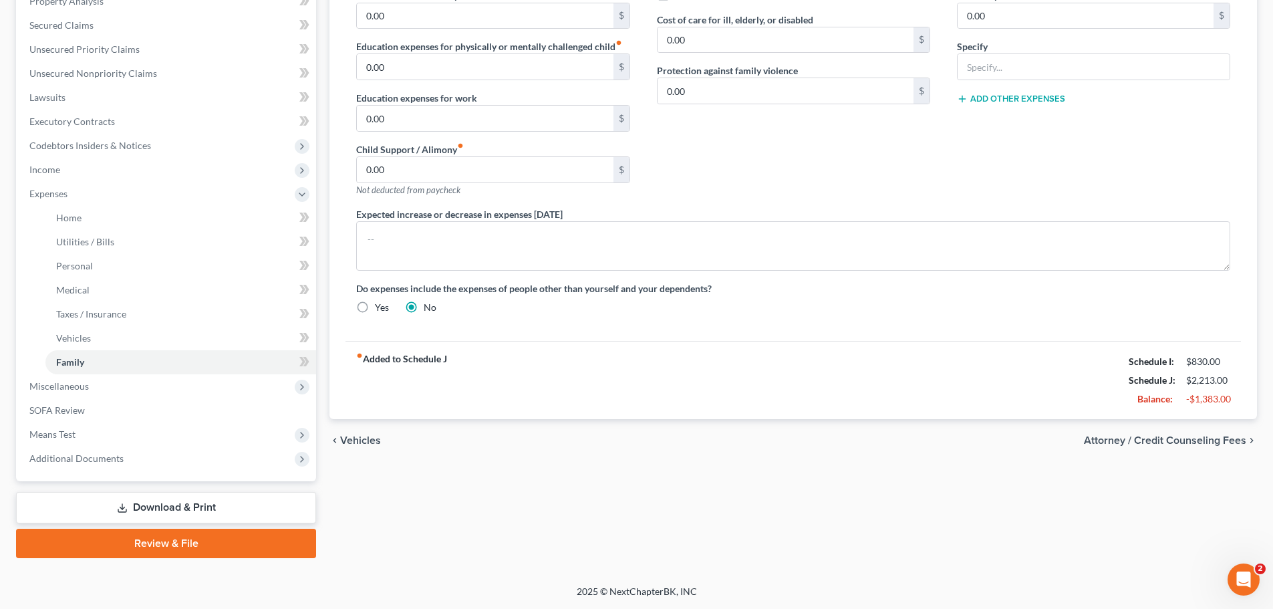
click at [1173, 436] on span "Attorney / Credit Counseling Fees" at bounding box center [1165, 440] width 162 height 11
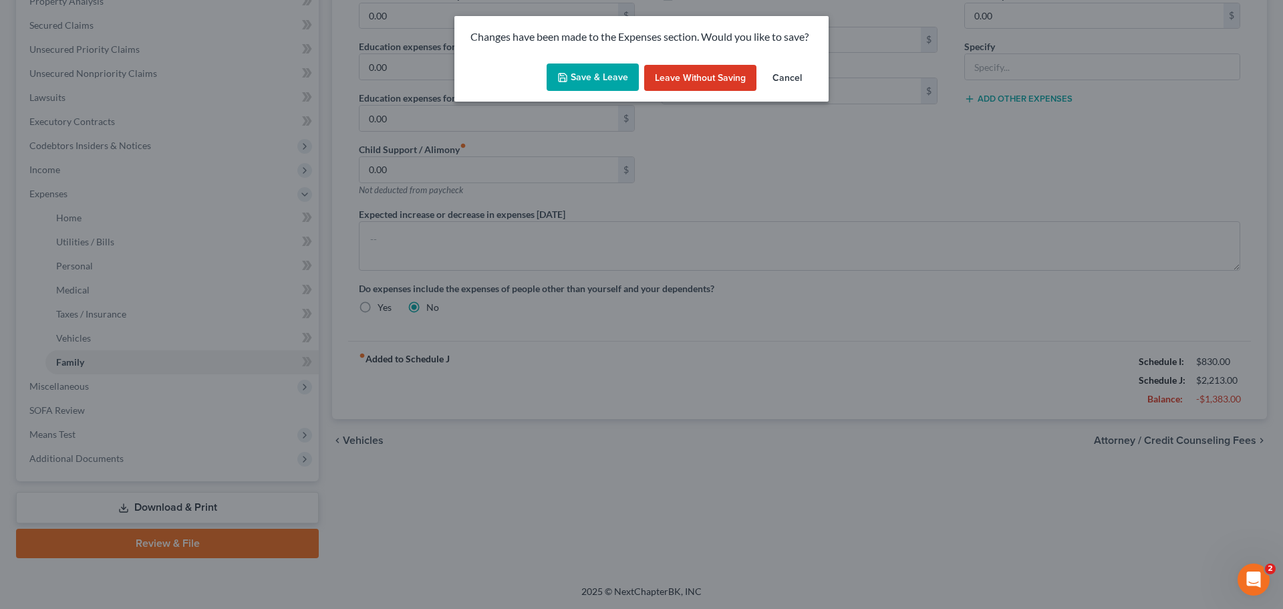
click at [583, 70] on button "Save & Leave" at bounding box center [593, 77] width 92 height 28
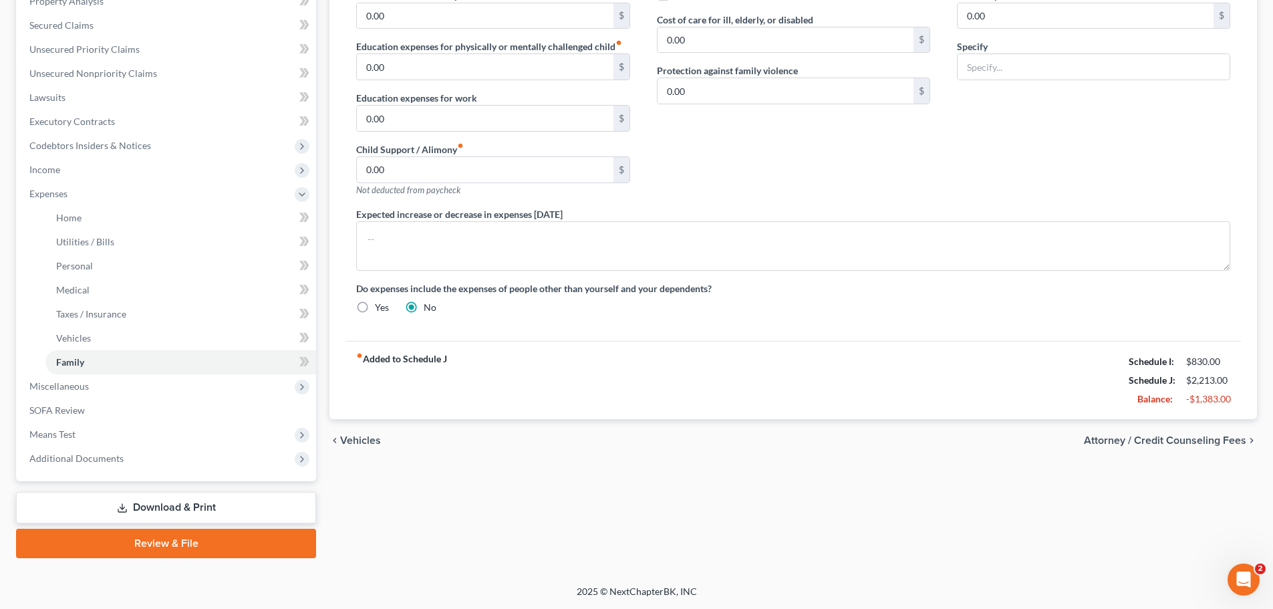
select select "0"
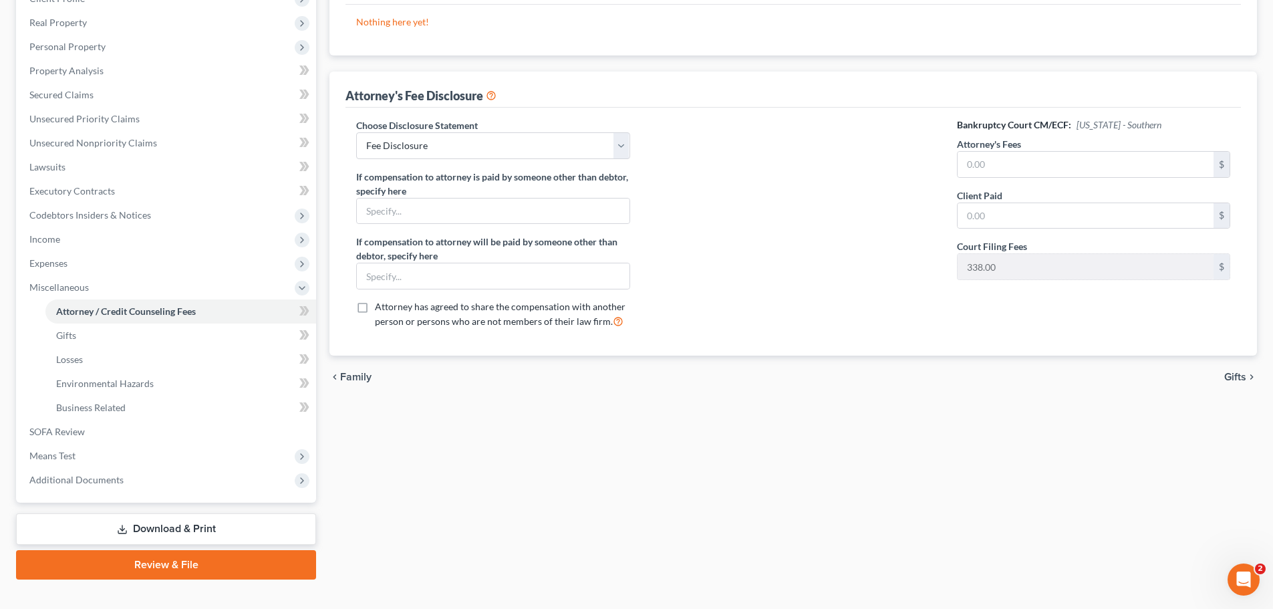
click at [1242, 376] on span "Gifts" at bounding box center [1235, 377] width 22 height 11
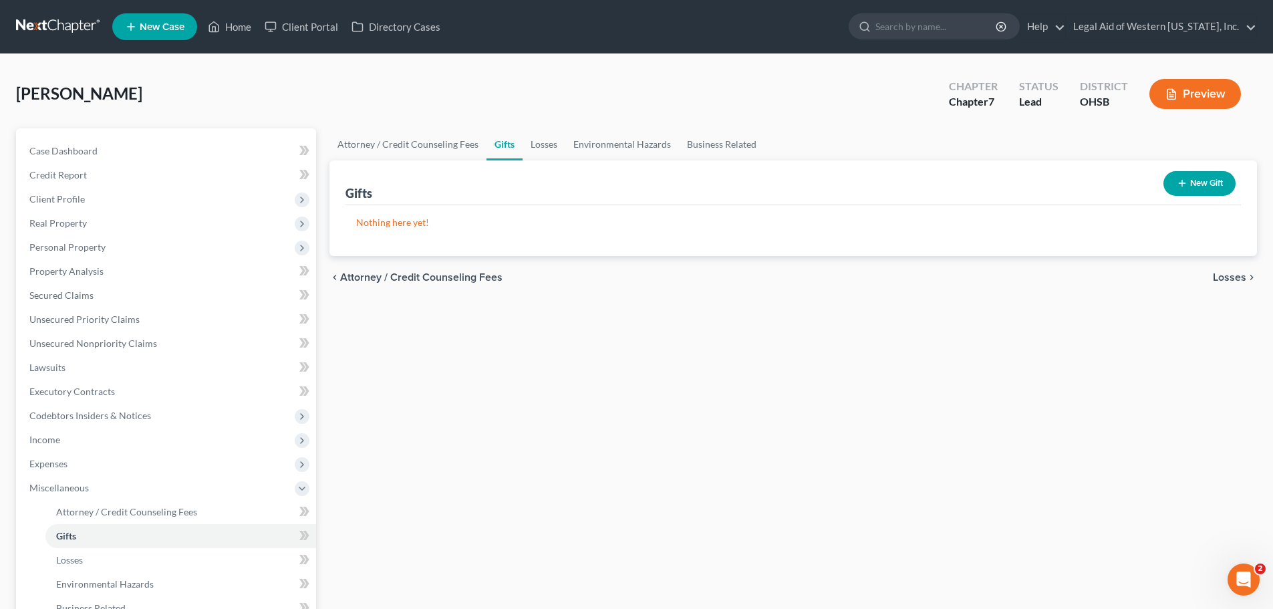
click at [1222, 275] on span "Losses" at bounding box center [1229, 277] width 33 height 11
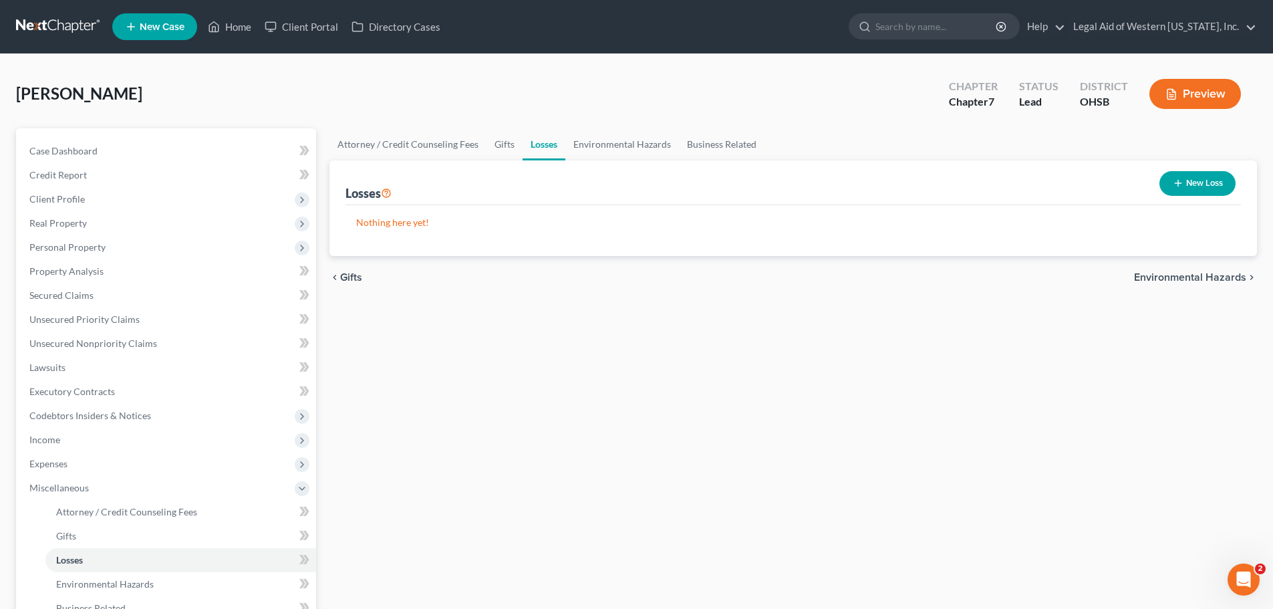
click at [1222, 275] on span "Environmental Hazards" at bounding box center [1190, 277] width 112 height 11
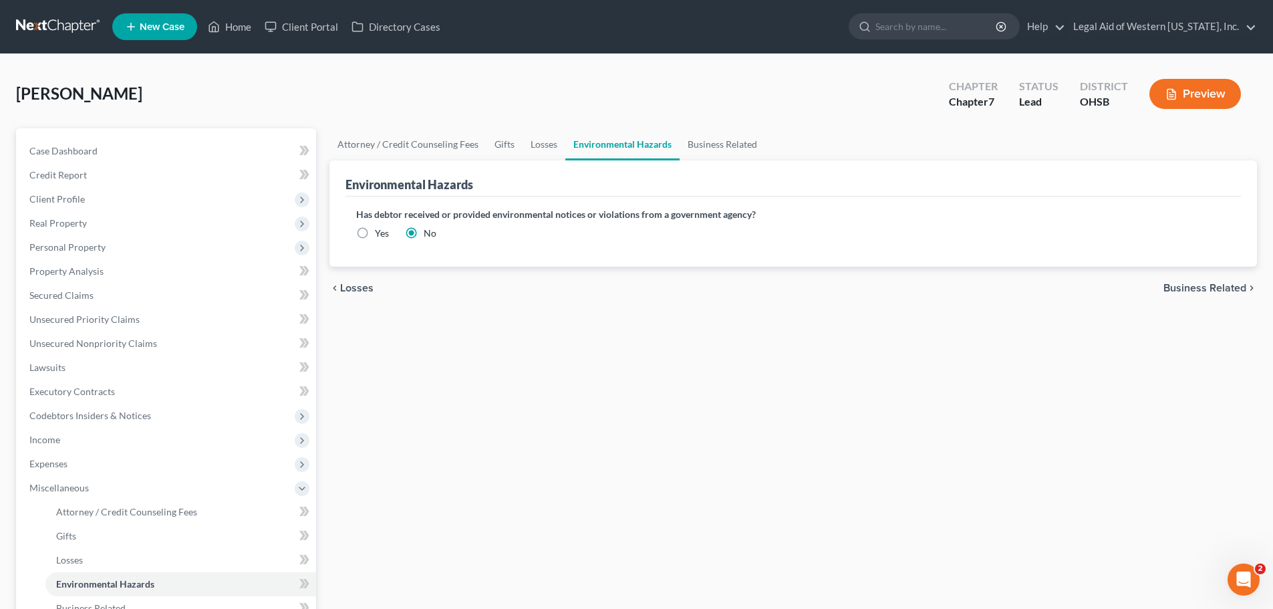
click at [1210, 290] on span "Business Related" at bounding box center [1205, 288] width 83 height 11
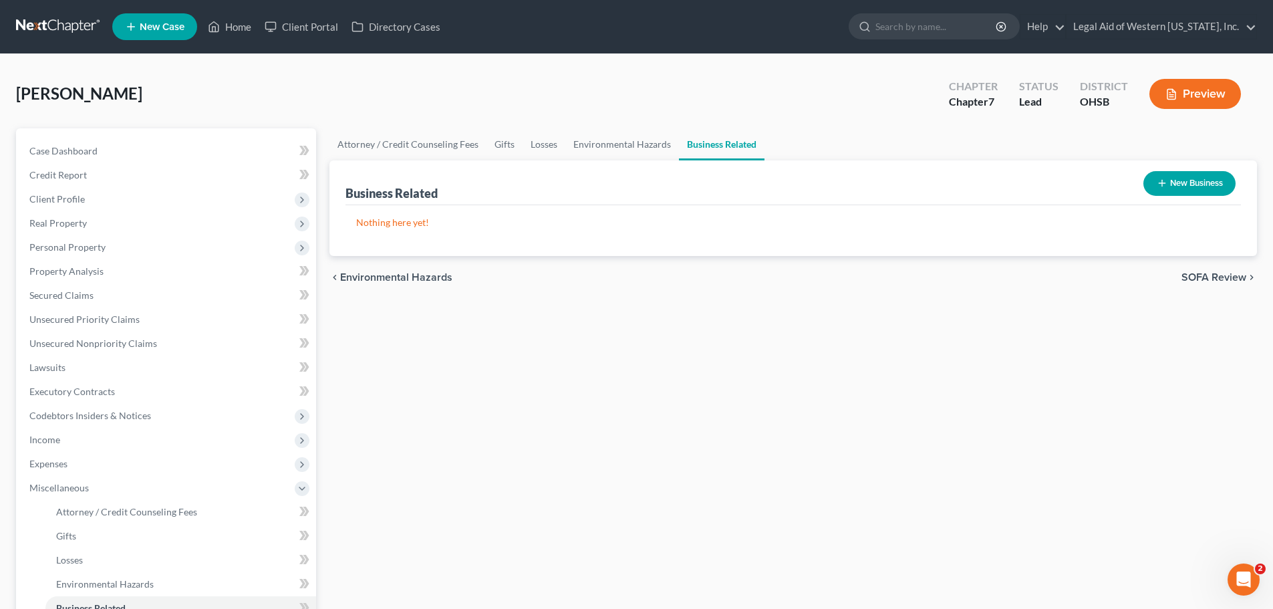
click at [1214, 278] on span "SOFA Review" at bounding box center [1214, 277] width 65 height 11
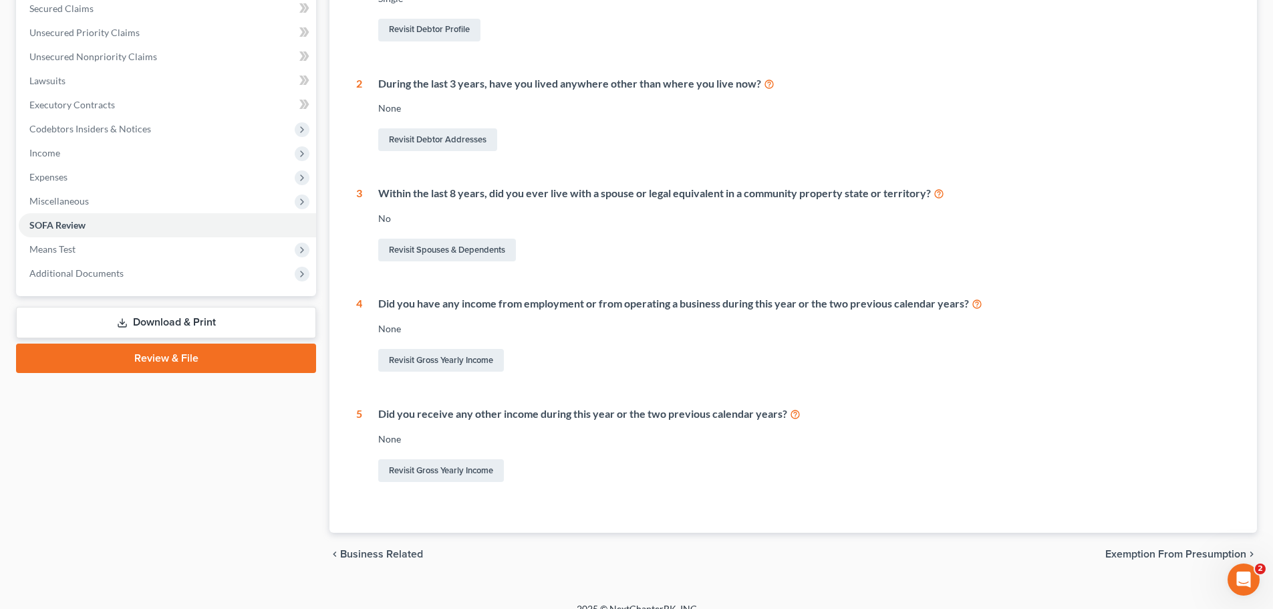
scroll to position [304, 0]
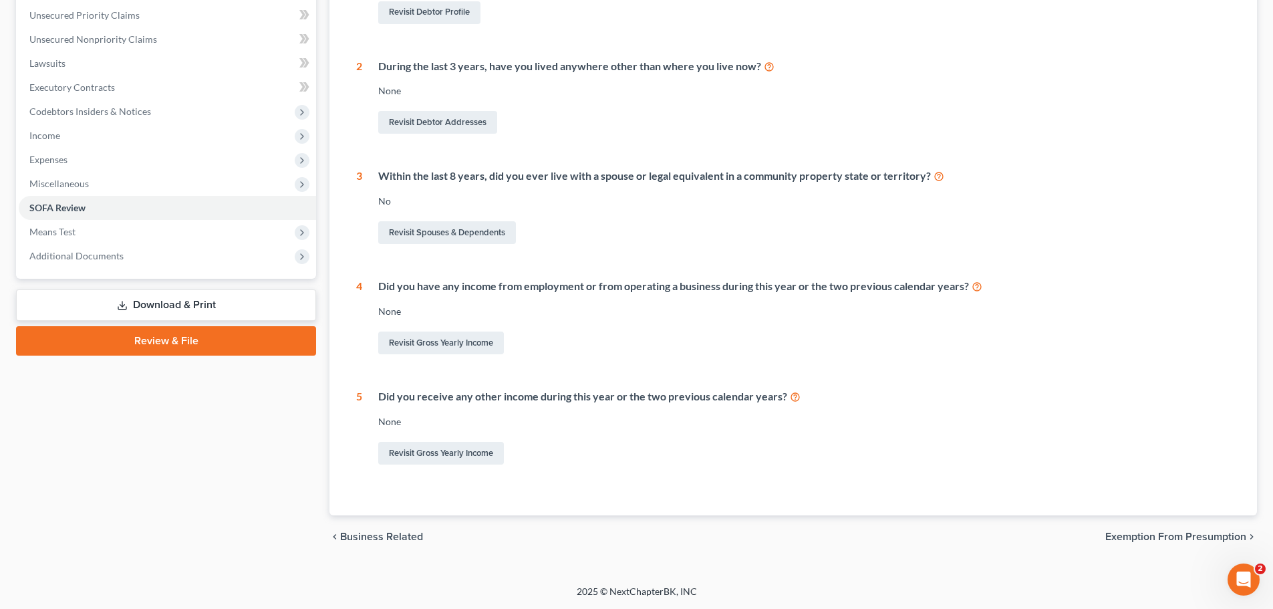
click at [1192, 537] on span "Exemption from Presumption" at bounding box center [1175, 536] width 141 height 11
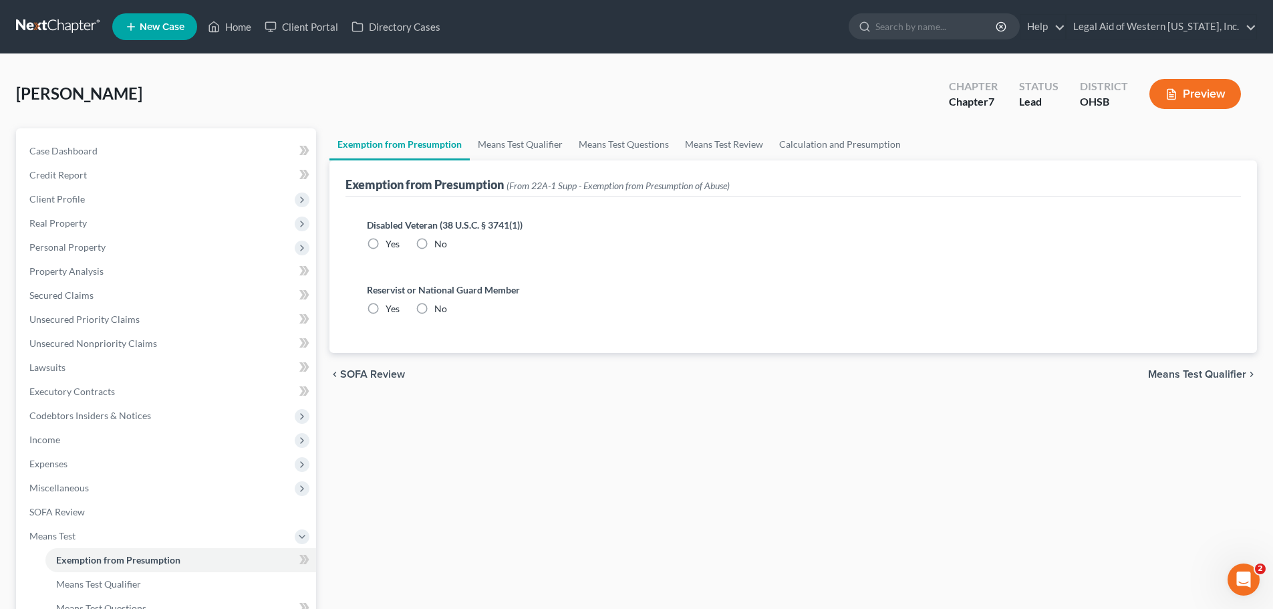
click at [1200, 376] on span "Means Test Qualifier" at bounding box center [1197, 374] width 98 height 11
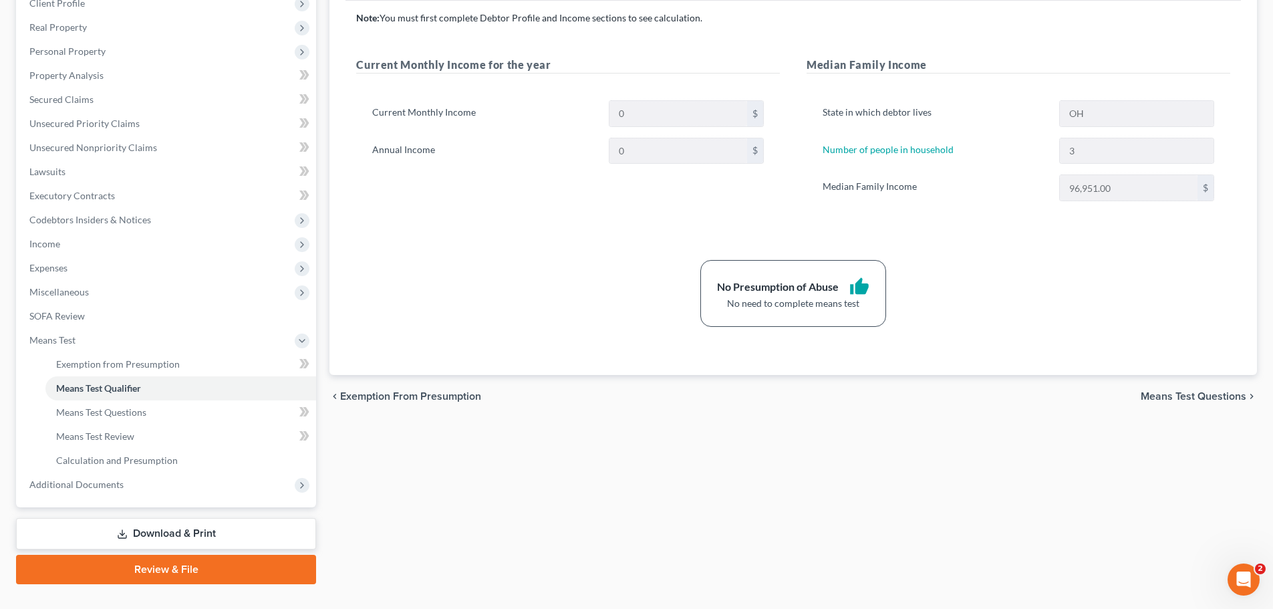
scroll to position [201, 0]
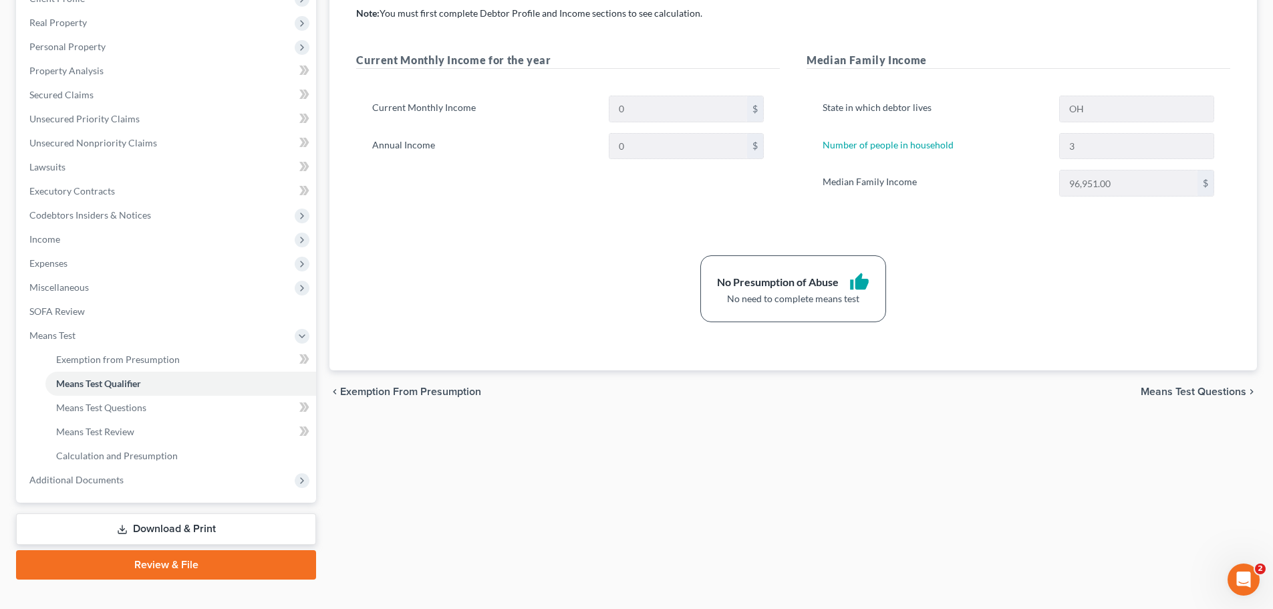
click at [1187, 390] on span "Means Test Questions" at bounding box center [1194, 391] width 106 height 11
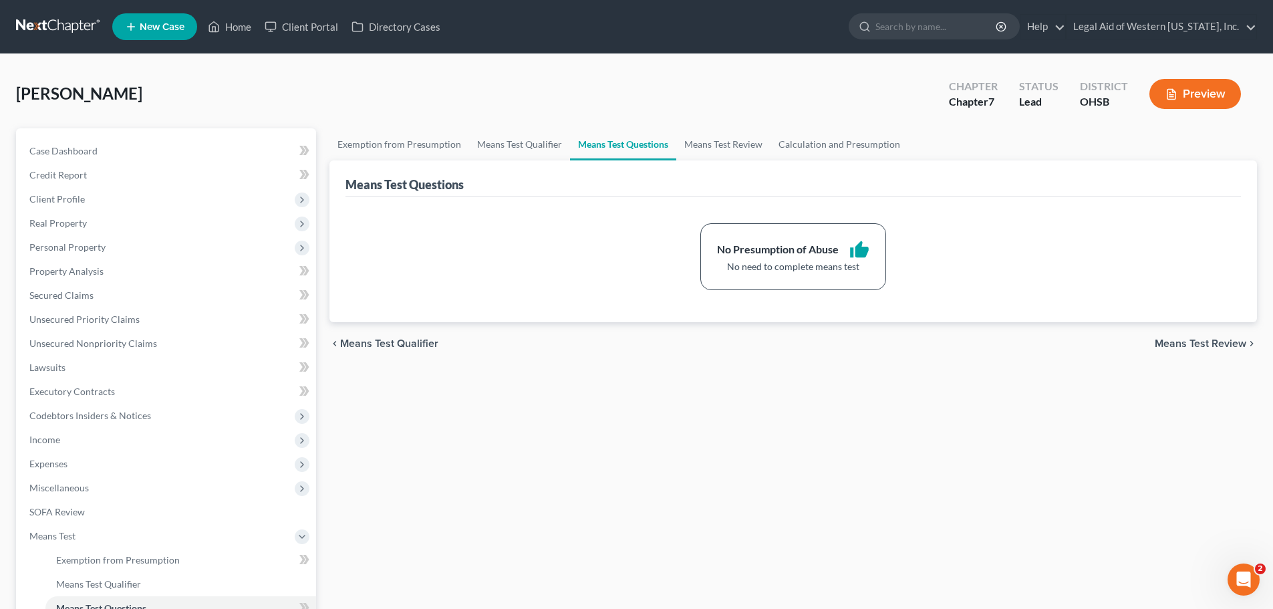
click at [1198, 346] on span "Means Test Review" at bounding box center [1201, 343] width 92 height 11
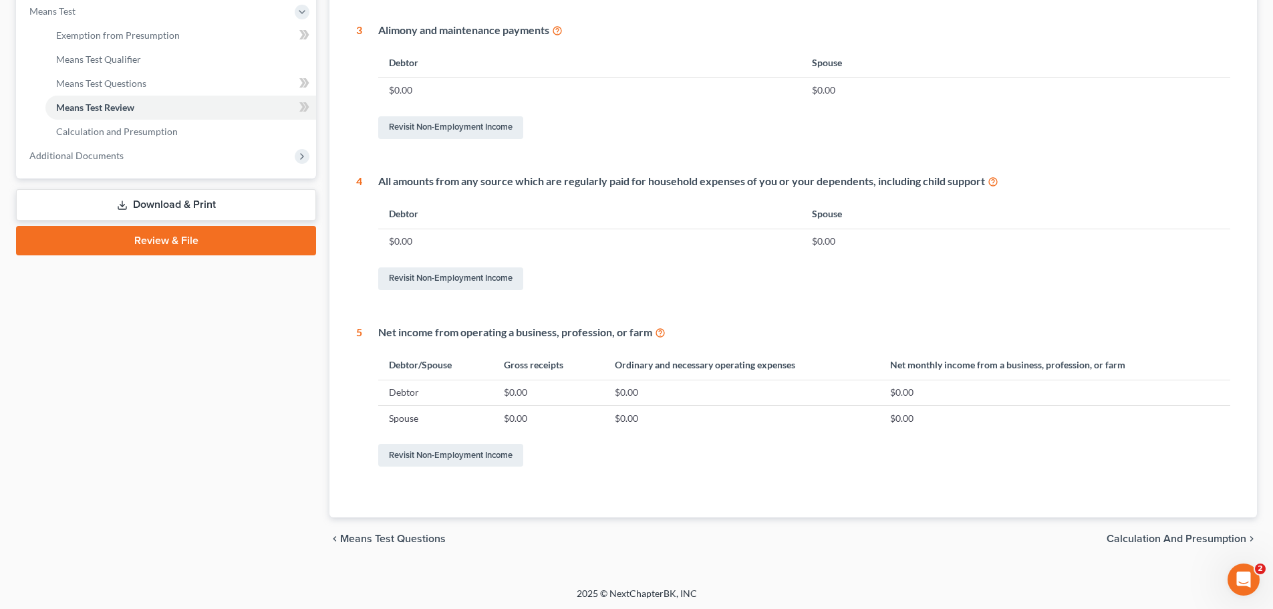
scroll to position [527, 0]
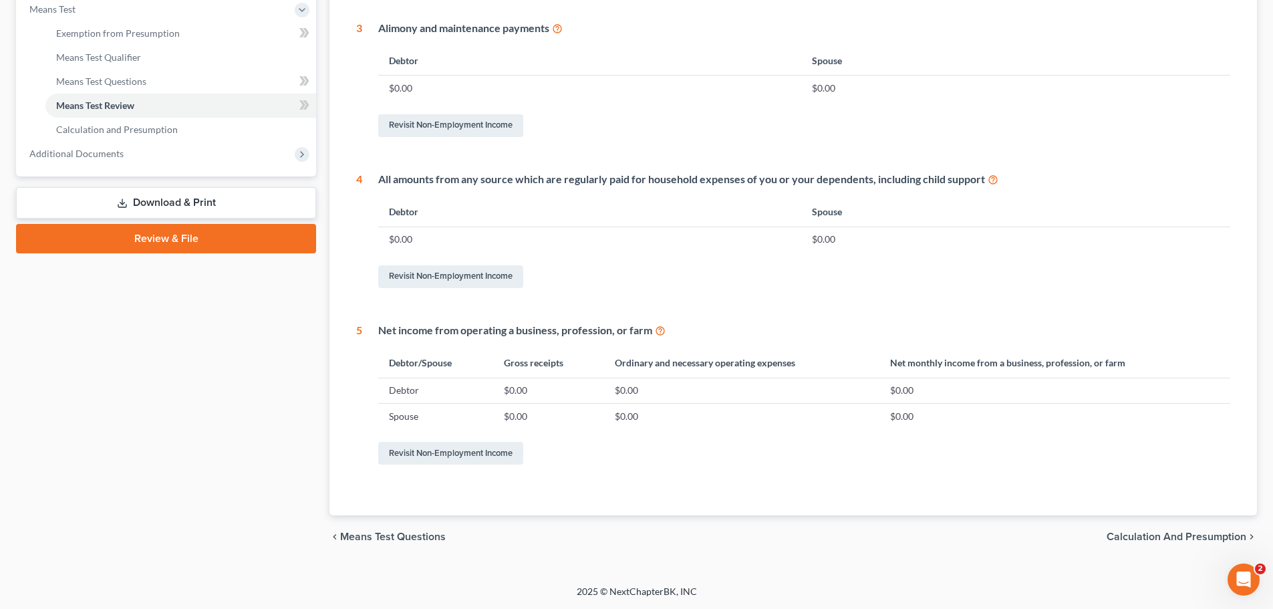
click at [1194, 539] on span "Calculation and Presumption" at bounding box center [1177, 536] width 140 height 11
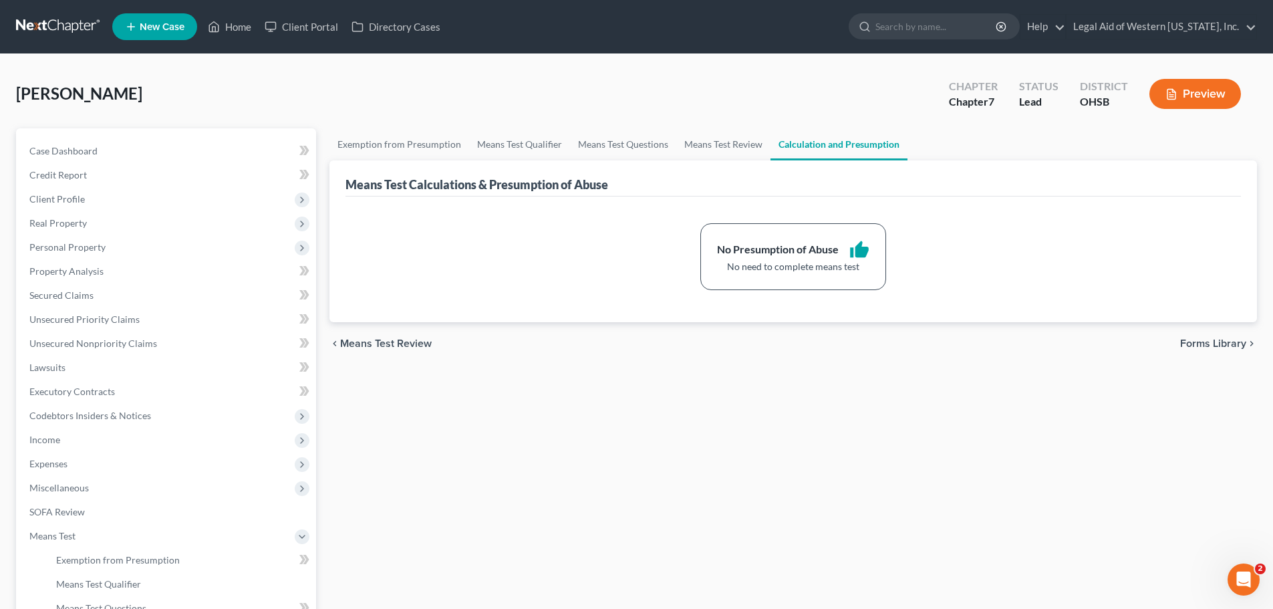
click at [1187, 346] on span "Forms Library" at bounding box center [1213, 343] width 66 height 11
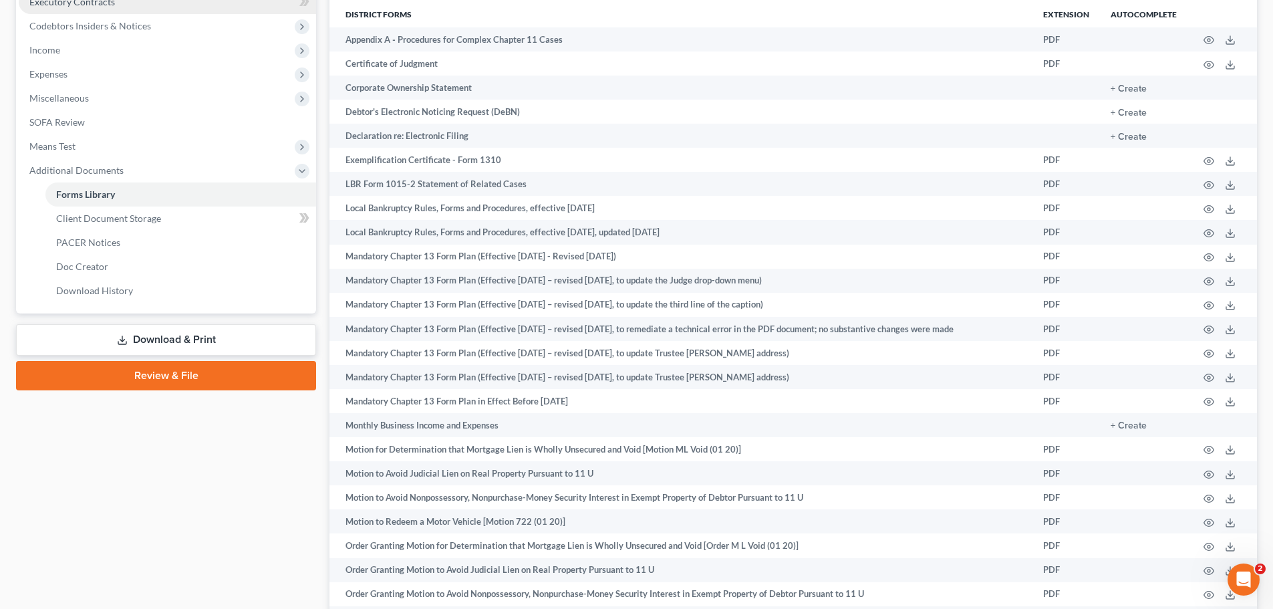
scroll to position [468, 0]
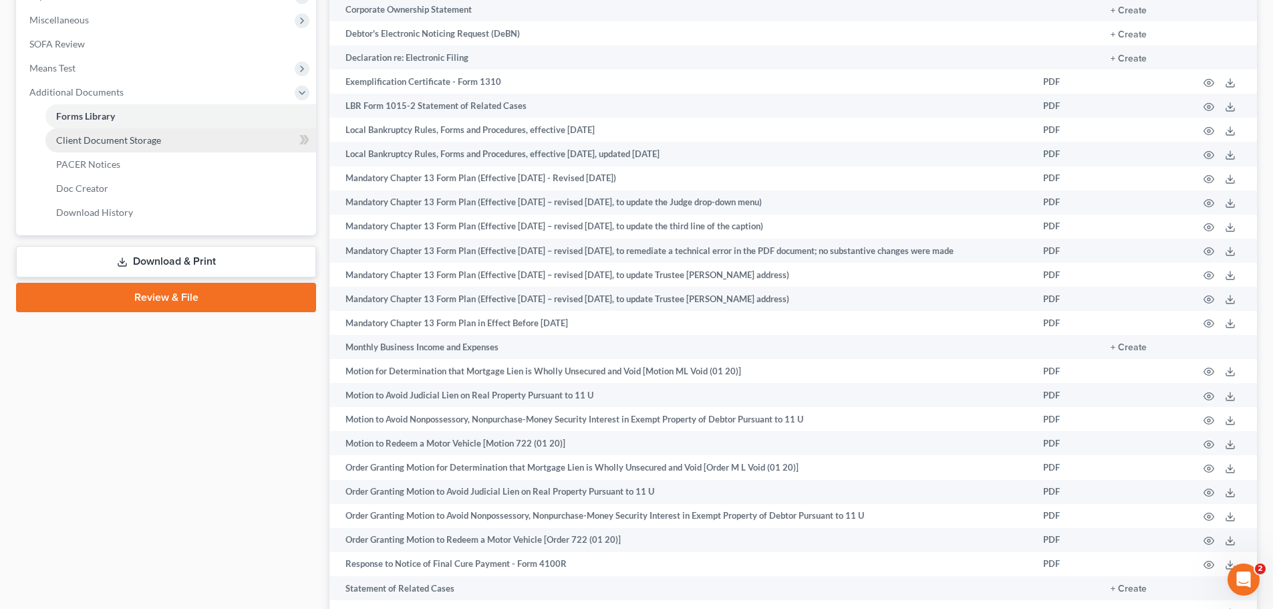
click at [133, 144] on span "Client Document Storage" at bounding box center [108, 139] width 105 height 11
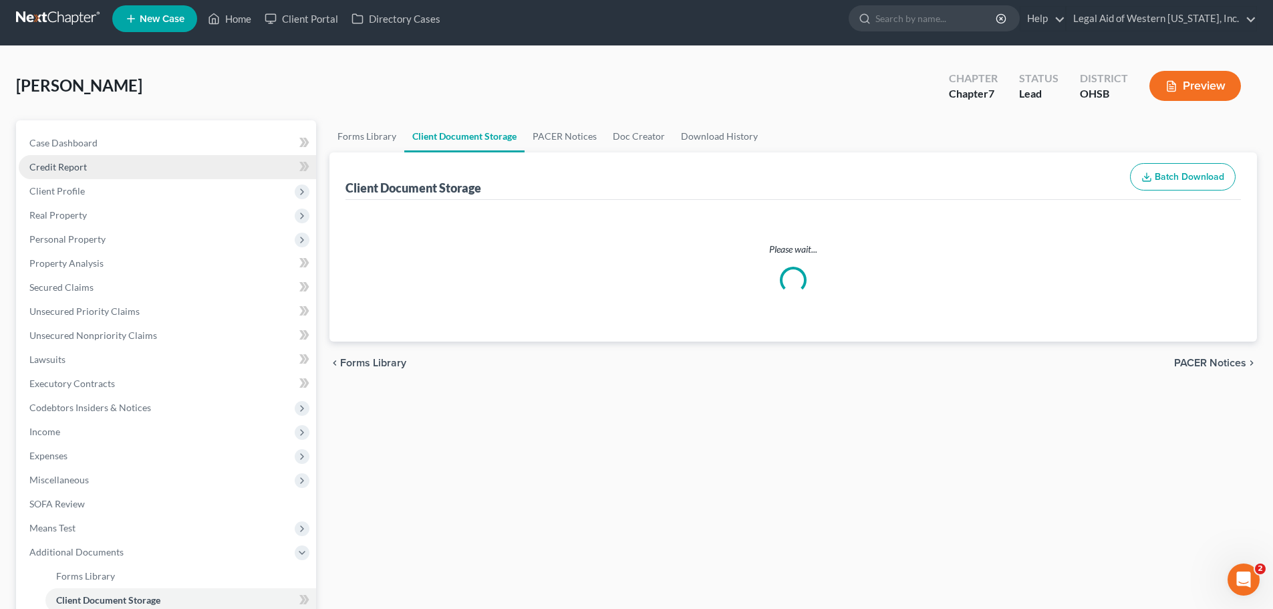
select select "7"
